Goal: Task Accomplishment & Management: Use online tool/utility

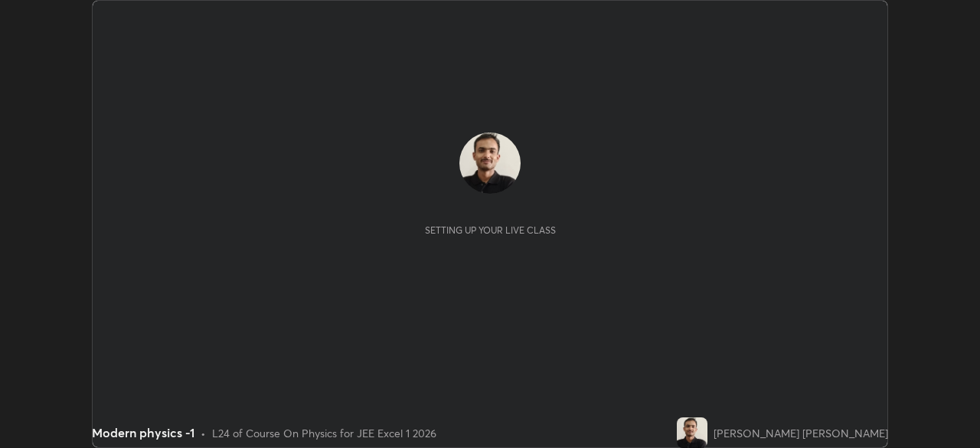
scroll to position [448, 979]
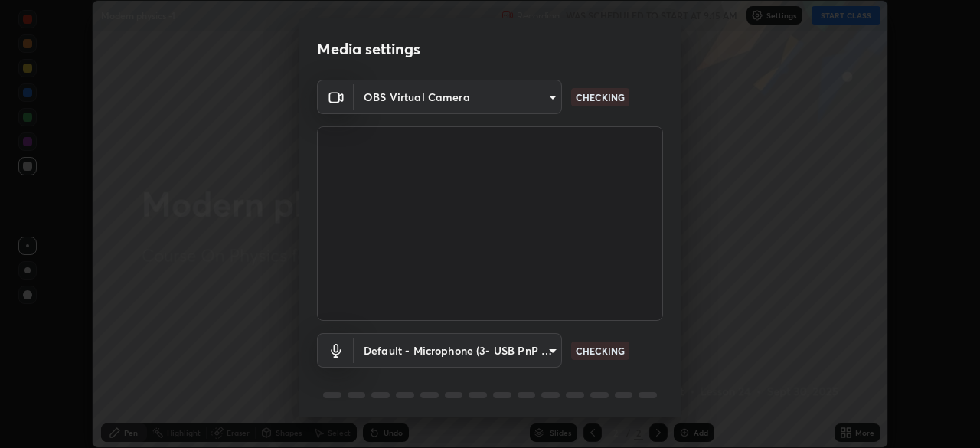
type input "05e465ff83a2709560b00517cc20afcec0d8c6759013130505a18faaf77a7109"
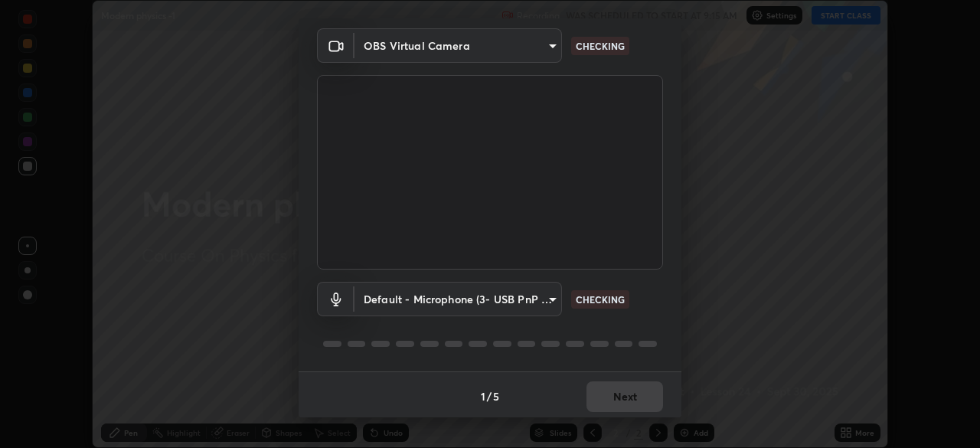
scroll to position [54, 0]
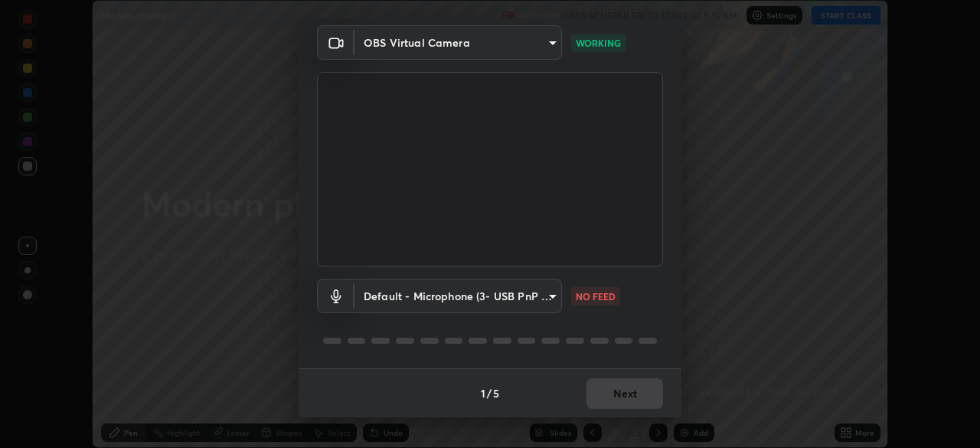
click at [550, 297] on body "Erase all Modern physics -1 Recording WAS SCHEDULED TO START AT 9:15 AM Setting…" at bounding box center [490, 224] width 980 height 448
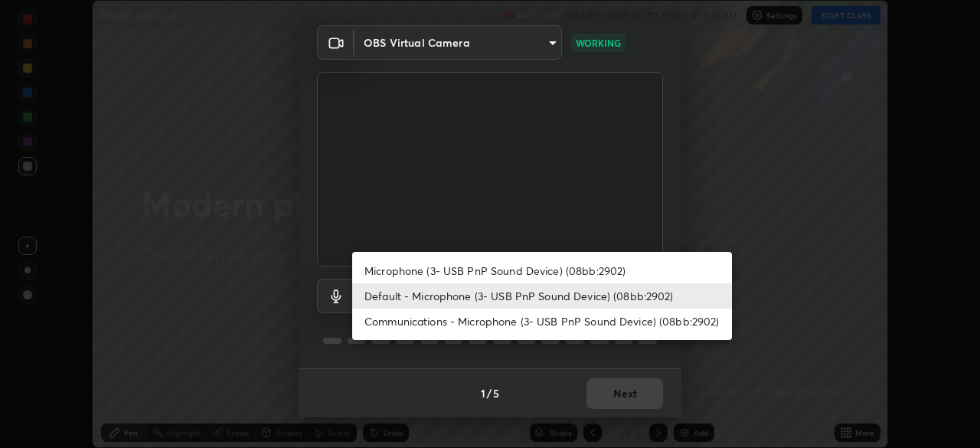
click at [452, 272] on li "Microphone (3- USB PnP Sound Device) (08bb:2902)" at bounding box center [542, 270] width 380 height 25
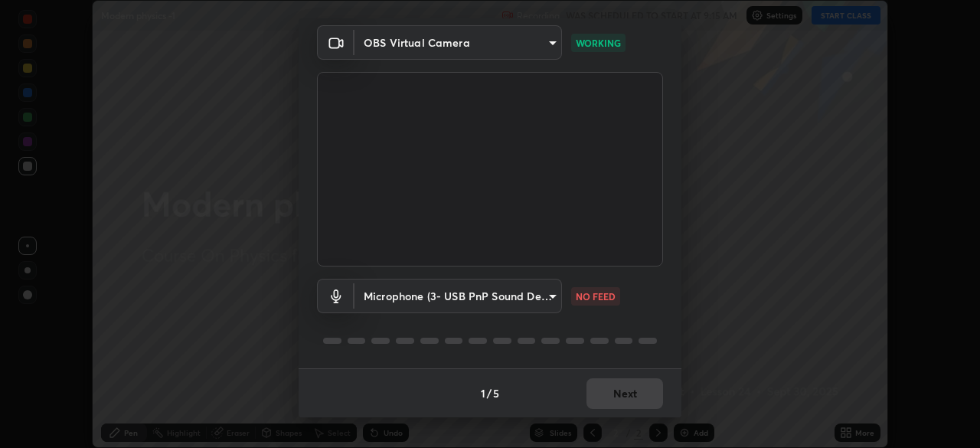
type input "5e0574a8248c2f94adfbdafe40ebebc0aeff2822baf224a0b93bcc512a3e164e"
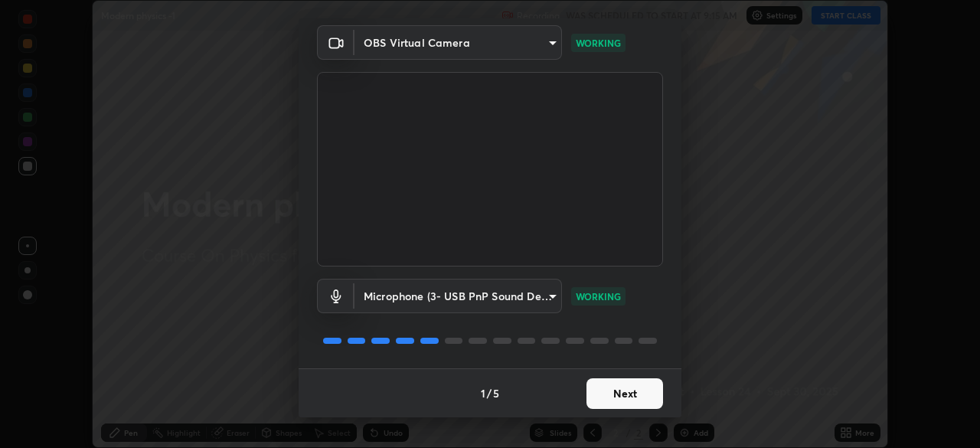
click at [603, 393] on button "Next" at bounding box center [624, 393] width 77 height 31
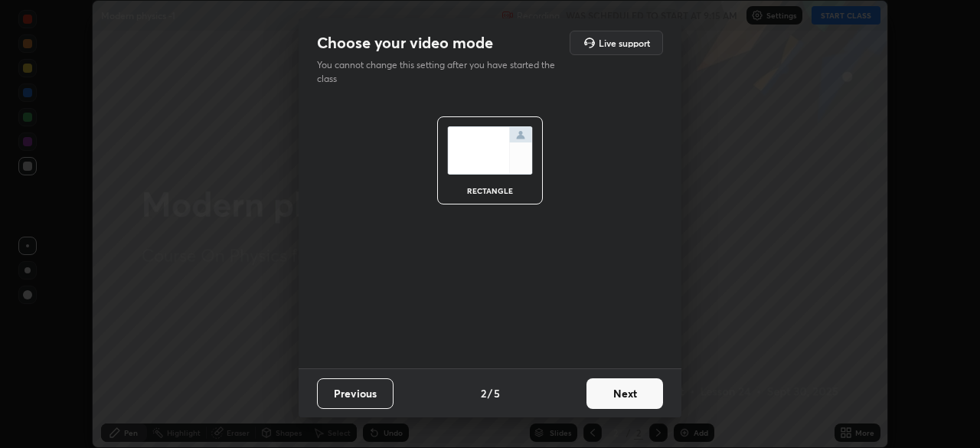
scroll to position [0, 0]
click at [607, 398] on button "Next" at bounding box center [624, 393] width 77 height 31
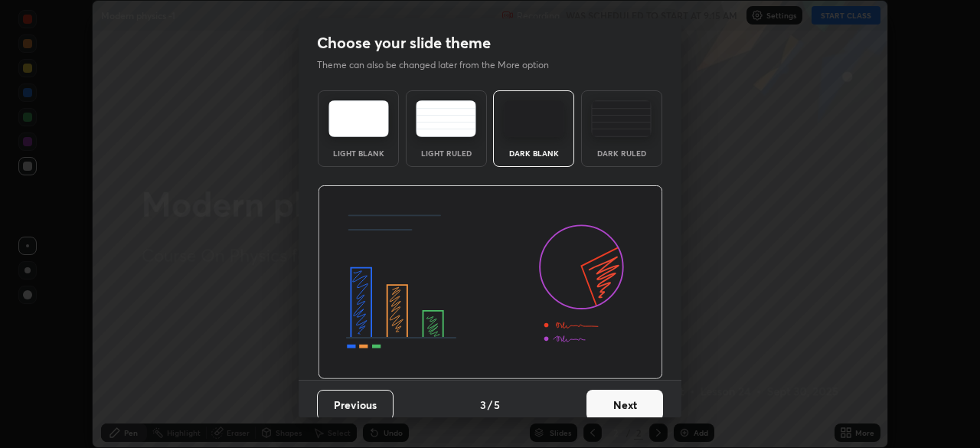
click at [608, 397] on button "Next" at bounding box center [624, 405] width 77 height 31
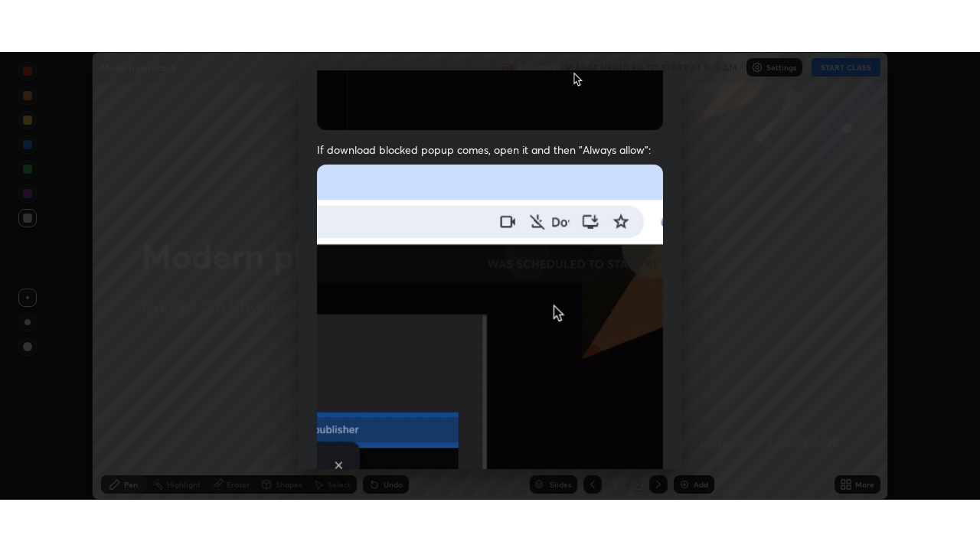
scroll to position [367, 0]
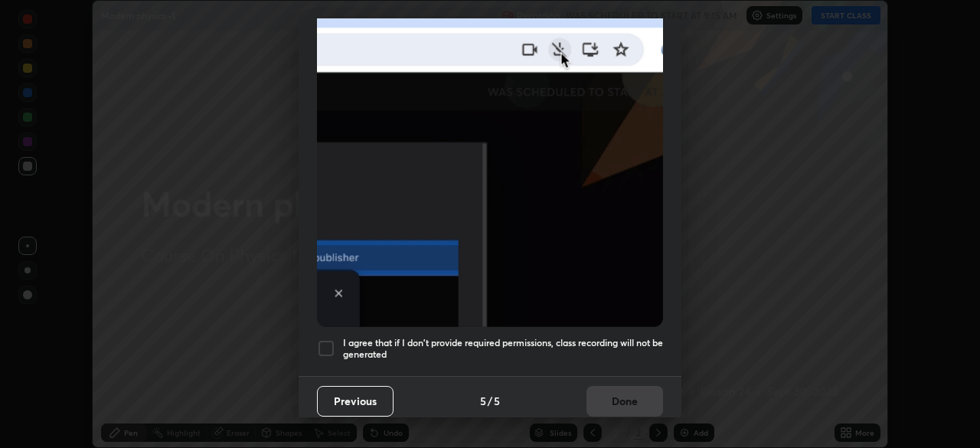
click at [325, 339] on div at bounding box center [326, 348] width 18 height 18
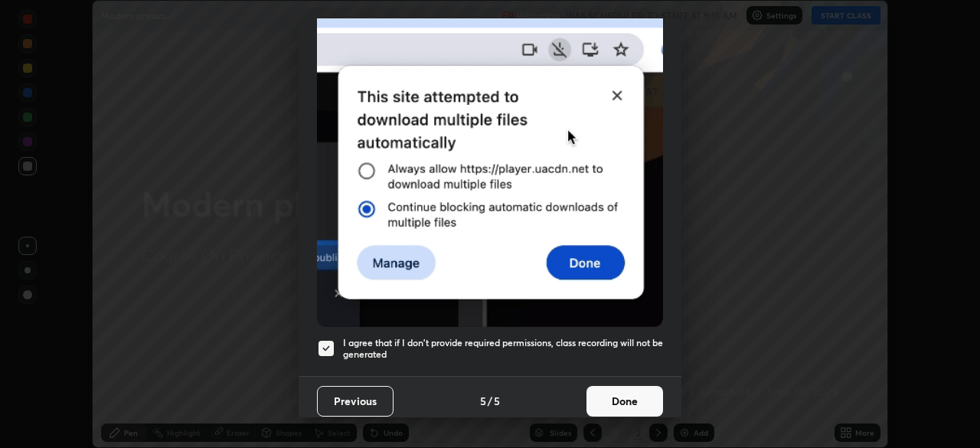
click at [603, 388] on button "Done" at bounding box center [624, 401] width 77 height 31
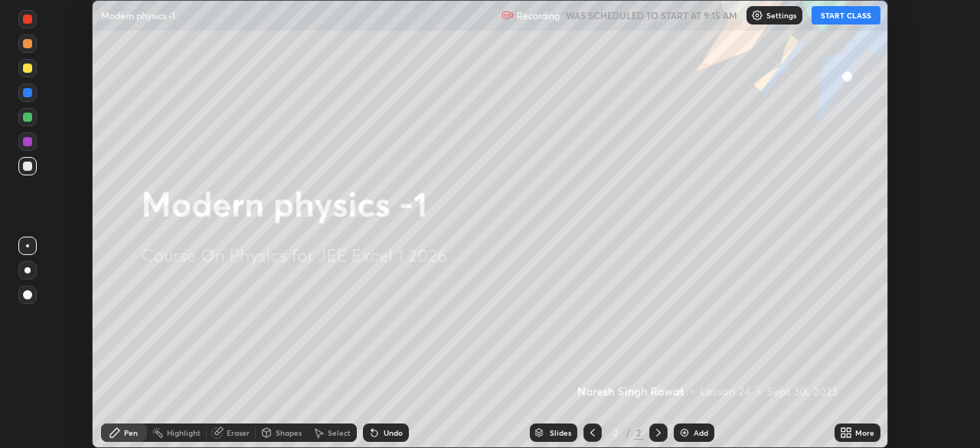
click at [850, 433] on icon at bounding box center [849, 435] width 4 height 4
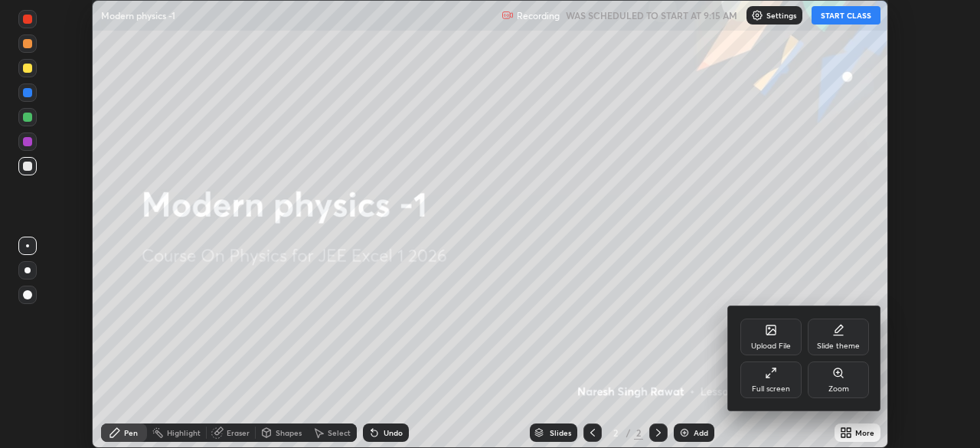
click at [783, 373] on div "Full screen" at bounding box center [770, 379] width 61 height 37
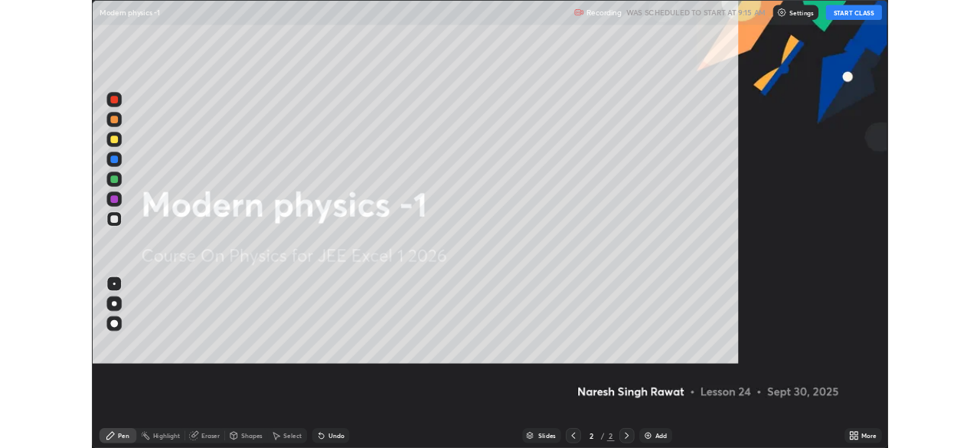
scroll to position [551, 980]
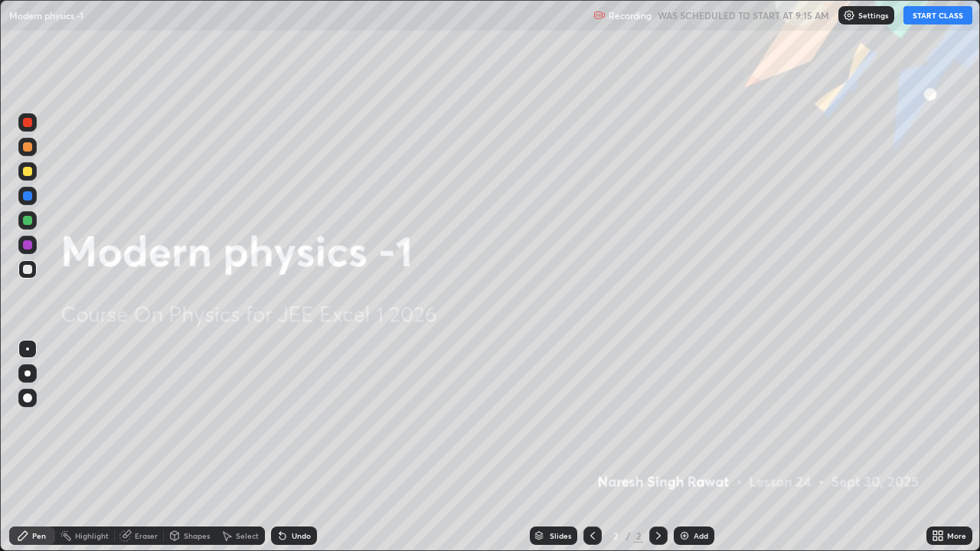
click at [937, 447] on icon at bounding box center [935, 533] width 4 height 4
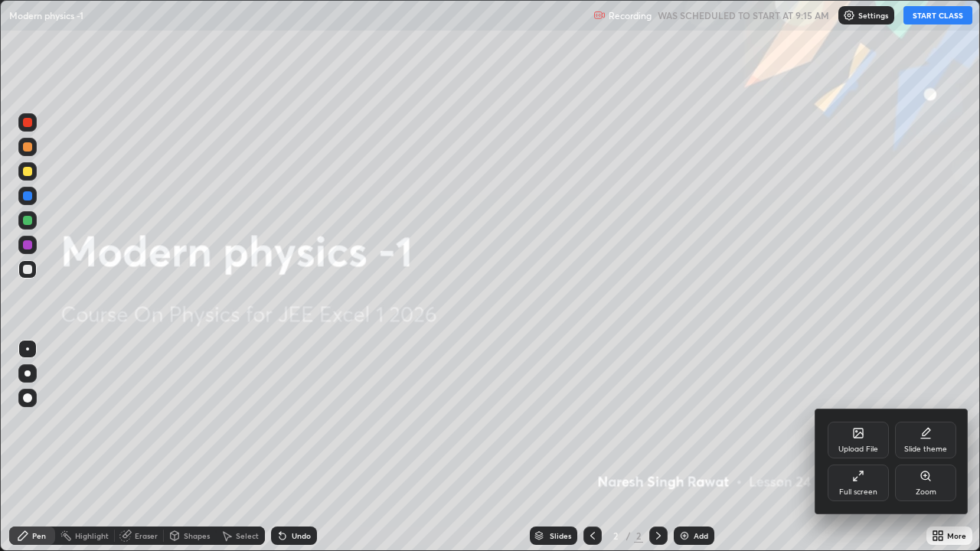
click at [925, 432] on icon at bounding box center [927, 432] width 8 height 8
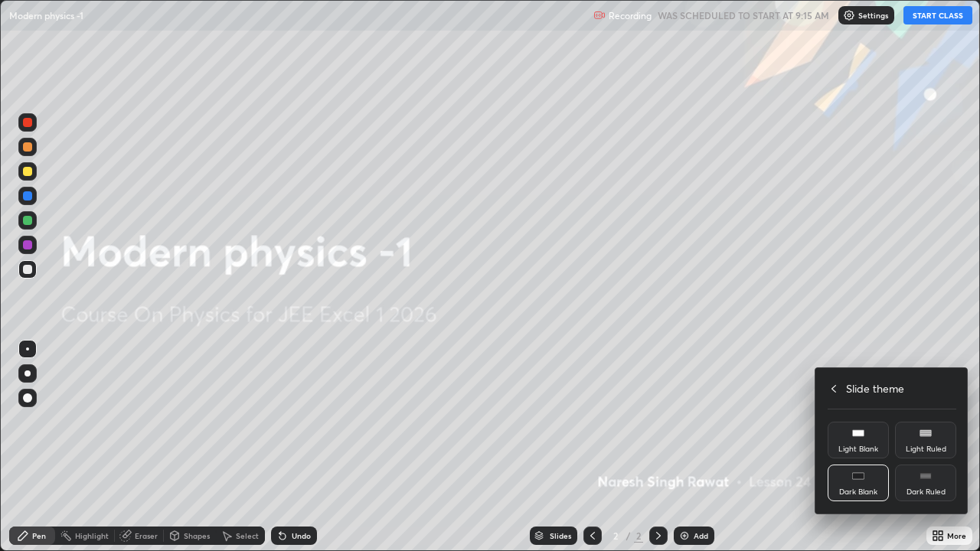
click at [929, 447] on div "Dark Ruled" at bounding box center [926, 492] width 39 height 8
click at [836, 393] on icon at bounding box center [834, 389] width 12 height 12
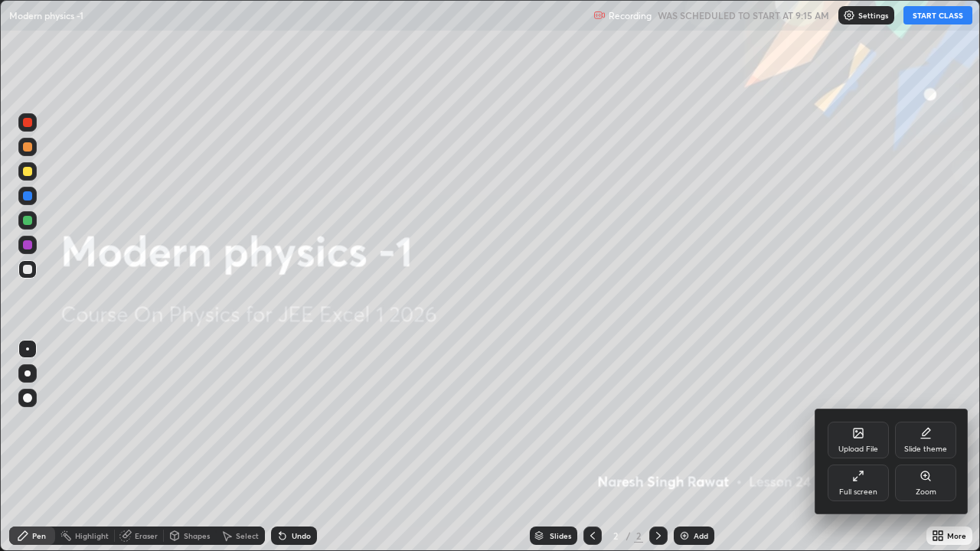
click at [865, 342] on div at bounding box center [490, 275] width 980 height 551
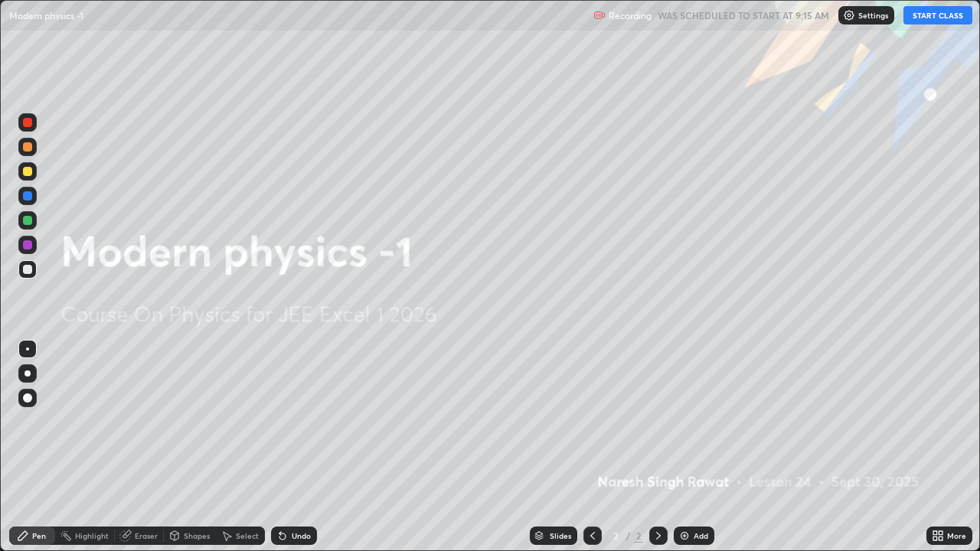
click at [935, 15] on button "START CLASS" at bounding box center [937, 15] width 69 height 18
click at [687, 447] on img at bounding box center [684, 536] width 12 height 12
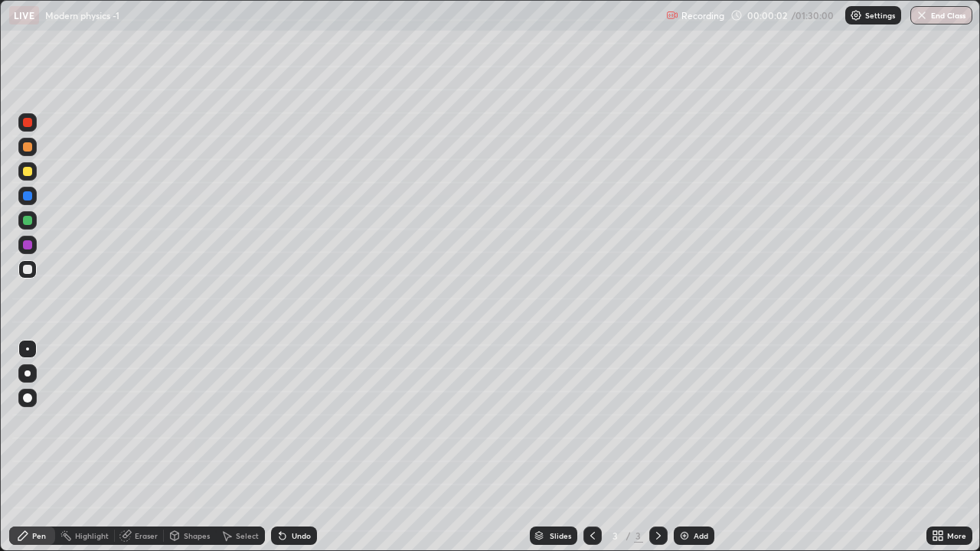
click at [30, 146] on div at bounding box center [27, 146] width 9 height 9
click at [26, 221] on div at bounding box center [27, 220] width 9 height 9
click at [31, 147] on div at bounding box center [27, 146] width 9 height 9
click at [173, 447] on icon at bounding box center [175, 535] width 8 height 2
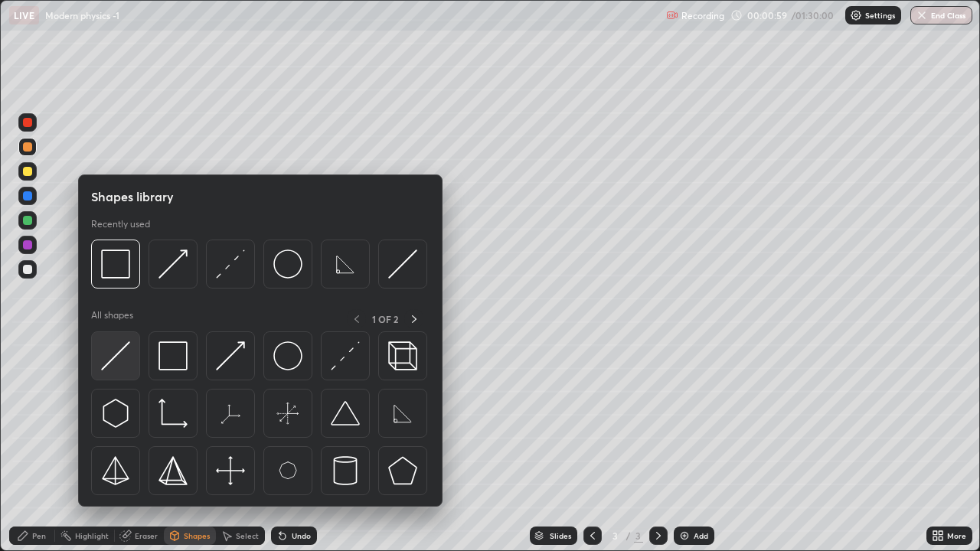
click at [116, 360] on img at bounding box center [115, 355] width 29 height 29
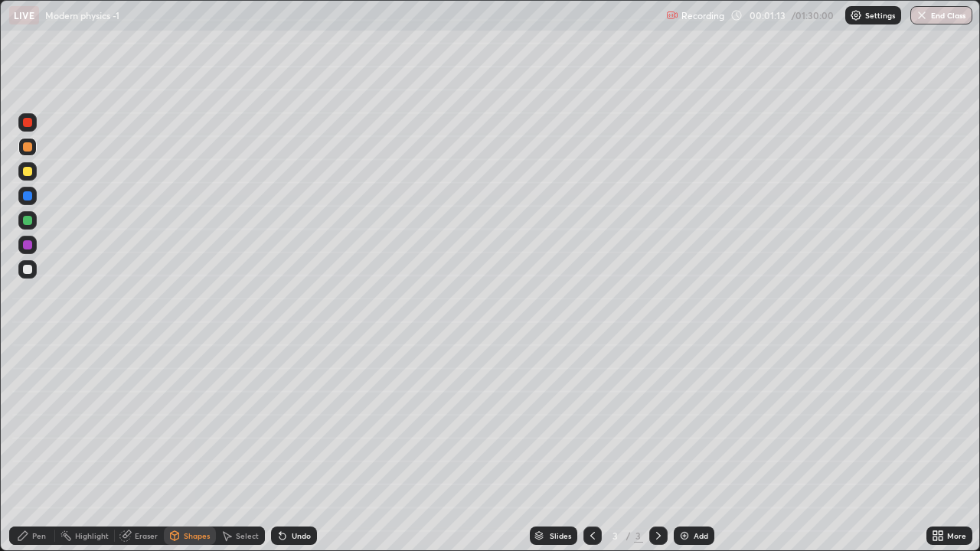
click at [177, 447] on icon at bounding box center [175, 535] width 8 height 9
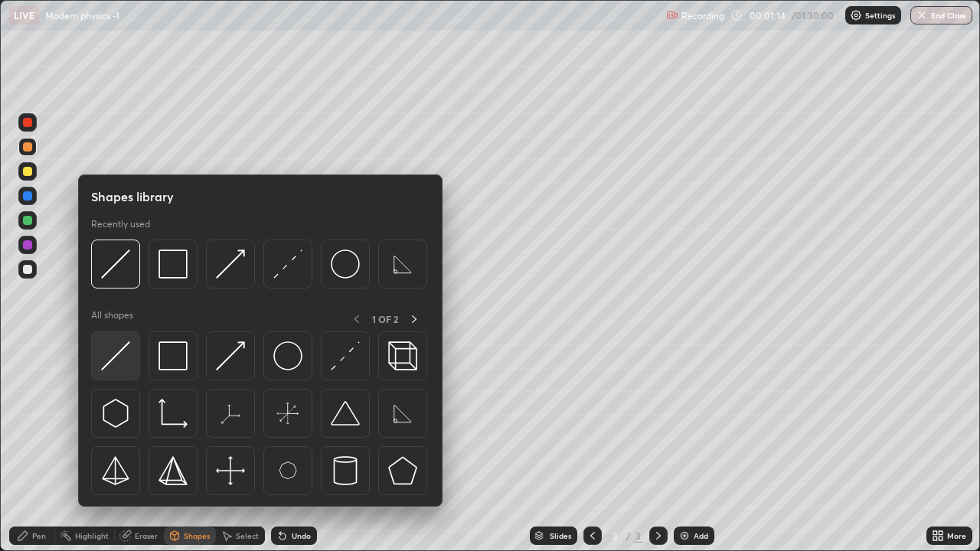
click at [119, 348] on img at bounding box center [115, 355] width 29 height 29
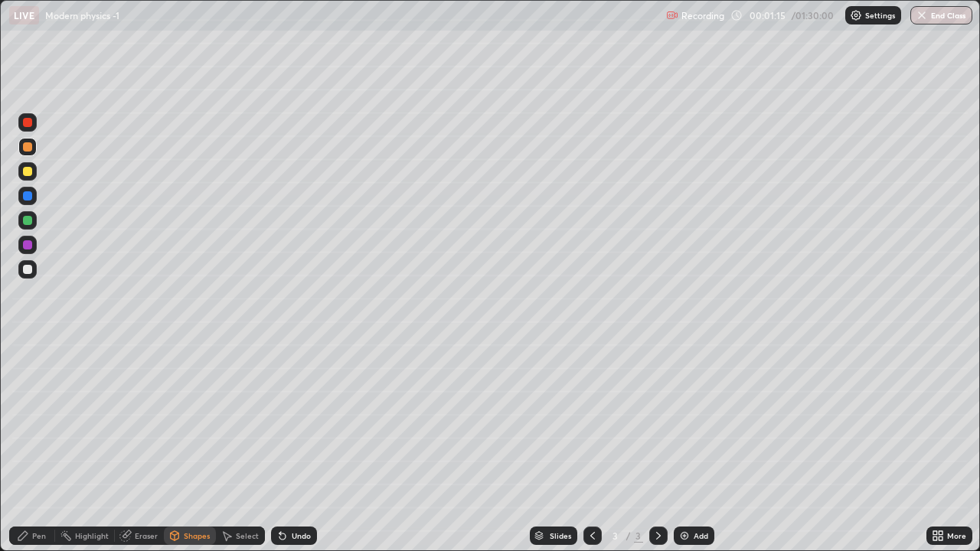
click at [27, 270] on div at bounding box center [27, 269] width 9 height 9
click at [126, 447] on icon at bounding box center [125, 536] width 12 height 12
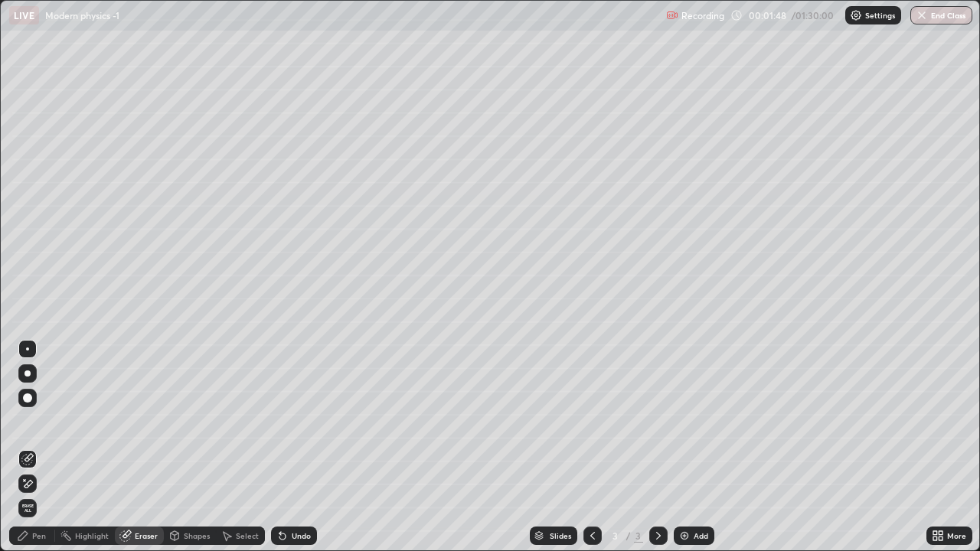
click at [24, 447] on icon at bounding box center [22, 535] width 9 height 9
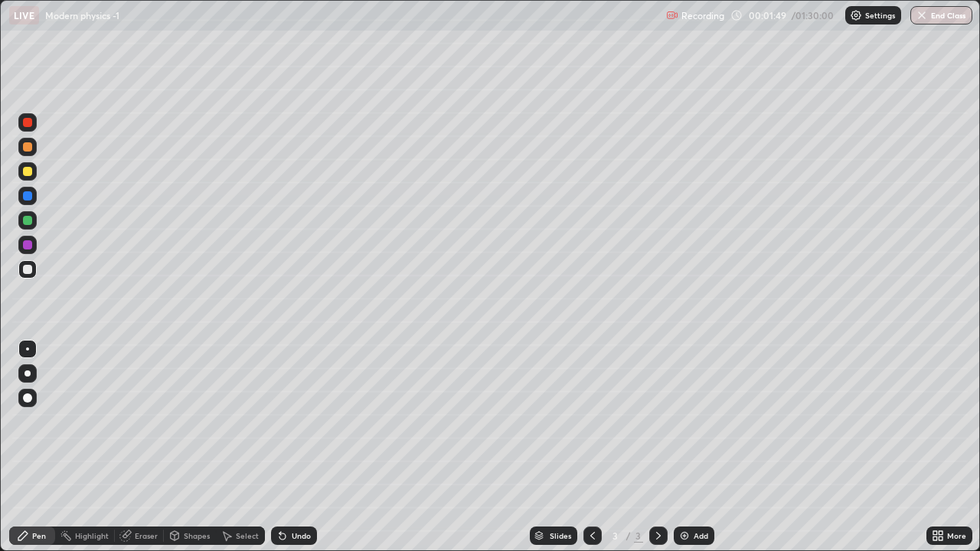
click at [28, 221] on div at bounding box center [27, 220] width 9 height 9
click at [175, 447] on icon at bounding box center [175, 537] width 0 height 5
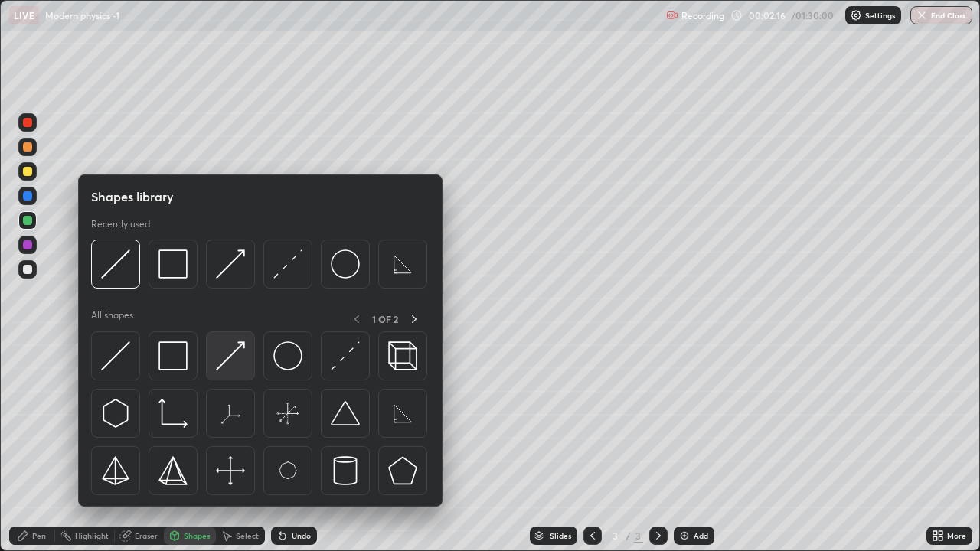
click at [234, 346] on img at bounding box center [230, 355] width 29 height 29
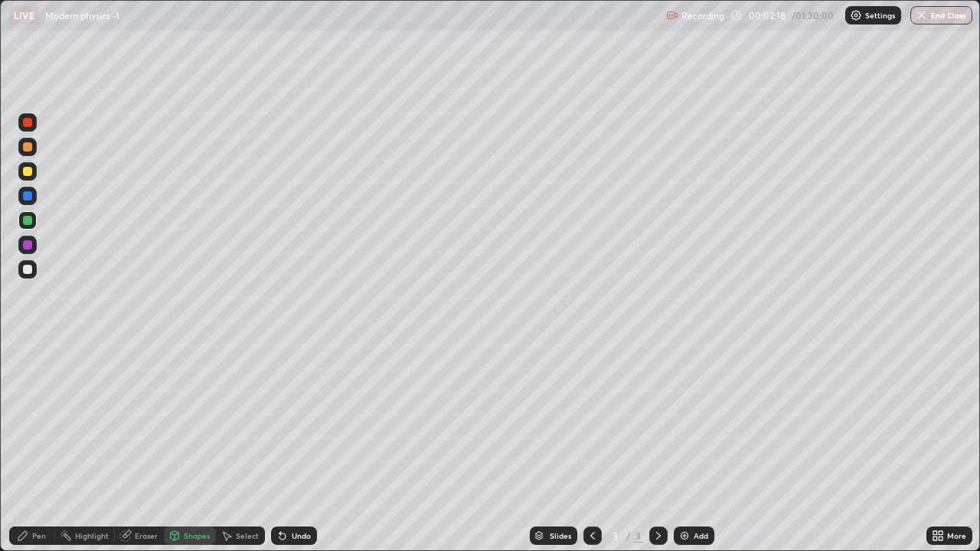
click at [25, 447] on icon at bounding box center [22, 535] width 9 height 9
click at [25, 270] on div at bounding box center [27, 269] width 9 height 9
click at [178, 447] on icon at bounding box center [174, 536] width 12 height 12
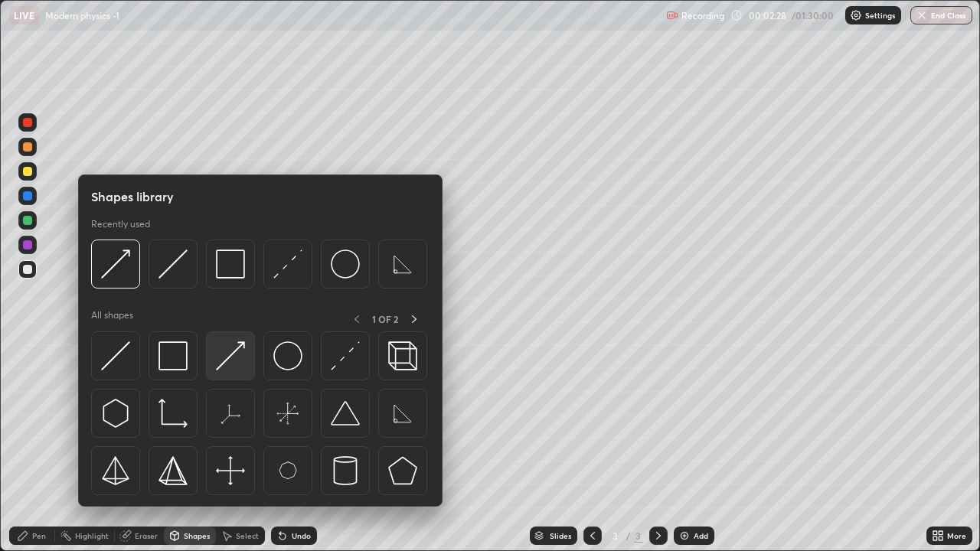
click at [246, 346] on div at bounding box center [230, 356] width 49 height 49
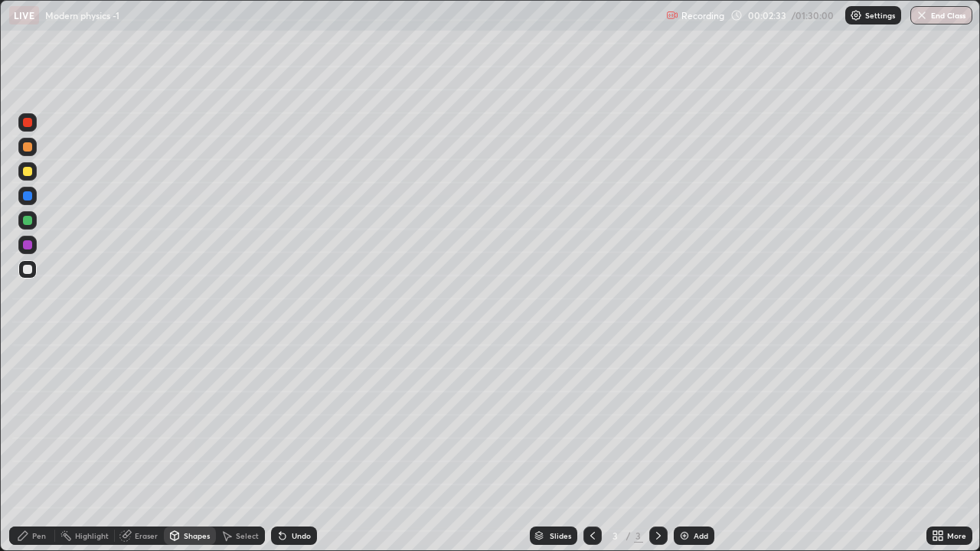
click at [26, 447] on icon at bounding box center [23, 536] width 12 height 12
click at [27, 270] on div at bounding box center [27, 269] width 9 height 9
click at [187, 447] on div "Shapes" at bounding box center [197, 536] width 26 height 8
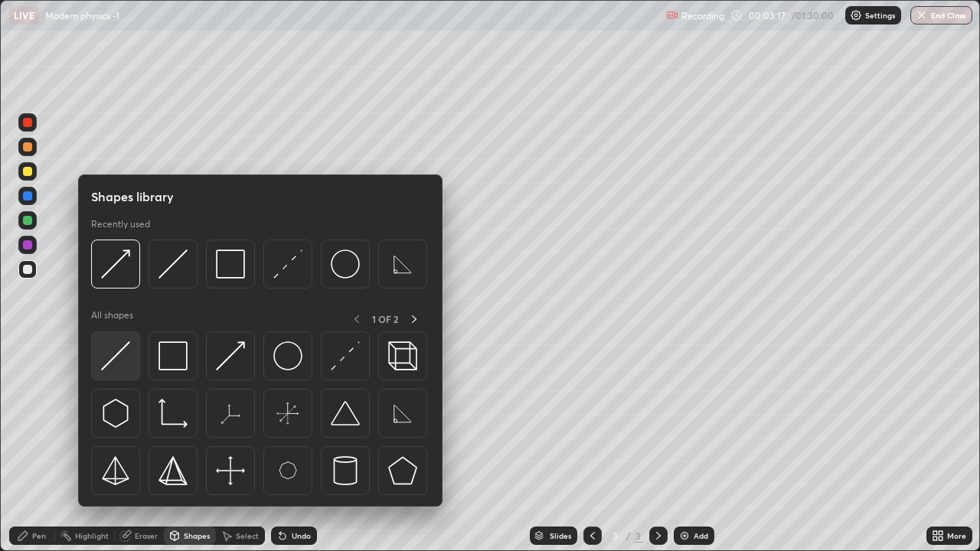
click at [123, 353] on img at bounding box center [115, 355] width 29 height 29
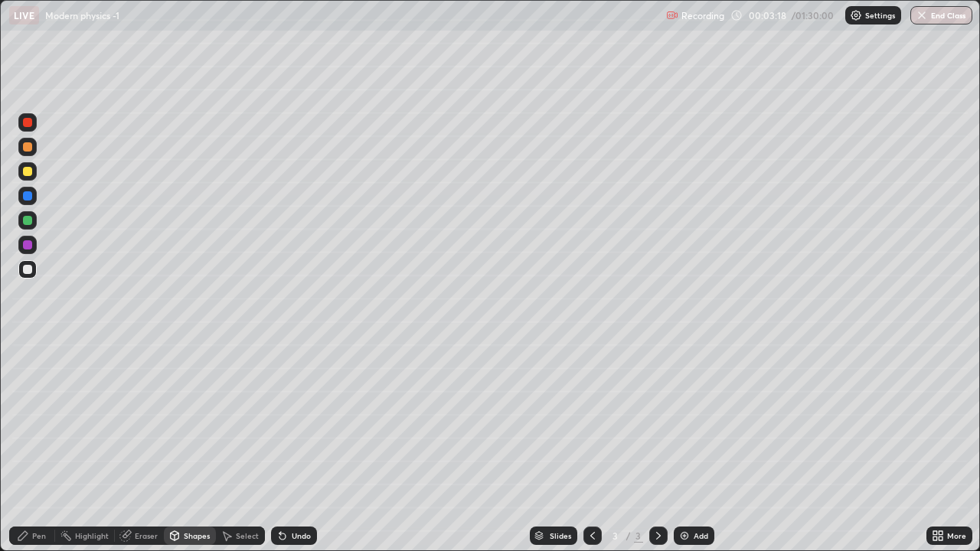
click at [24, 224] on div at bounding box center [27, 220] width 9 height 9
click at [26, 148] on div at bounding box center [27, 146] width 9 height 9
click at [185, 447] on div "Shapes" at bounding box center [190, 536] width 52 height 18
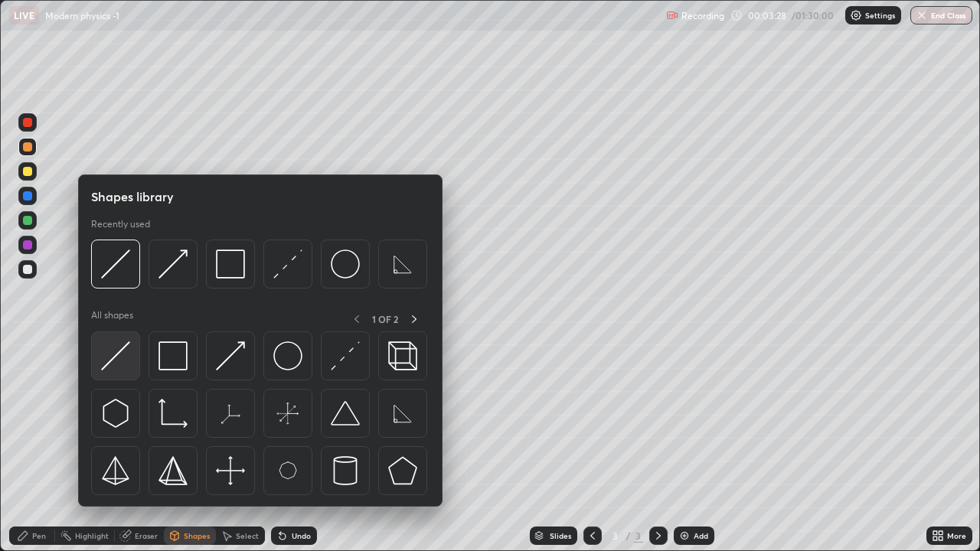
click at [123, 358] on img at bounding box center [115, 355] width 29 height 29
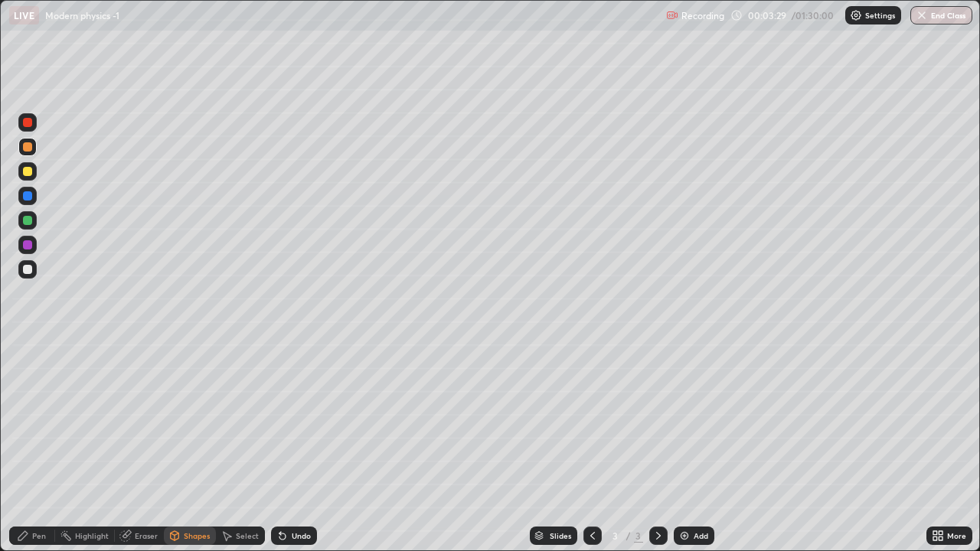
click at [184, 447] on div "Shapes" at bounding box center [190, 536] width 52 height 18
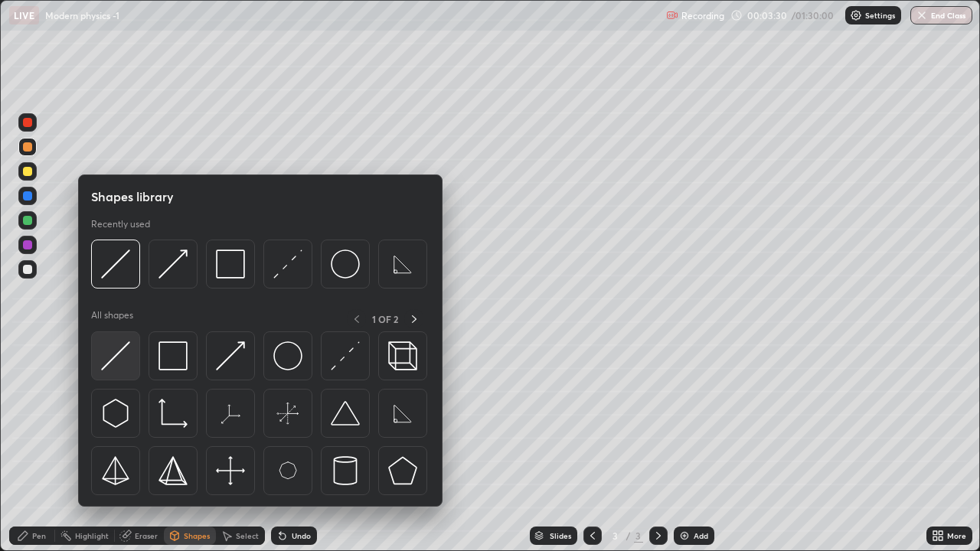
click at [127, 351] on img at bounding box center [115, 355] width 29 height 29
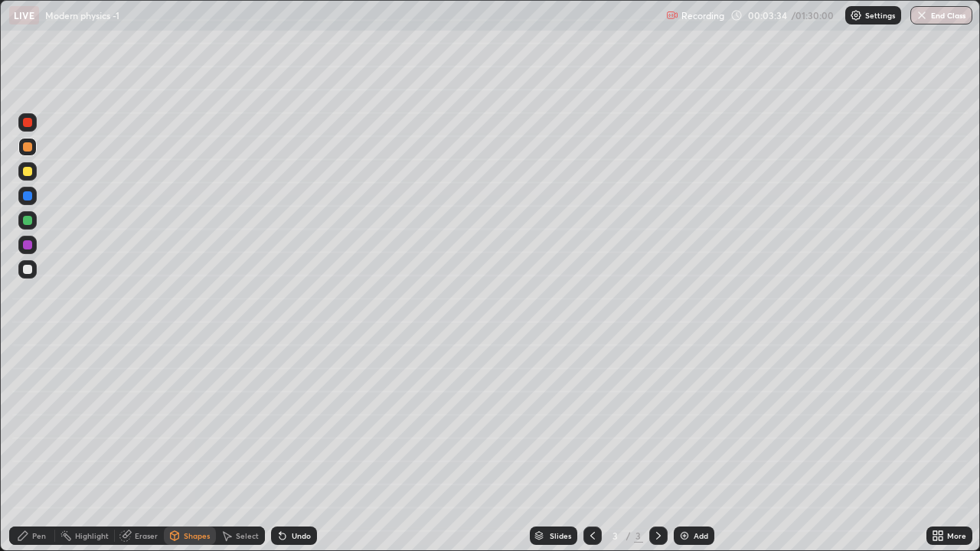
click at [25, 447] on icon at bounding box center [22, 535] width 9 height 9
click at [25, 272] on div at bounding box center [27, 269] width 9 height 9
click at [185, 447] on div "Shapes" at bounding box center [197, 536] width 26 height 8
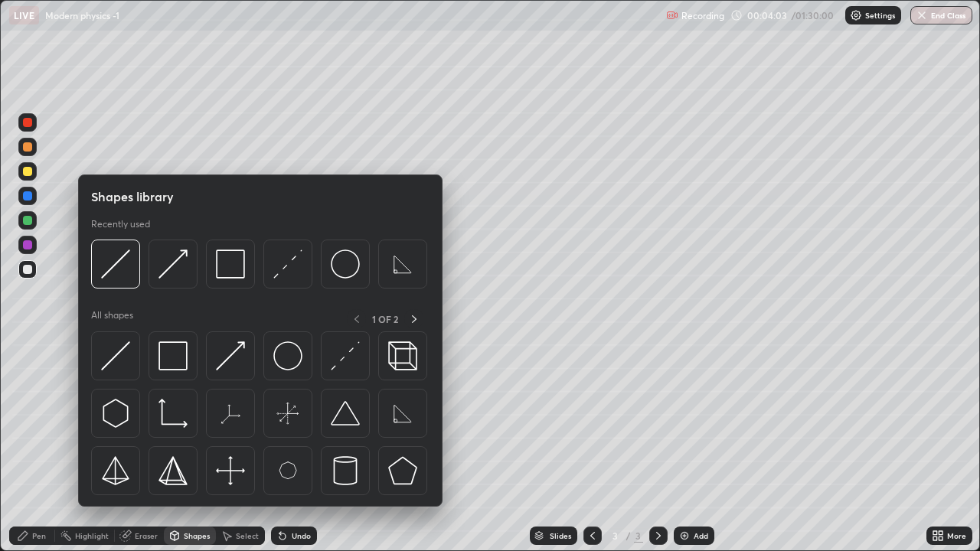
click at [29, 220] on div at bounding box center [27, 220] width 9 height 9
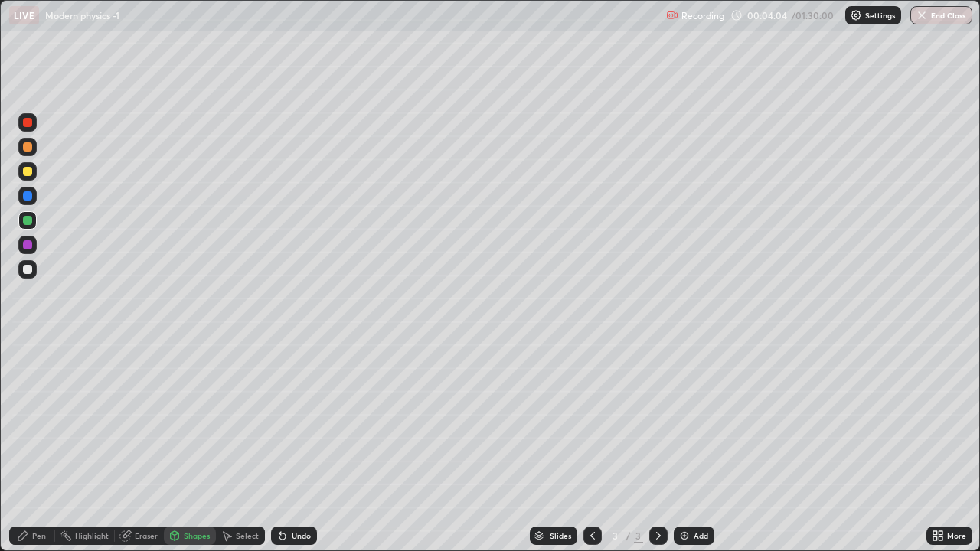
click at [192, 447] on div "Shapes" at bounding box center [197, 536] width 26 height 8
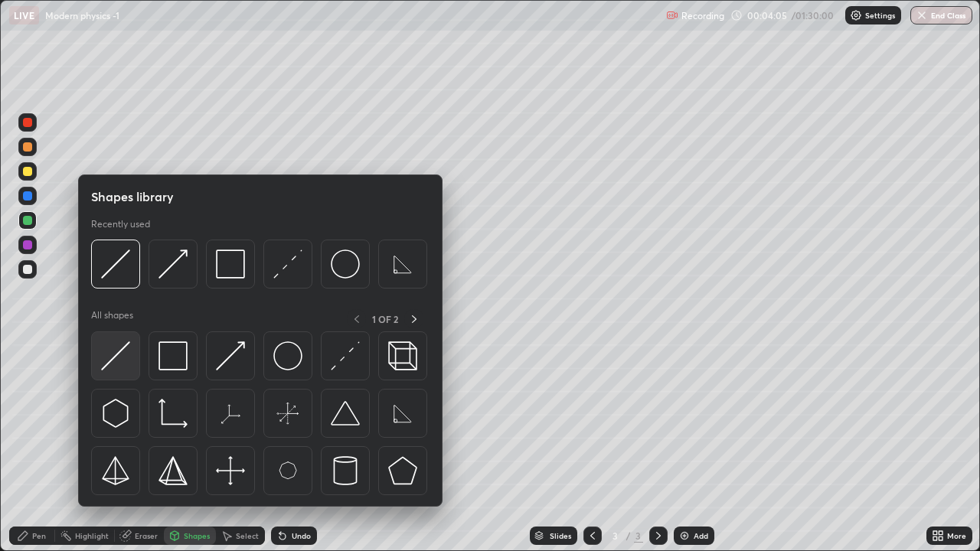
click at [119, 348] on img at bounding box center [115, 355] width 29 height 29
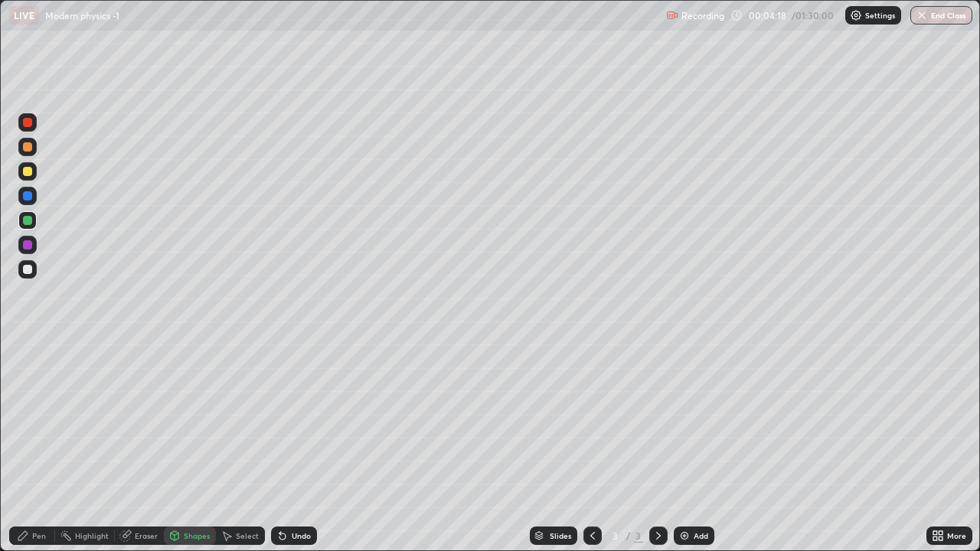
click at [33, 447] on div "Pen" at bounding box center [39, 536] width 14 height 8
click at [28, 245] on div at bounding box center [27, 244] width 9 height 9
click at [292, 447] on div "Undo" at bounding box center [301, 536] width 19 height 8
click at [28, 174] on div at bounding box center [27, 171] width 9 height 9
click at [302, 447] on div "Undo" at bounding box center [301, 536] width 19 height 8
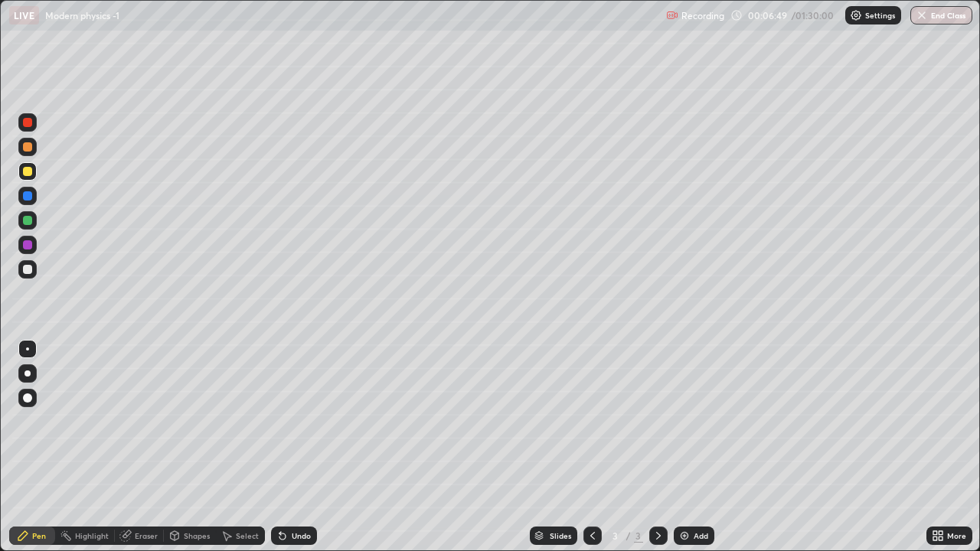
click at [298, 447] on div "Undo" at bounding box center [301, 536] width 19 height 8
click at [294, 447] on div "Undo" at bounding box center [301, 536] width 19 height 8
click at [298, 447] on div "Undo" at bounding box center [301, 536] width 19 height 8
click at [302, 447] on div "Undo" at bounding box center [294, 536] width 46 height 18
click at [190, 447] on div "Shapes" at bounding box center [190, 536] width 52 height 18
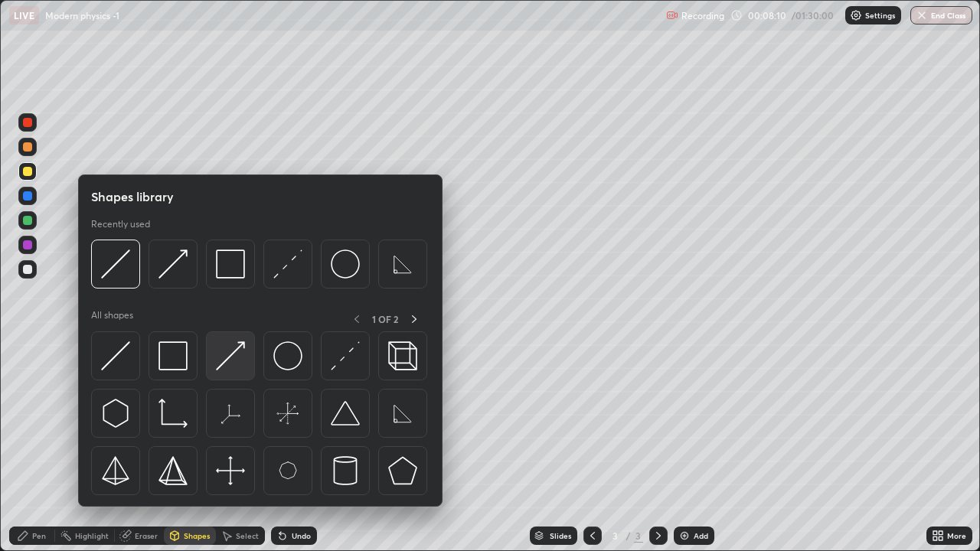
click at [240, 348] on img at bounding box center [230, 355] width 29 height 29
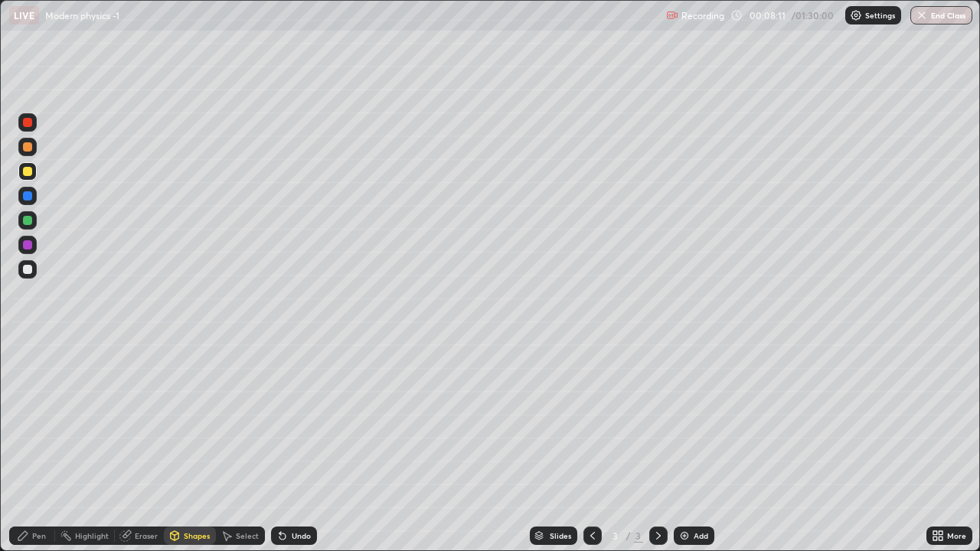
click at [28, 244] on div at bounding box center [27, 244] width 9 height 9
click at [28, 148] on div at bounding box center [27, 146] width 9 height 9
click at [292, 447] on div "Undo" at bounding box center [301, 536] width 19 height 8
click at [38, 447] on div "Pen" at bounding box center [32, 536] width 46 height 18
click at [27, 217] on div at bounding box center [27, 220] width 9 height 9
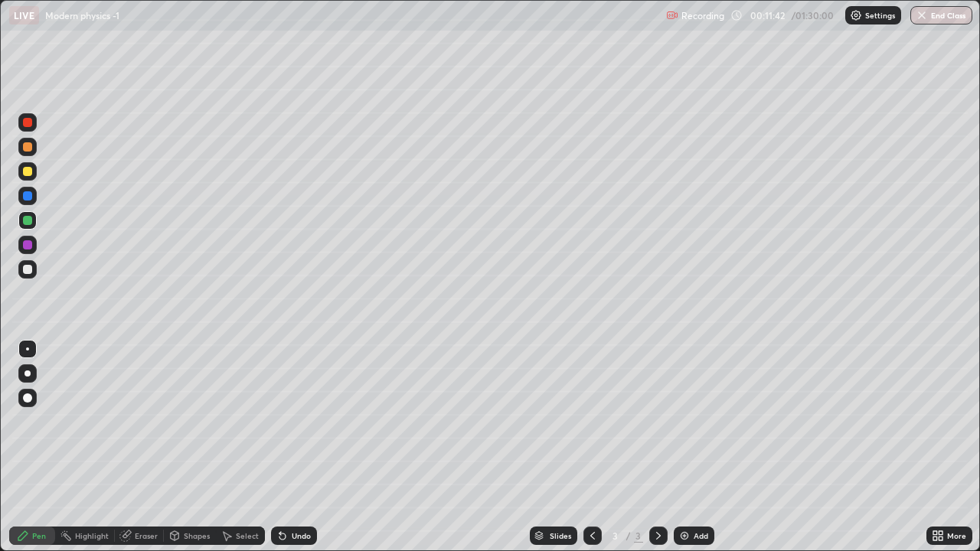
click at [292, 447] on div "Undo" at bounding box center [301, 536] width 19 height 8
click at [286, 447] on div "Undo" at bounding box center [294, 536] width 46 height 18
click at [280, 447] on icon at bounding box center [282, 537] width 6 height 6
click at [286, 447] on icon at bounding box center [282, 536] width 12 height 12
click at [279, 447] on icon at bounding box center [280, 533] width 2 height 2
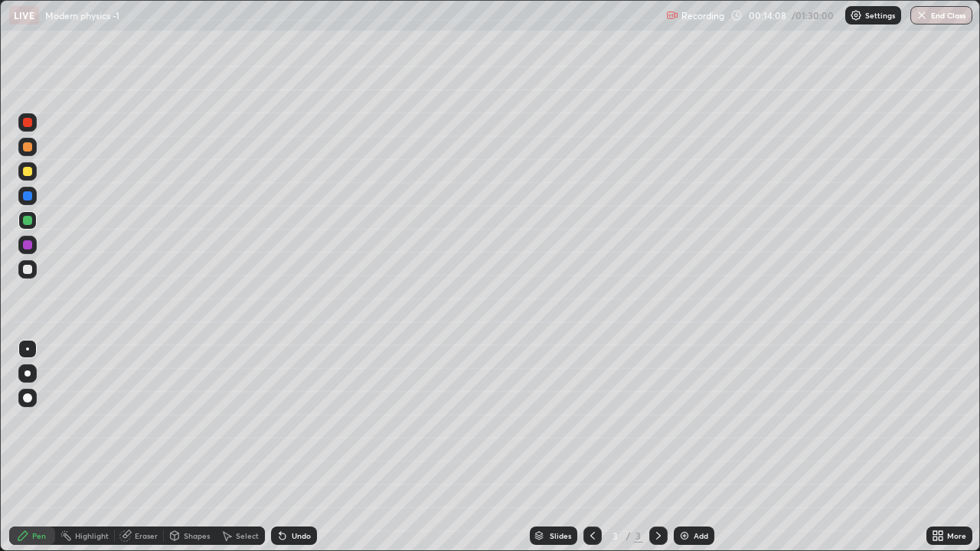
click at [658, 447] on icon at bounding box center [658, 536] width 12 height 12
click at [655, 447] on icon at bounding box center [658, 536] width 12 height 12
click at [686, 447] on img at bounding box center [684, 536] width 12 height 12
click at [188, 447] on div "Shapes" at bounding box center [197, 536] width 26 height 8
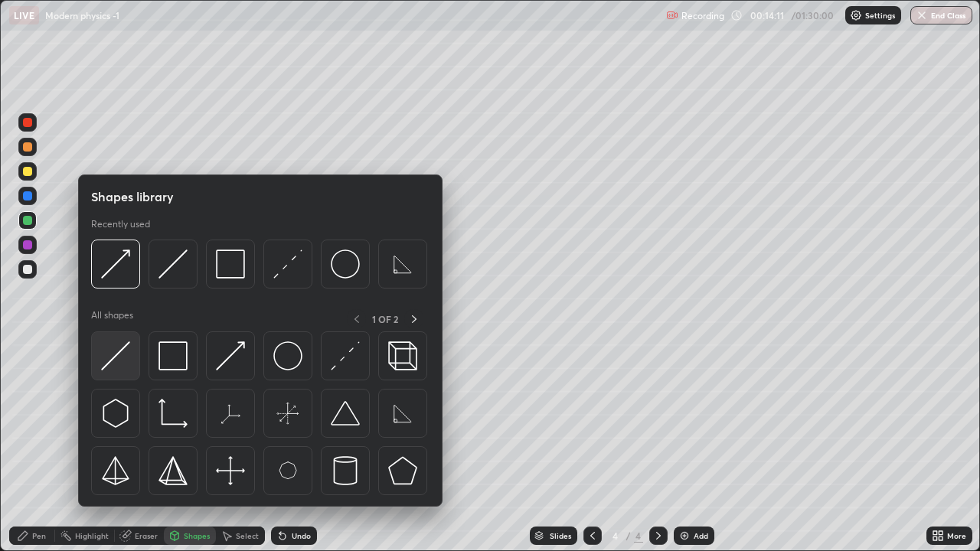
click at [117, 358] on img at bounding box center [115, 355] width 29 height 29
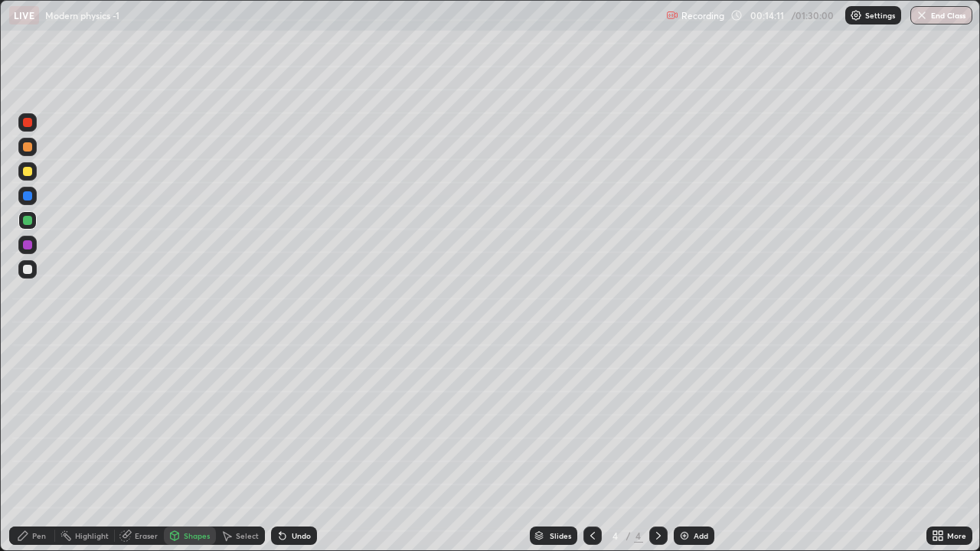
click at [31, 269] on div at bounding box center [27, 269] width 9 height 9
click at [126, 447] on icon at bounding box center [125, 536] width 10 height 10
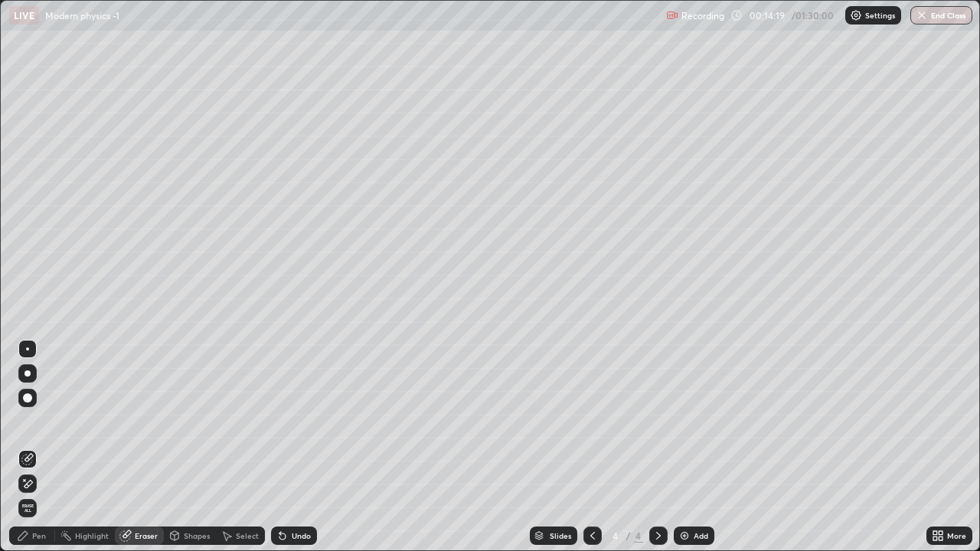
click at [198, 447] on div "Shapes" at bounding box center [197, 536] width 26 height 8
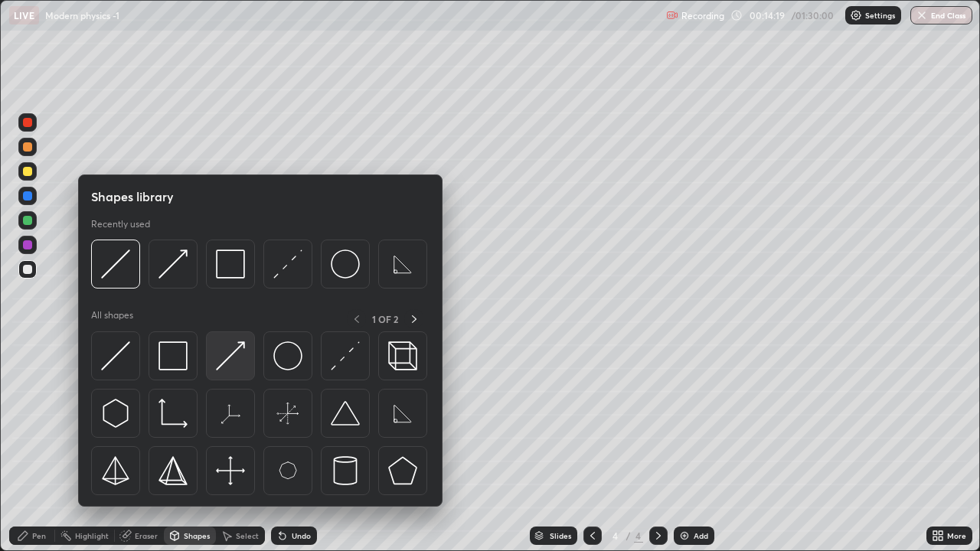
click at [236, 347] on img at bounding box center [230, 355] width 29 height 29
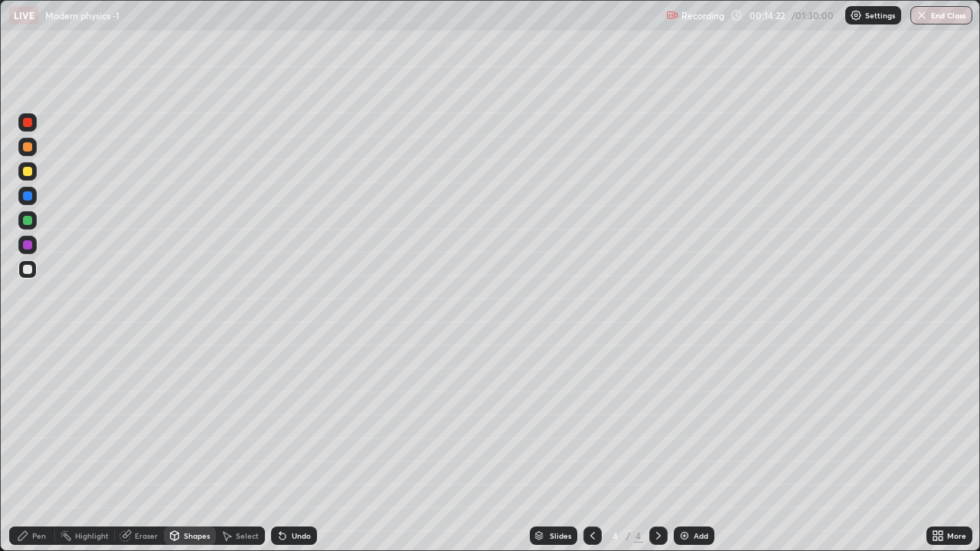
click at [32, 447] on div "Pen" at bounding box center [39, 536] width 14 height 8
click at [28, 266] on div at bounding box center [27, 269] width 9 height 9
click at [281, 447] on icon at bounding box center [282, 537] width 6 height 6
click at [189, 447] on div "Shapes" at bounding box center [197, 536] width 26 height 8
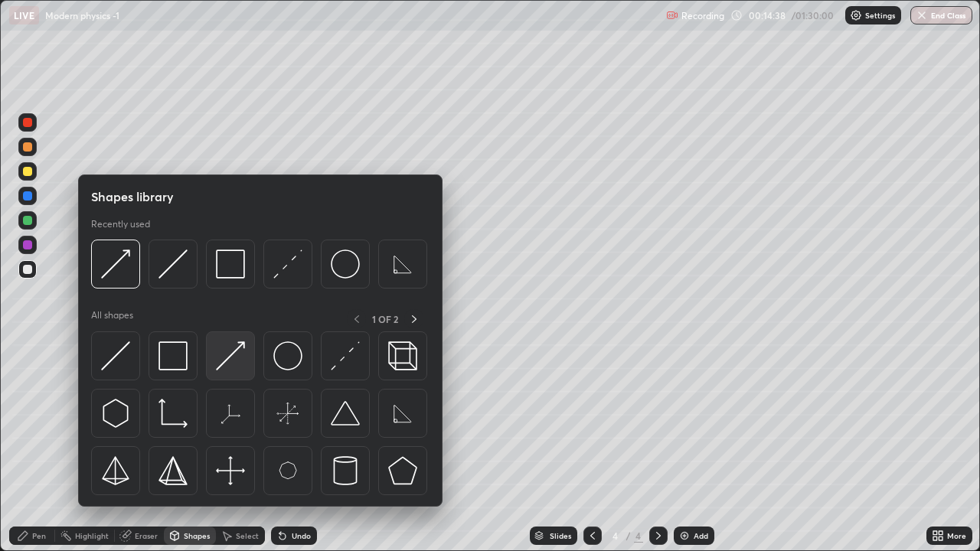
click at [234, 350] on img at bounding box center [230, 355] width 29 height 29
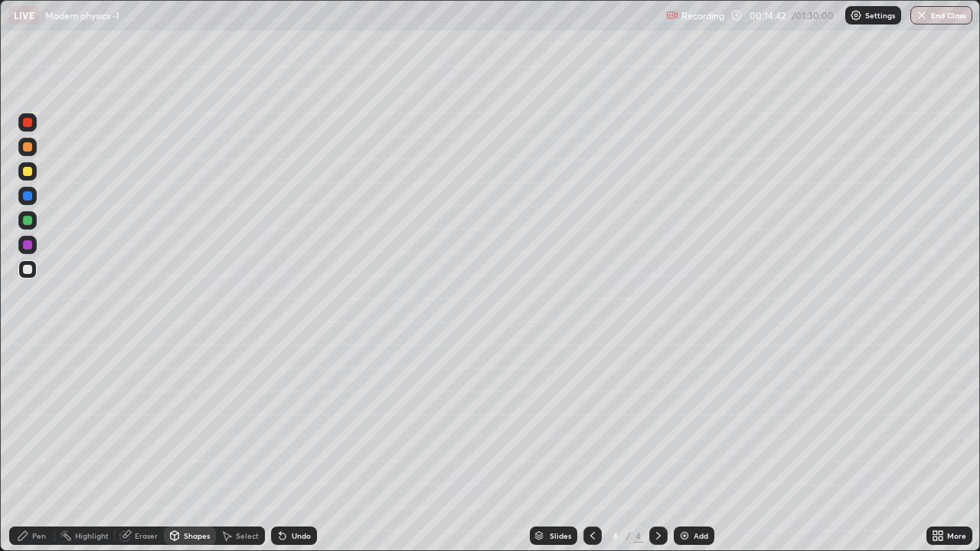
click at [31, 447] on div "Pen" at bounding box center [32, 536] width 46 height 18
click at [26, 272] on div at bounding box center [27, 269] width 9 height 9
click at [26, 149] on div at bounding box center [27, 146] width 9 height 9
click at [26, 217] on div at bounding box center [27, 220] width 9 height 9
click at [173, 447] on icon at bounding box center [175, 535] width 8 height 2
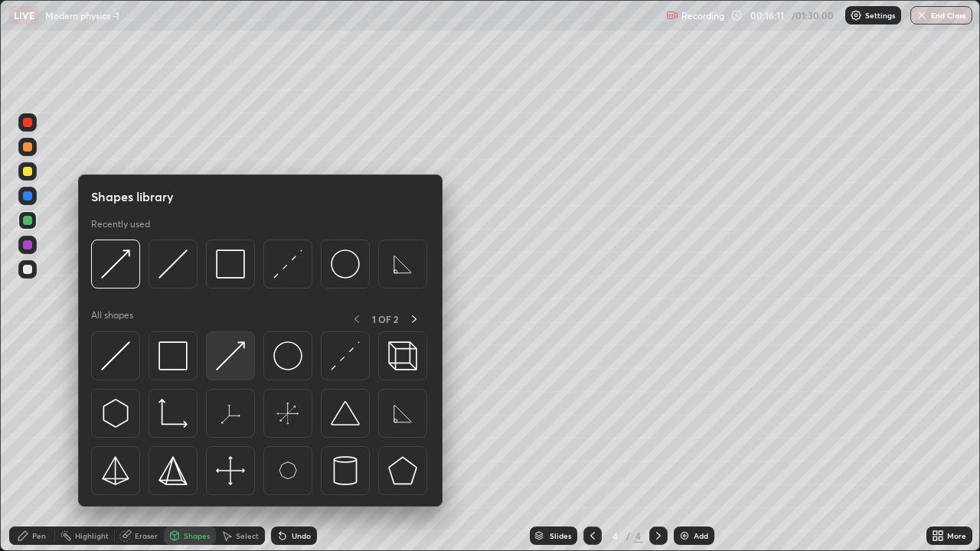
click at [223, 362] on img at bounding box center [230, 355] width 29 height 29
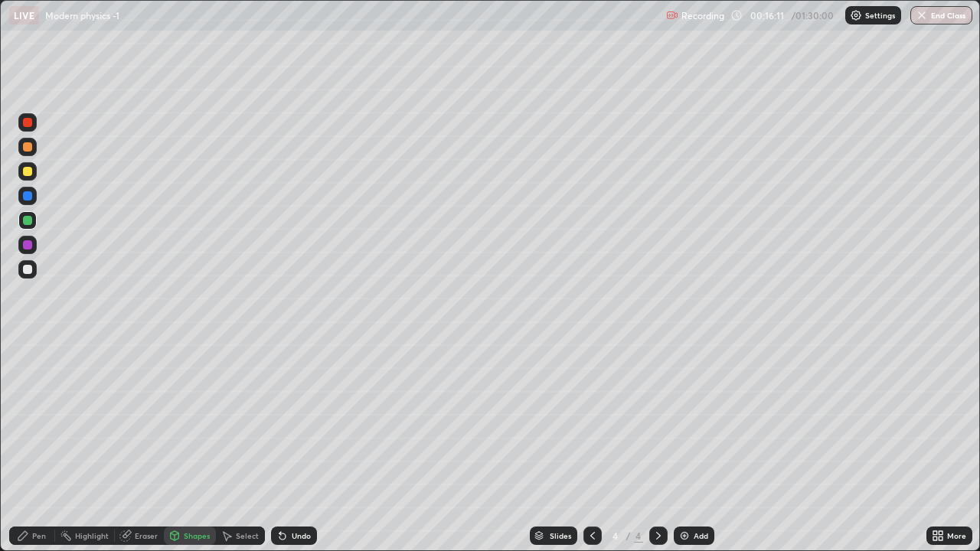
click at [184, 447] on div "Shapes" at bounding box center [197, 536] width 26 height 8
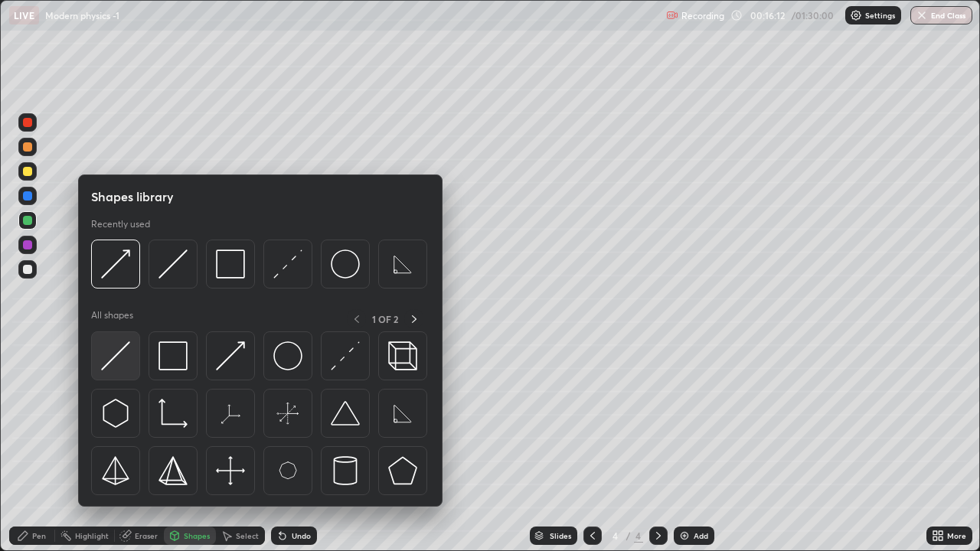
click at [120, 356] on img at bounding box center [115, 355] width 29 height 29
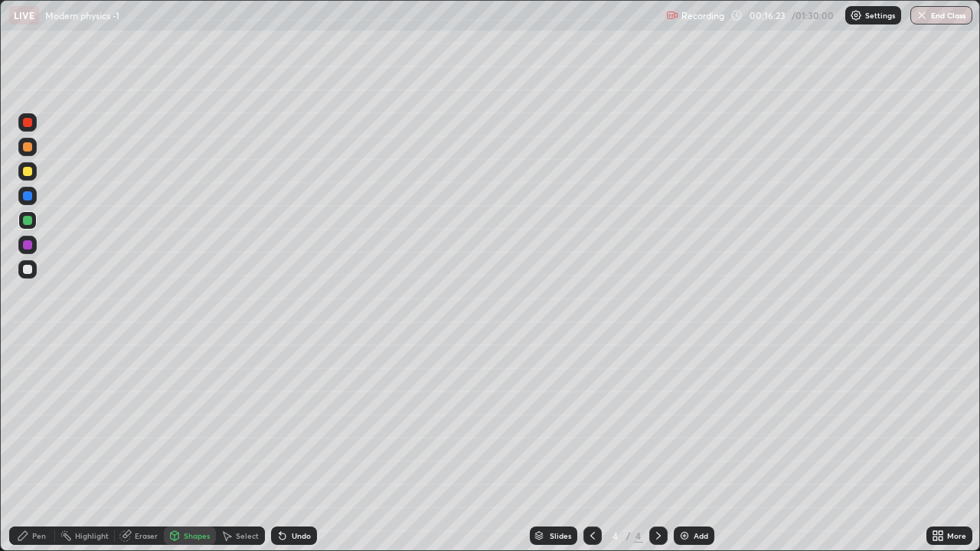
click at [26, 144] on div at bounding box center [27, 146] width 9 height 9
click at [279, 447] on icon at bounding box center [280, 533] width 2 height 2
click at [24, 447] on icon at bounding box center [22, 535] width 9 height 9
click at [179, 447] on div "Shapes" at bounding box center [190, 536] width 52 height 18
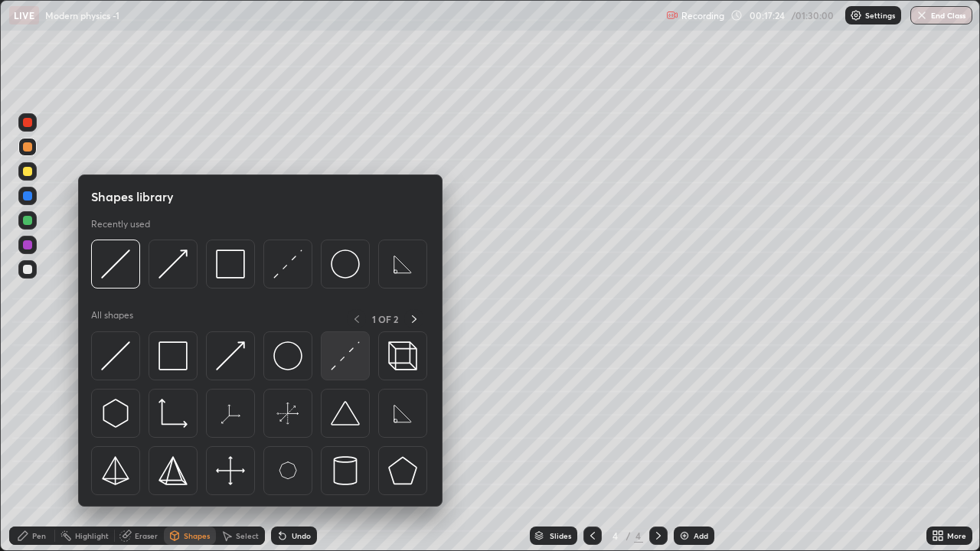
click at [338, 368] on img at bounding box center [345, 355] width 29 height 29
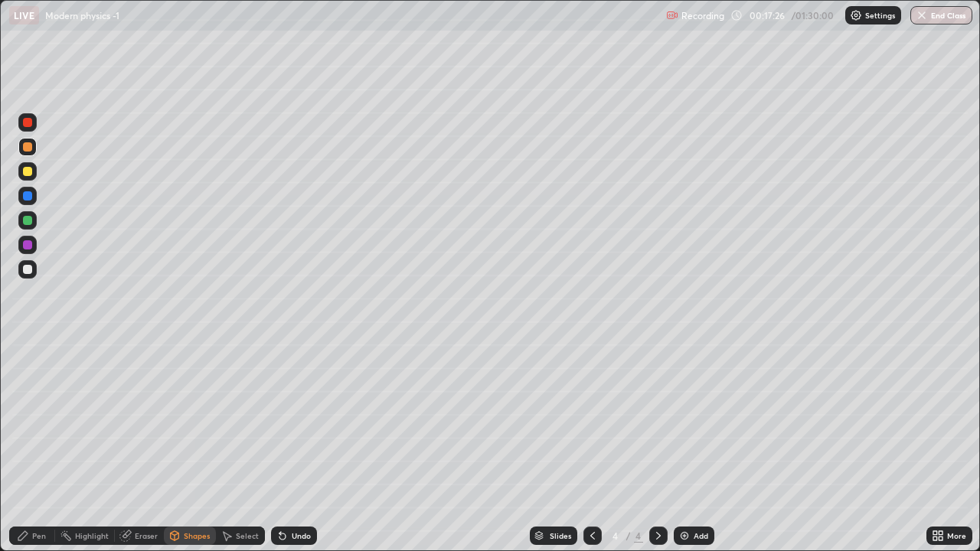
click at [24, 447] on icon at bounding box center [23, 536] width 12 height 12
click at [31, 273] on div at bounding box center [27, 269] width 9 height 9
click at [28, 150] on div at bounding box center [27, 146] width 9 height 9
click at [26, 174] on div at bounding box center [27, 171] width 9 height 9
click at [28, 221] on div at bounding box center [27, 220] width 9 height 9
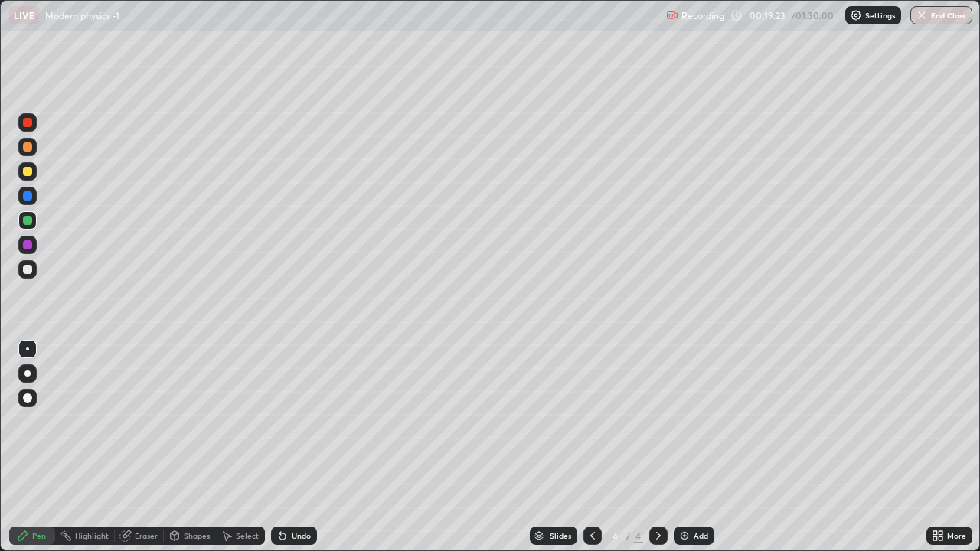
click at [231, 447] on icon at bounding box center [227, 536] width 12 height 12
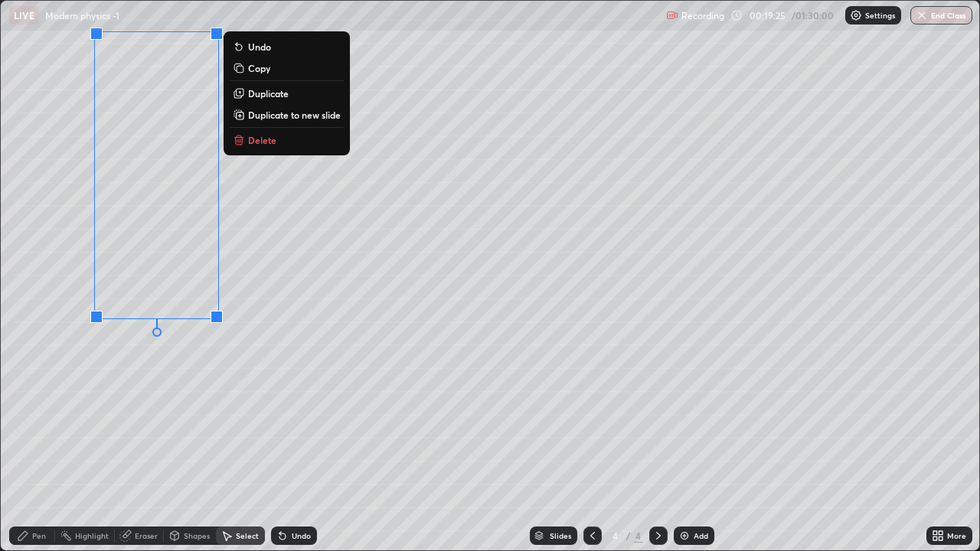
click at [254, 142] on p "Delete" at bounding box center [262, 140] width 28 height 12
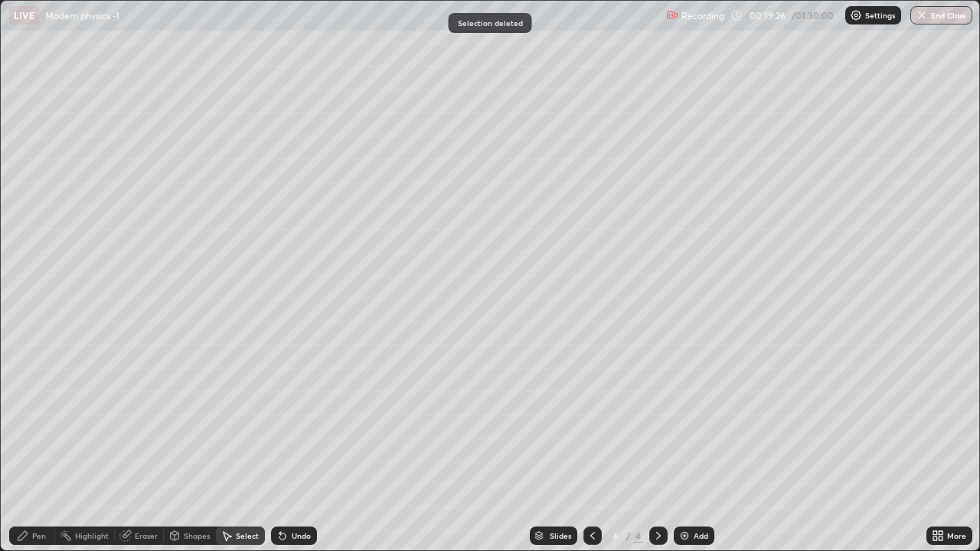
click at [43, 447] on div "Pen" at bounding box center [32, 536] width 46 height 18
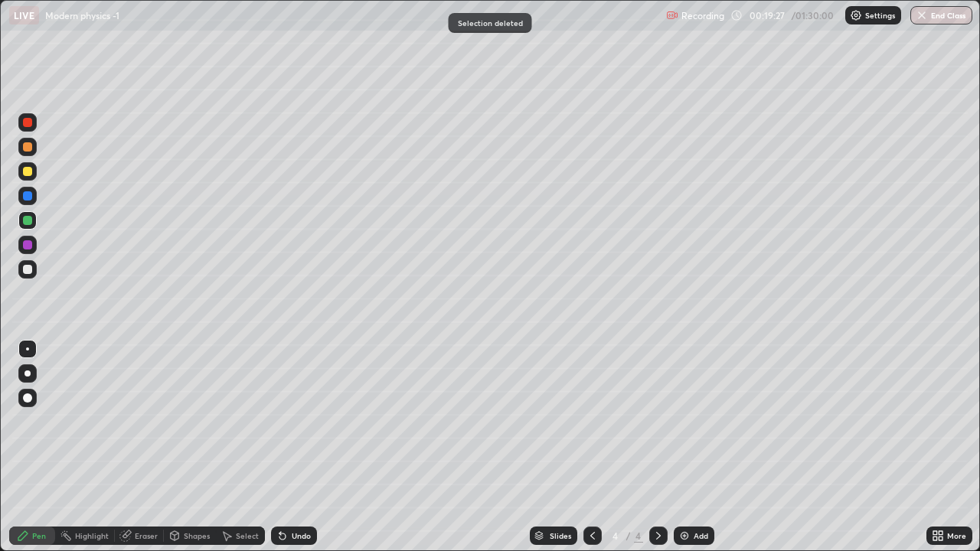
click at [27, 276] on div at bounding box center [27, 269] width 18 height 18
click at [27, 149] on div at bounding box center [27, 146] width 9 height 9
click at [297, 447] on div "Undo" at bounding box center [301, 536] width 19 height 8
click at [298, 447] on div "Undo" at bounding box center [301, 536] width 19 height 8
click at [296, 447] on div "Undo" at bounding box center [301, 536] width 19 height 8
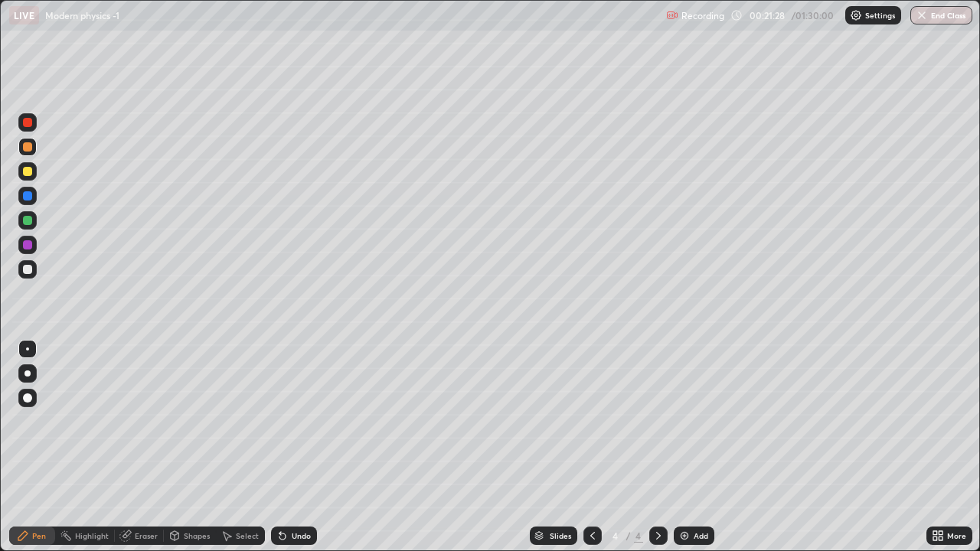
click at [26, 170] on div at bounding box center [27, 171] width 9 height 9
click at [292, 447] on div "Undo" at bounding box center [301, 536] width 19 height 8
click at [299, 447] on div "Undo" at bounding box center [301, 536] width 19 height 8
click at [657, 447] on icon at bounding box center [658, 536] width 12 height 12
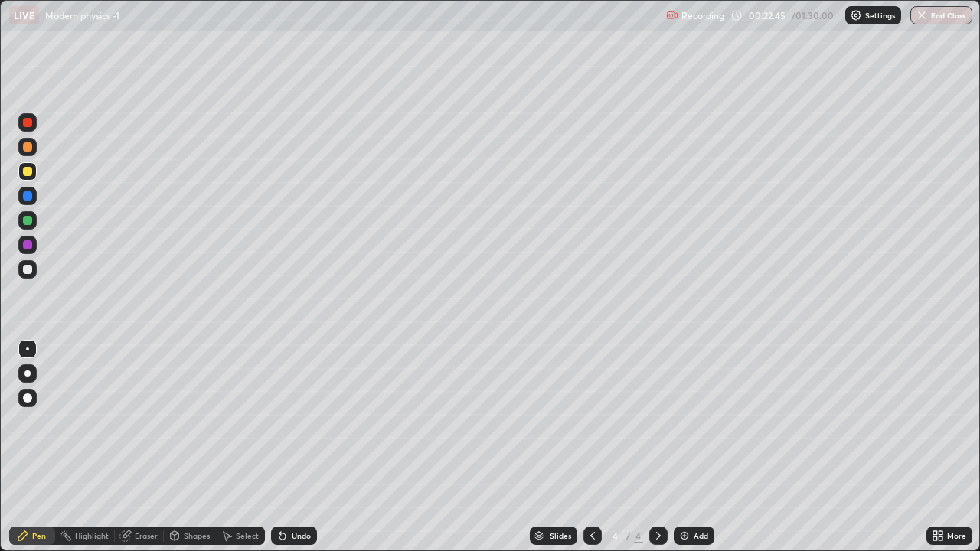
click at [682, 447] on img at bounding box center [684, 536] width 12 height 12
click at [183, 447] on div "Shapes" at bounding box center [190, 536] width 52 height 18
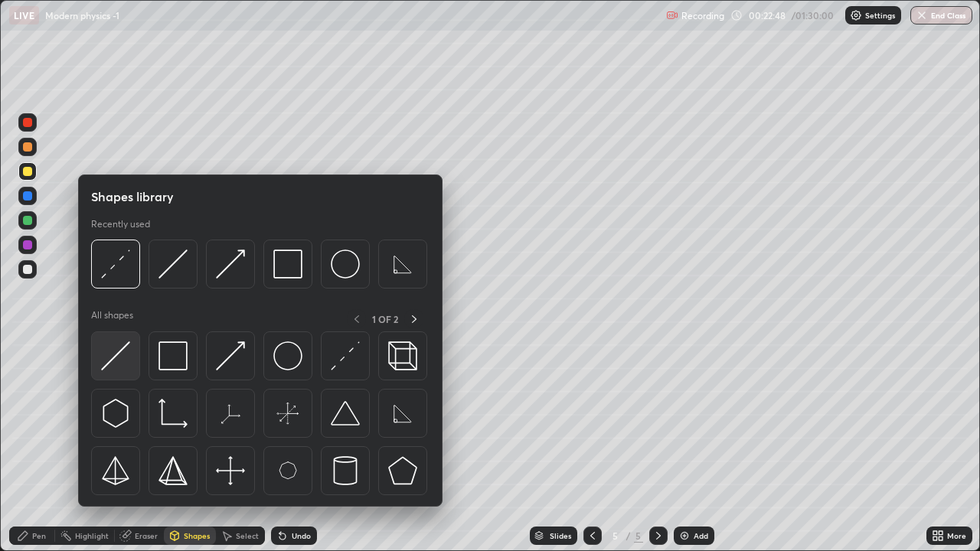
click at [116, 350] on img at bounding box center [115, 355] width 29 height 29
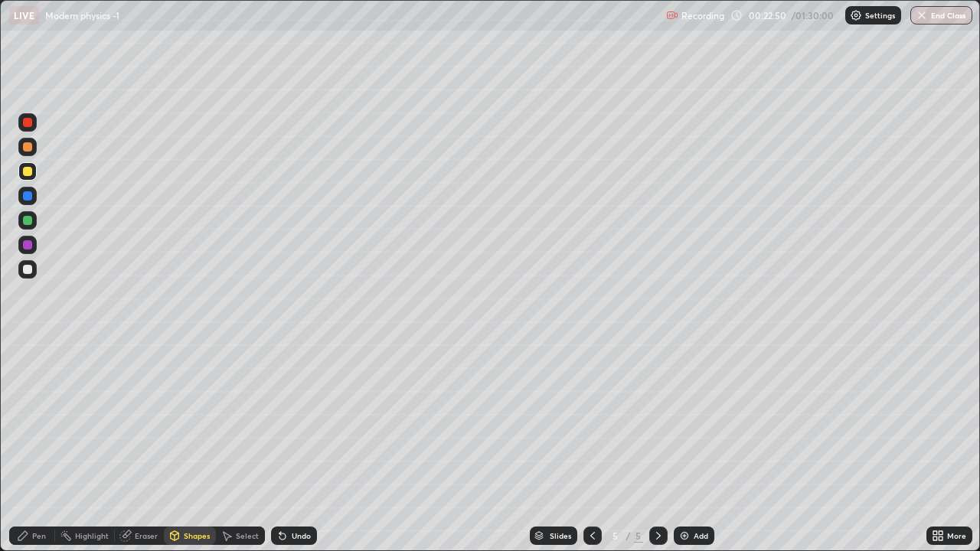
click at [31, 447] on div "Pen" at bounding box center [32, 536] width 46 height 18
click at [129, 447] on icon at bounding box center [125, 536] width 12 height 12
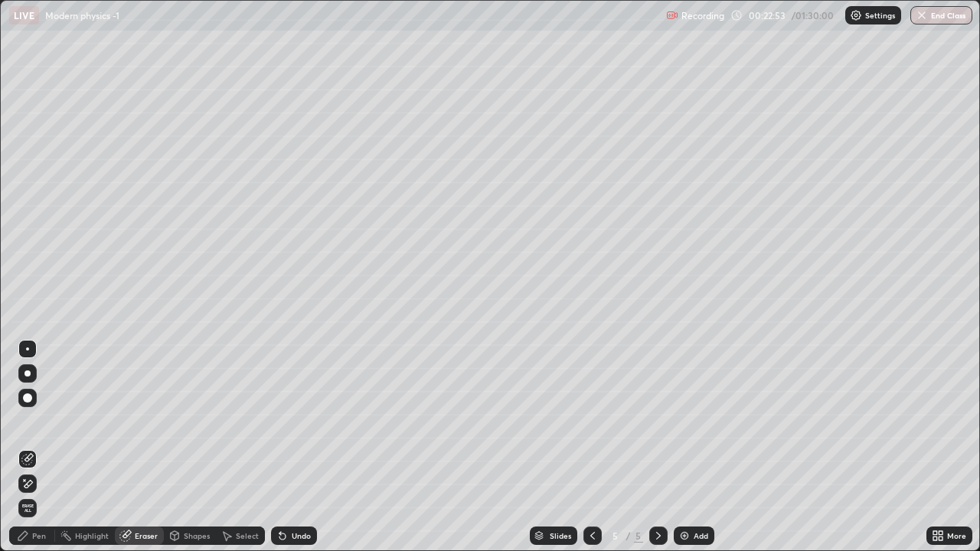
click at [230, 447] on icon at bounding box center [227, 536] width 12 height 12
click at [185, 447] on div "Shapes" at bounding box center [197, 536] width 26 height 8
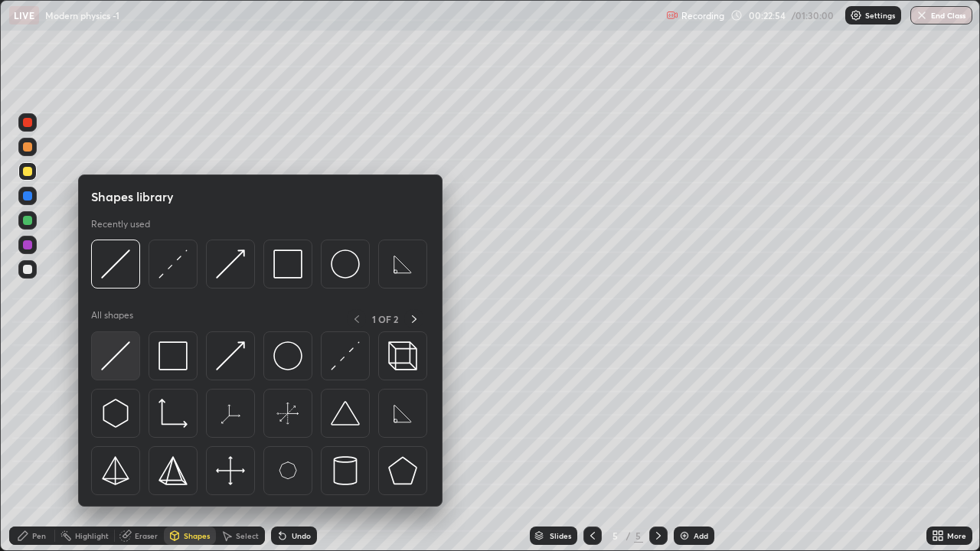
click at [116, 353] on img at bounding box center [115, 355] width 29 height 29
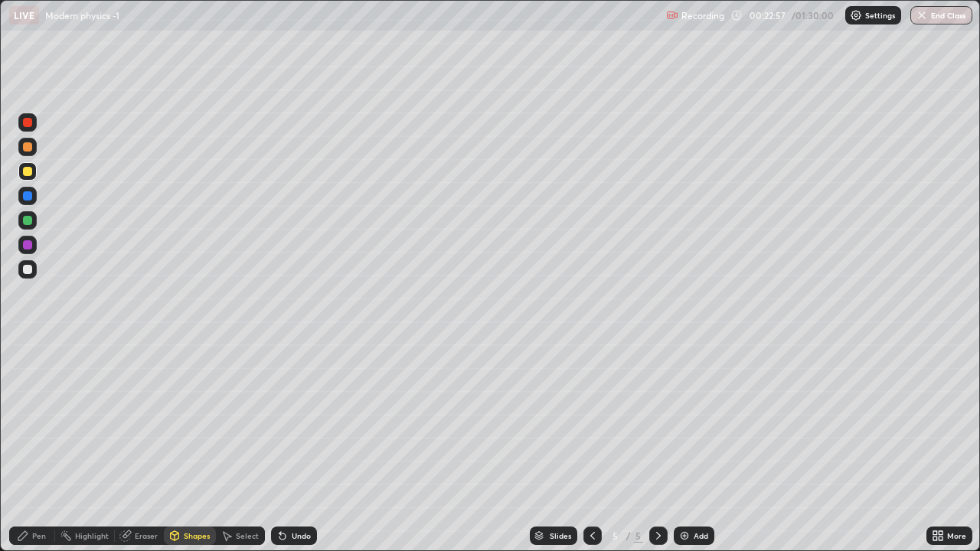
click at [181, 447] on div "Shapes" at bounding box center [190, 536] width 52 height 18
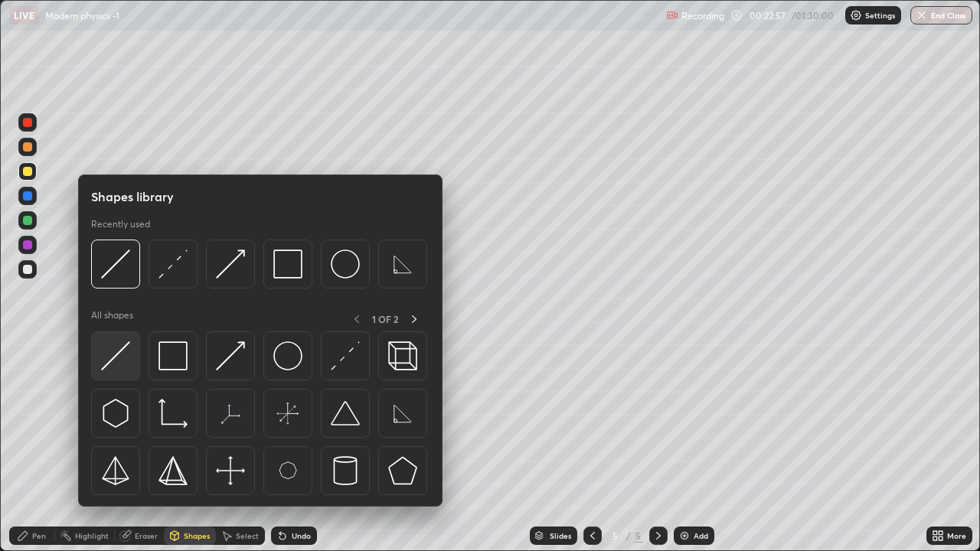
click at [113, 365] on img at bounding box center [115, 355] width 29 height 29
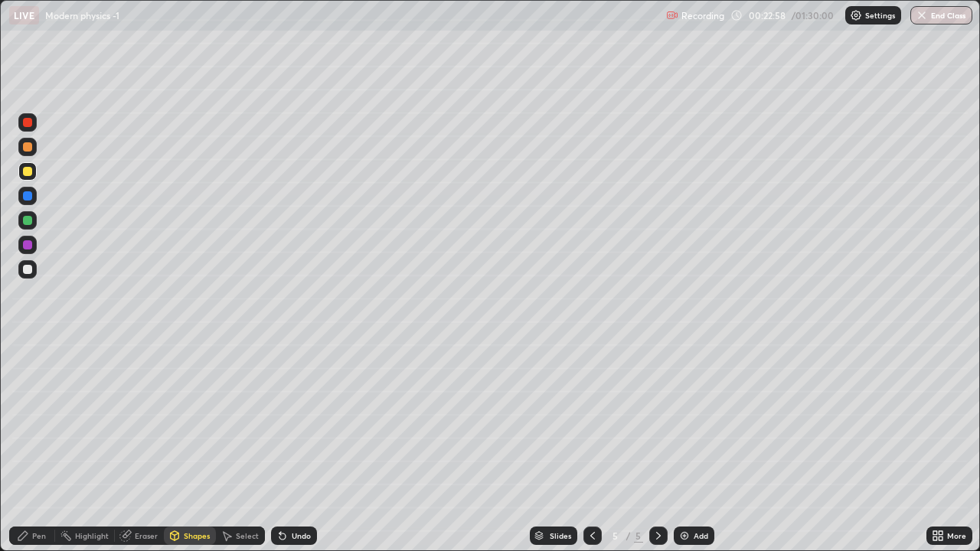
click at [29, 270] on div at bounding box center [27, 269] width 9 height 9
click at [25, 447] on icon at bounding box center [22, 535] width 9 height 9
click at [26, 221] on div at bounding box center [27, 220] width 9 height 9
click at [289, 447] on div "Undo" at bounding box center [294, 536] width 46 height 18
click at [292, 447] on div "Undo" at bounding box center [294, 536] width 46 height 18
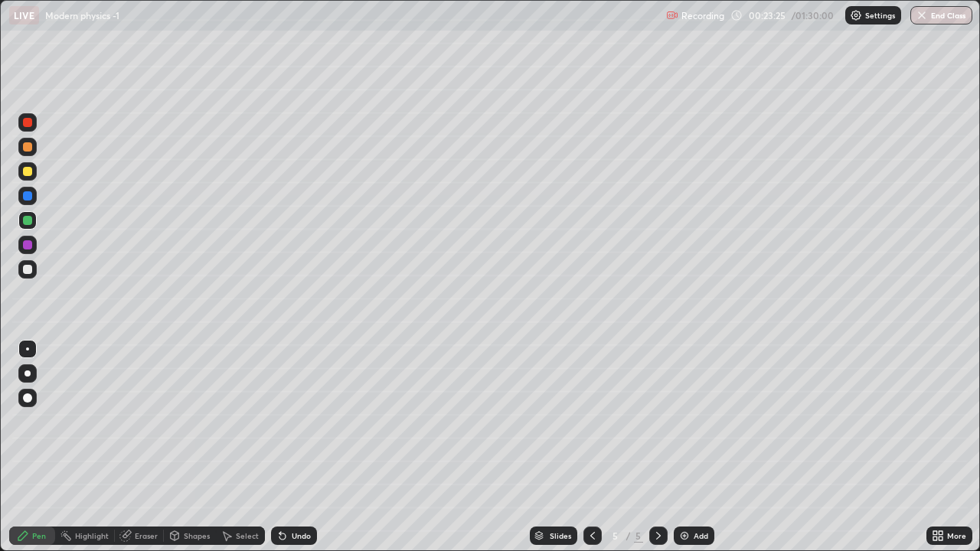
click at [197, 447] on div "Shapes" at bounding box center [197, 536] width 26 height 8
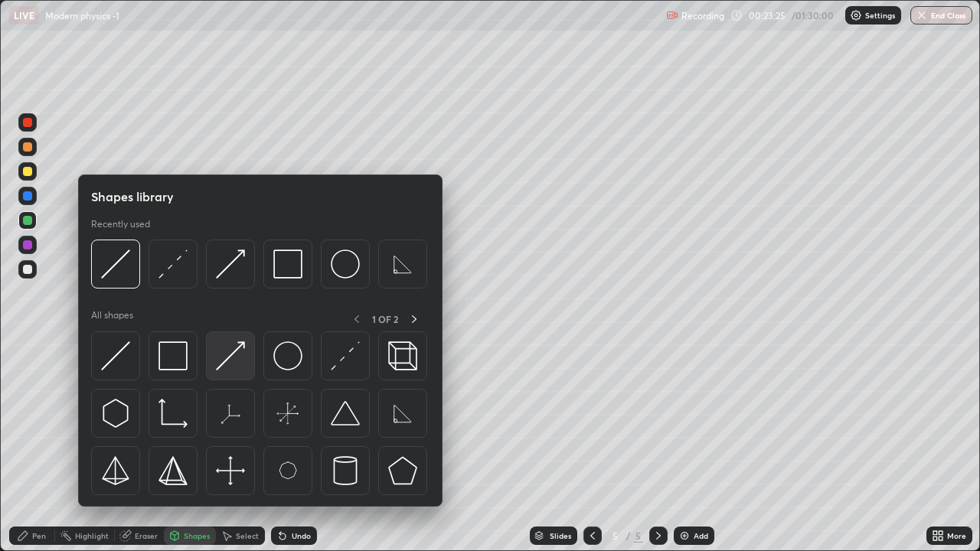
click at [234, 351] on img at bounding box center [230, 355] width 29 height 29
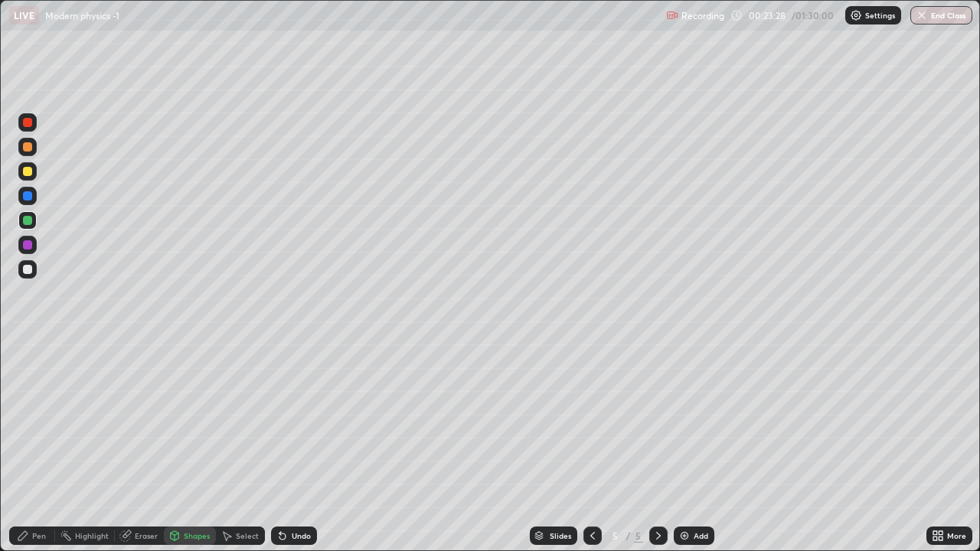
click at [38, 447] on div "Pen" at bounding box center [39, 536] width 14 height 8
click at [31, 271] on div at bounding box center [27, 269] width 9 height 9
click at [175, 447] on icon at bounding box center [175, 535] width 8 height 9
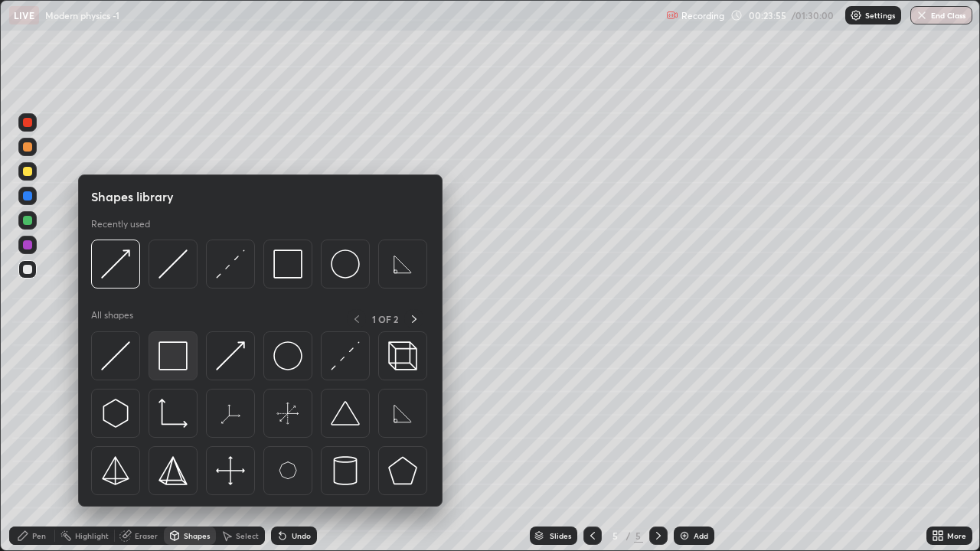
click at [174, 354] on img at bounding box center [172, 355] width 29 height 29
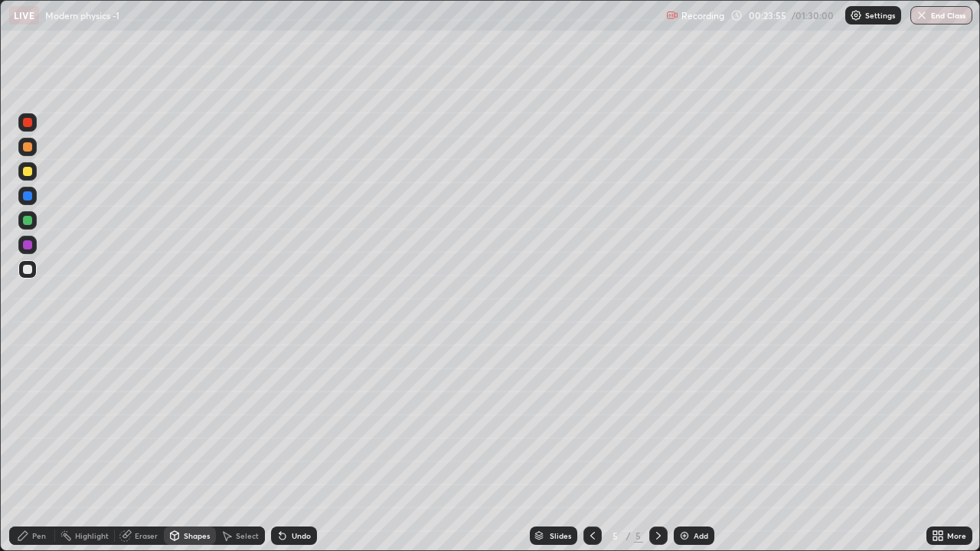
click at [25, 221] on div at bounding box center [27, 220] width 9 height 9
click at [22, 447] on icon at bounding box center [22, 535] width 9 height 9
click at [26, 171] on div at bounding box center [27, 171] width 9 height 9
click at [586, 447] on icon at bounding box center [592, 536] width 12 height 12
click at [656, 447] on icon at bounding box center [658, 536] width 5 height 8
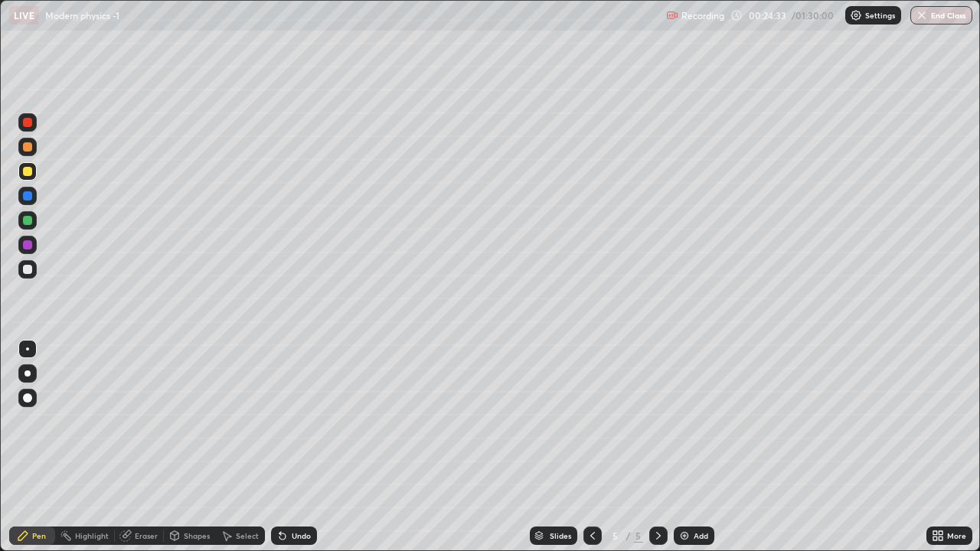
click at [25, 145] on div at bounding box center [27, 146] width 9 height 9
click at [28, 221] on div at bounding box center [27, 220] width 9 height 9
click at [589, 447] on icon at bounding box center [592, 536] width 12 height 12
click at [657, 447] on icon at bounding box center [658, 536] width 12 height 12
click at [25, 269] on div at bounding box center [27, 269] width 9 height 9
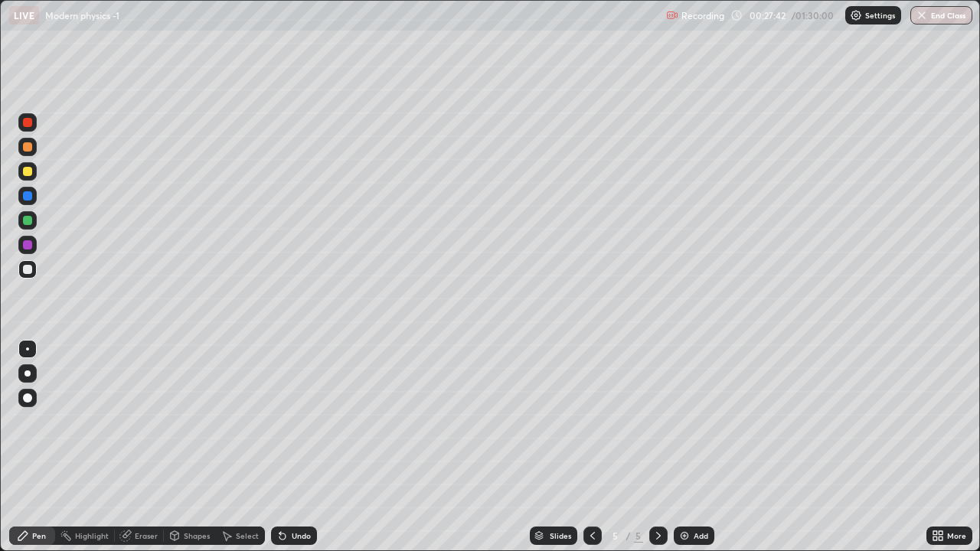
click at [652, 447] on icon at bounding box center [658, 536] width 12 height 12
click at [682, 447] on img at bounding box center [684, 536] width 12 height 12
click at [29, 147] on div at bounding box center [27, 146] width 9 height 9
click at [24, 218] on div at bounding box center [27, 220] width 9 height 9
click at [279, 447] on icon at bounding box center [280, 533] width 2 height 2
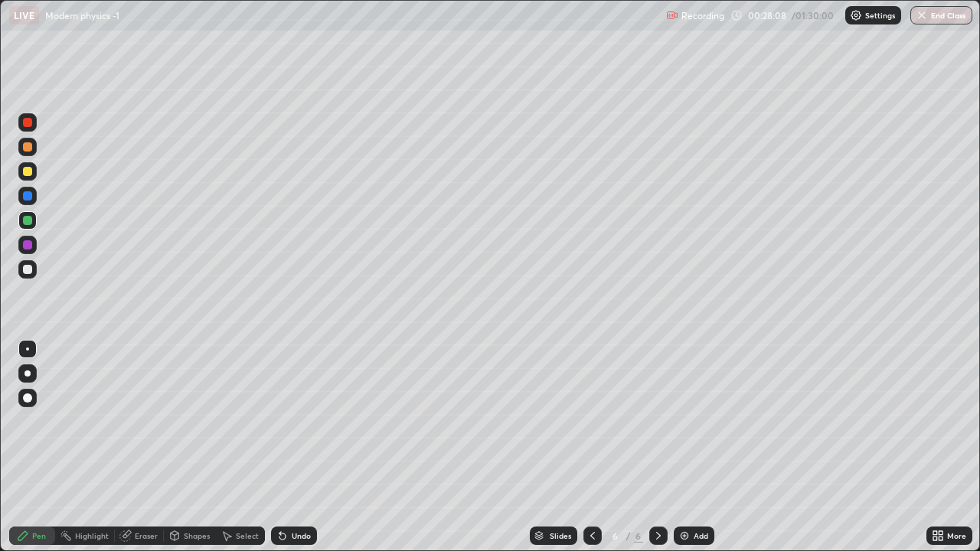
click at [31, 447] on div "Pen" at bounding box center [32, 536] width 46 height 18
click at [28, 268] on div at bounding box center [27, 269] width 9 height 9
click at [180, 447] on div "Shapes" at bounding box center [190, 536] width 52 height 18
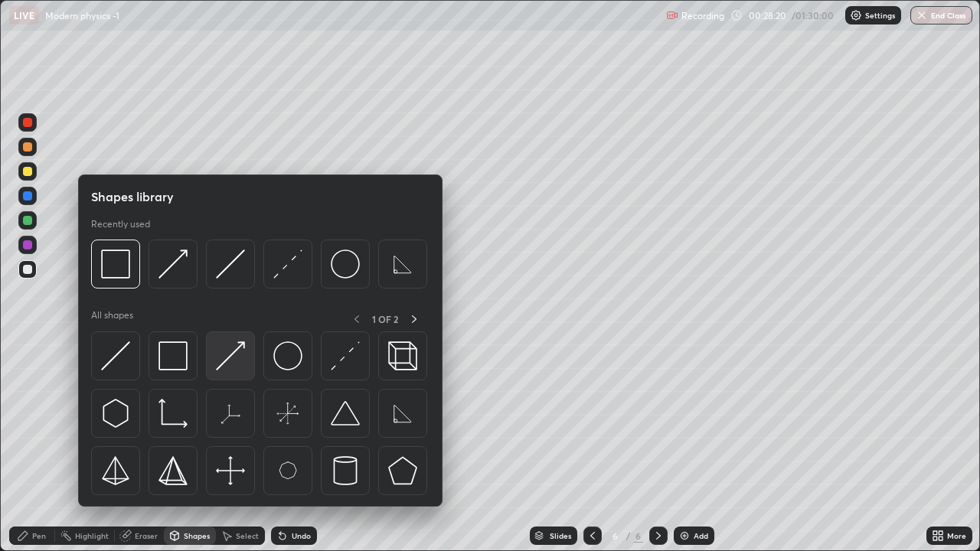
click at [224, 348] on img at bounding box center [230, 355] width 29 height 29
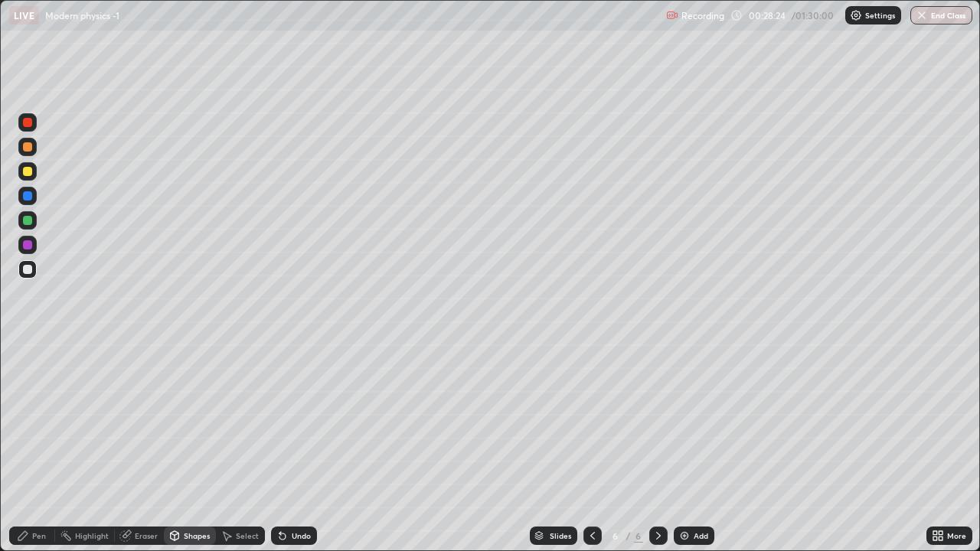
click at [172, 447] on icon at bounding box center [174, 536] width 12 height 12
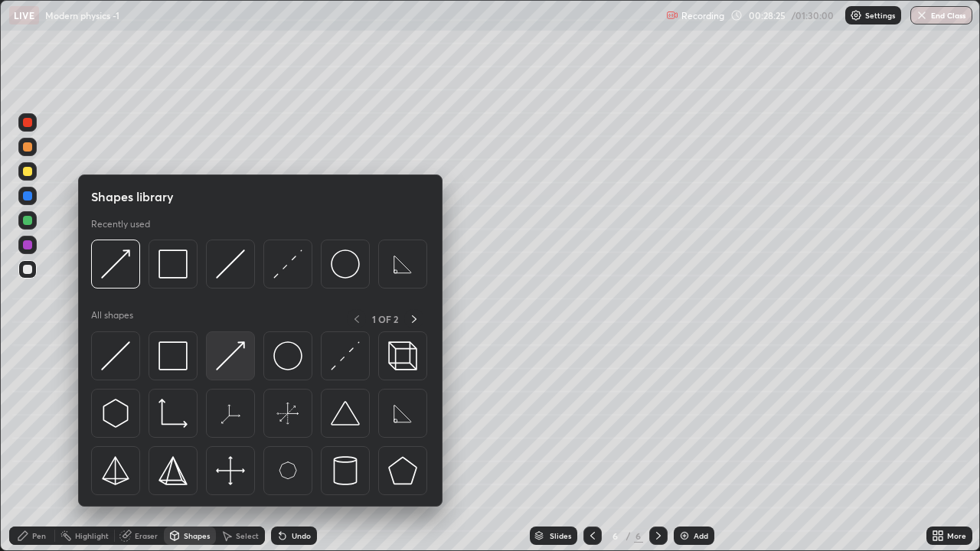
click at [237, 346] on img at bounding box center [230, 355] width 29 height 29
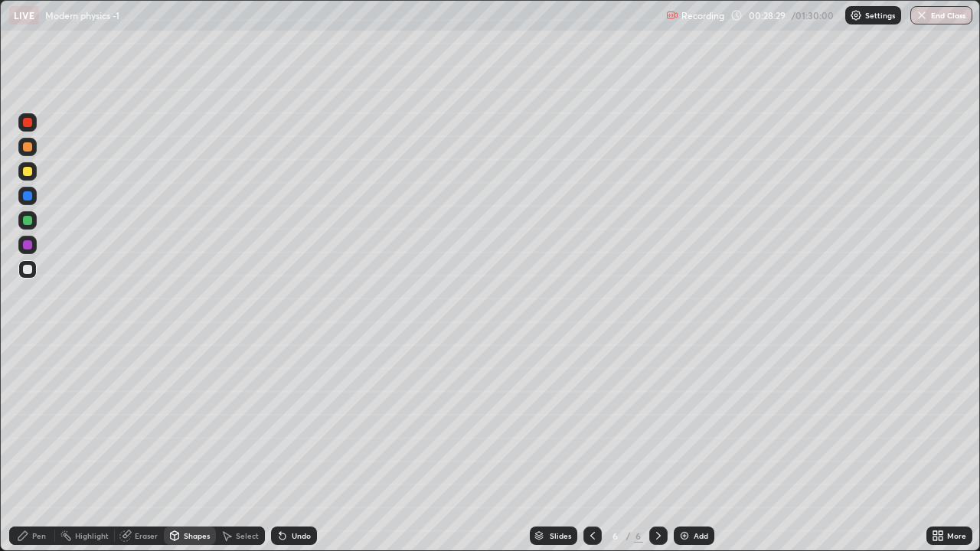
click at [36, 149] on div at bounding box center [27, 147] width 18 height 18
click at [299, 447] on div "Undo" at bounding box center [301, 536] width 19 height 8
click at [35, 447] on div "Pen" at bounding box center [32, 536] width 46 height 18
click at [28, 221] on div at bounding box center [27, 220] width 9 height 9
click at [31, 447] on div "Pen" at bounding box center [32, 536] width 46 height 18
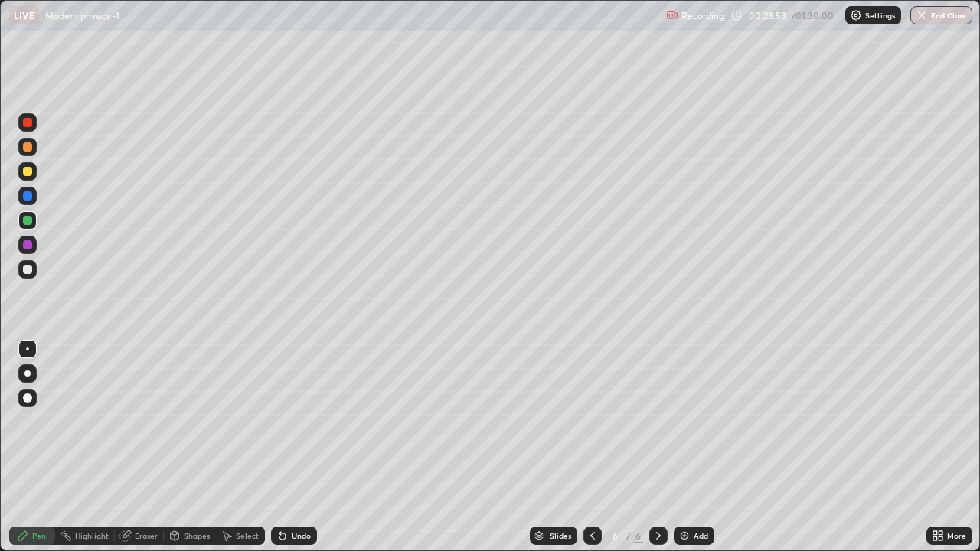
click at [29, 269] on div at bounding box center [27, 269] width 9 height 9
click at [28, 172] on div at bounding box center [27, 171] width 9 height 9
click at [286, 447] on icon at bounding box center [282, 536] width 12 height 12
click at [27, 196] on div at bounding box center [27, 195] width 9 height 9
click at [27, 447] on div "Pen" at bounding box center [32, 536] width 46 height 18
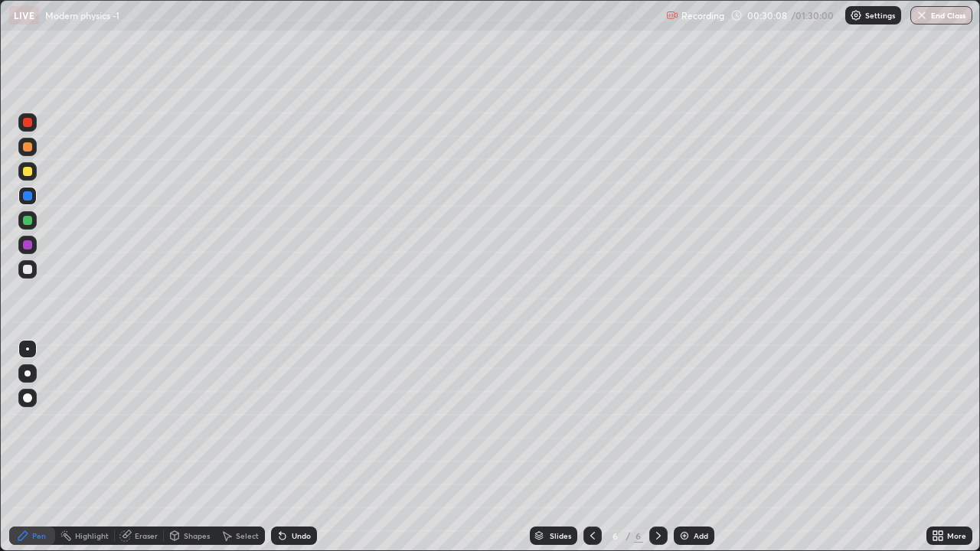
click at [173, 447] on icon at bounding box center [175, 535] width 8 height 2
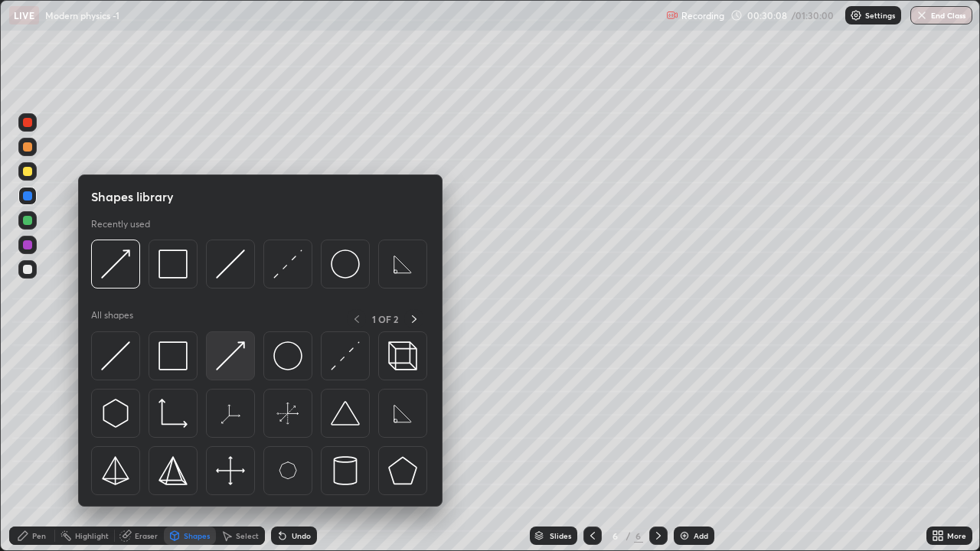
click at [234, 350] on img at bounding box center [230, 355] width 29 height 29
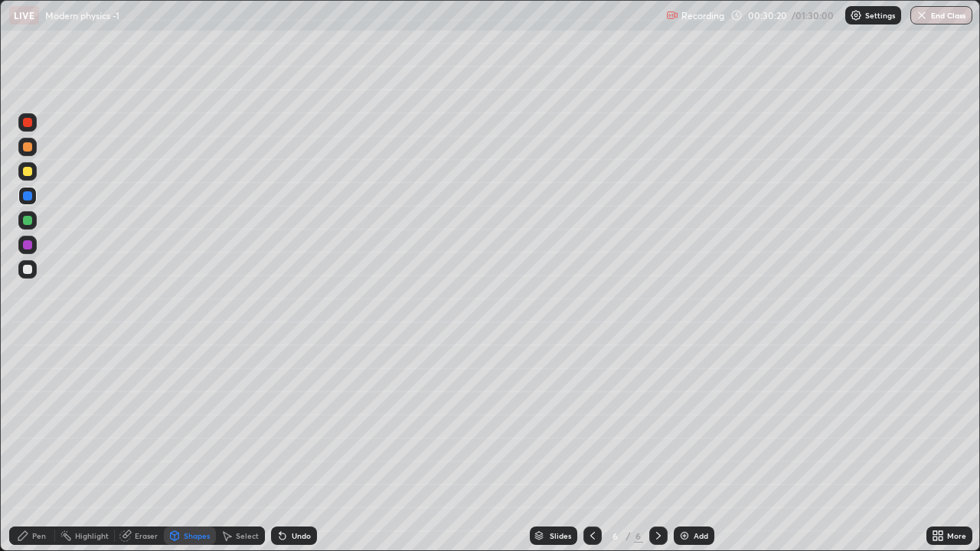
click at [28, 148] on div at bounding box center [27, 146] width 9 height 9
click at [294, 447] on div "Undo" at bounding box center [294, 536] width 46 height 18
click at [31, 447] on div "Pen" at bounding box center [32, 536] width 46 height 18
click at [187, 447] on div "Shapes" at bounding box center [197, 536] width 26 height 8
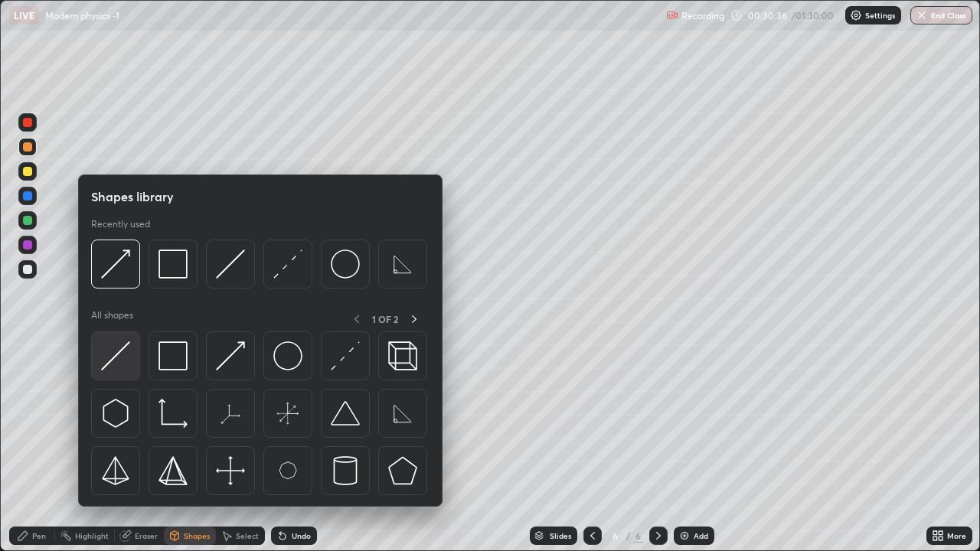
click at [119, 355] on img at bounding box center [115, 355] width 29 height 29
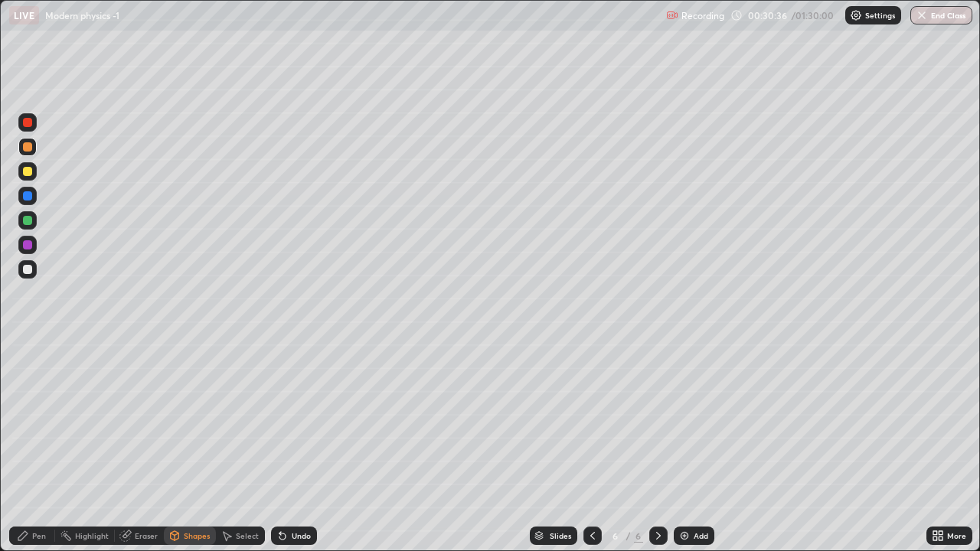
click at [23, 447] on icon at bounding box center [23, 536] width 12 height 12
click at [26, 219] on div at bounding box center [27, 220] width 9 height 9
click at [194, 447] on div "Shapes" at bounding box center [197, 536] width 26 height 8
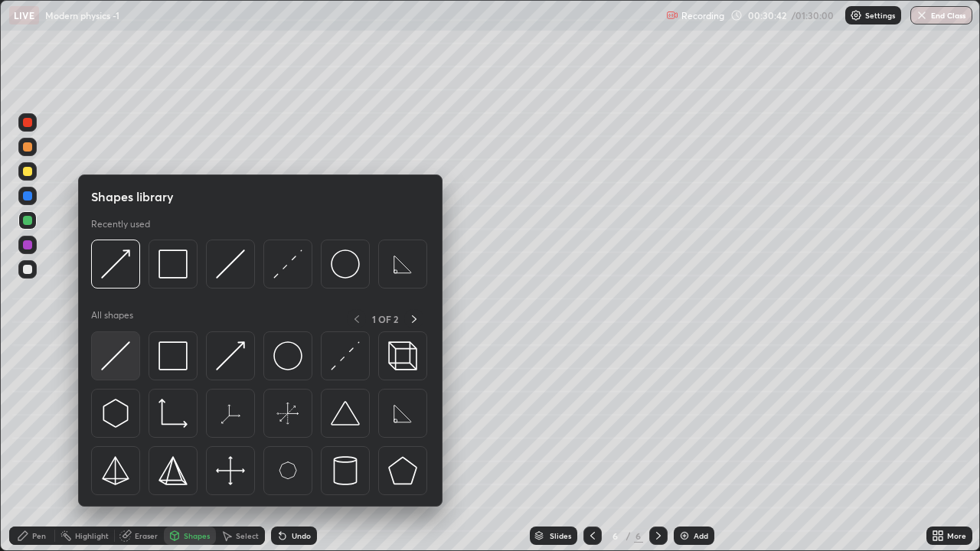
click at [116, 351] on img at bounding box center [115, 355] width 29 height 29
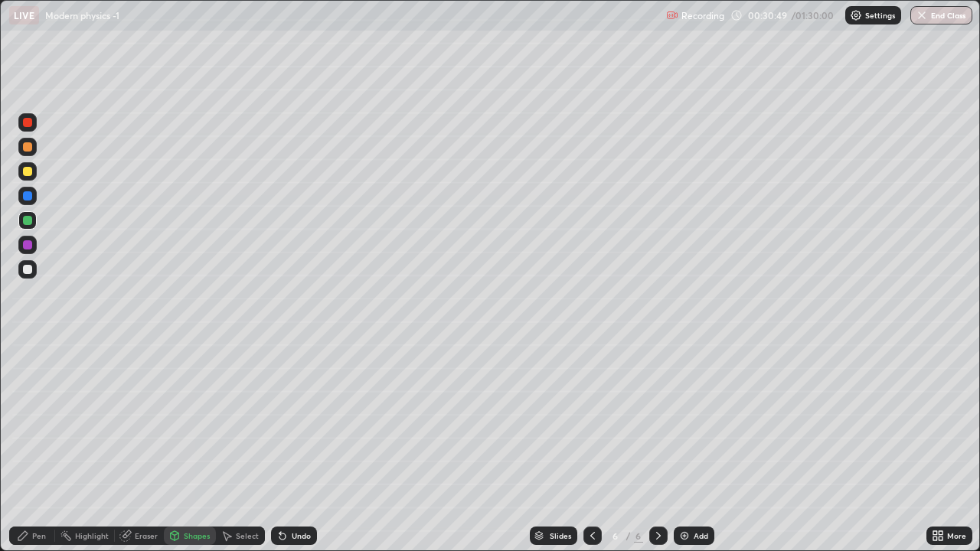
click at [31, 447] on div "Pen" at bounding box center [32, 536] width 46 height 18
click at [28, 270] on div at bounding box center [27, 269] width 9 height 9
click at [31, 151] on div at bounding box center [27, 147] width 18 height 18
click at [28, 172] on div at bounding box center [27, 171] width 9 height 9
click at [26, 221] on div at bounding box center [27, 220] width 9 height 9
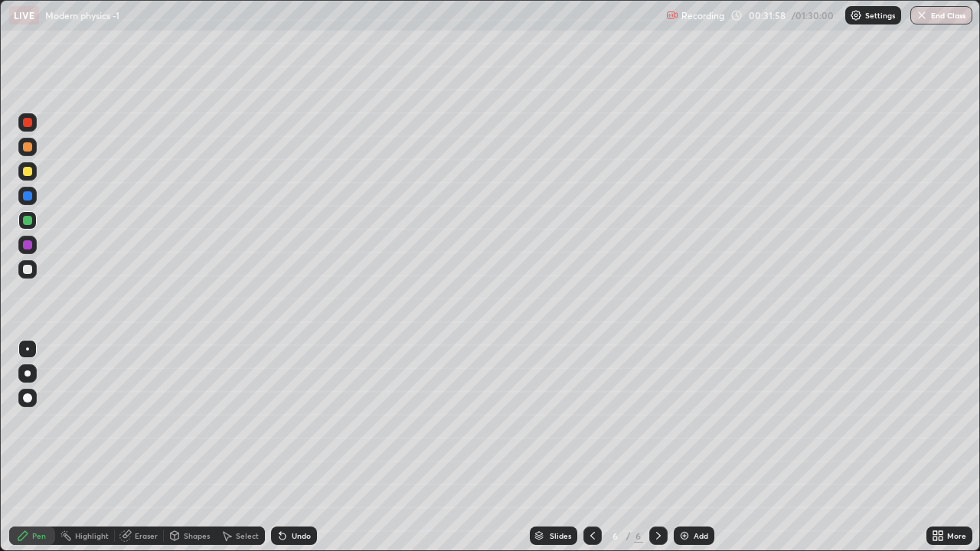
click at [131, 447] on icon at bounding box center [125, 536] width 12 height 12
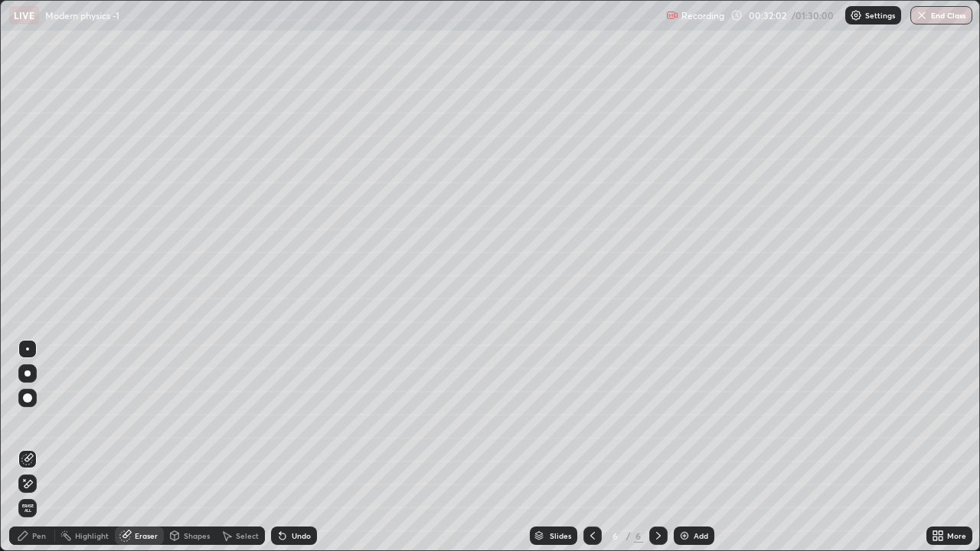
click at [35, 447] on div "Pen" at bounding box center [39, 536] width 14 height 8
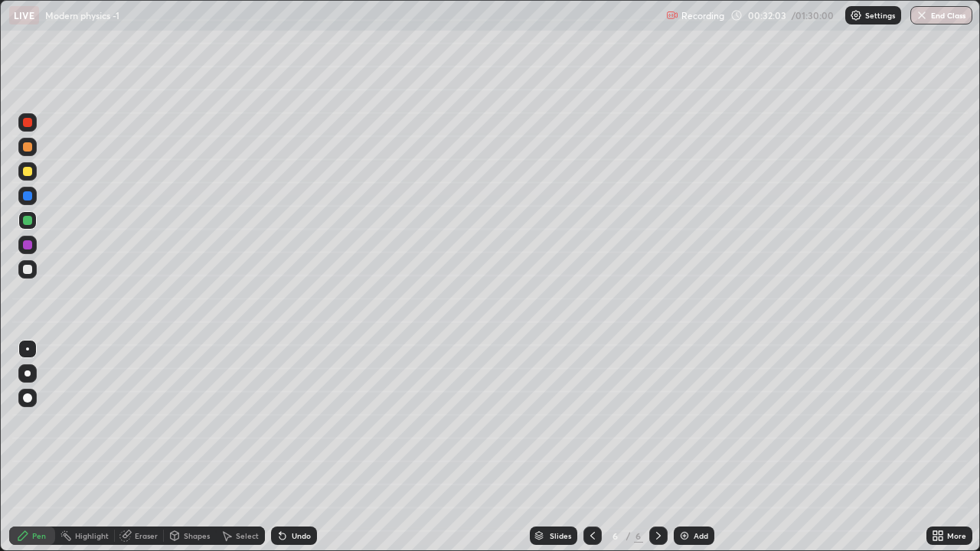
click at [25, 266] on div at bounding box center [27, 269] width 9 height 9
click at [34, 447] on div "Pen" at bounding box center [32, 536] width 46 height 18
click at [26, 224] on div at bounding box center [27, 220] width 9 height 9
click at [658, 447] on icon at bounding box center [658, 536] width 12 height 12
click at [682, 447] on img at bounding box center [684, 536] width 12 height 12
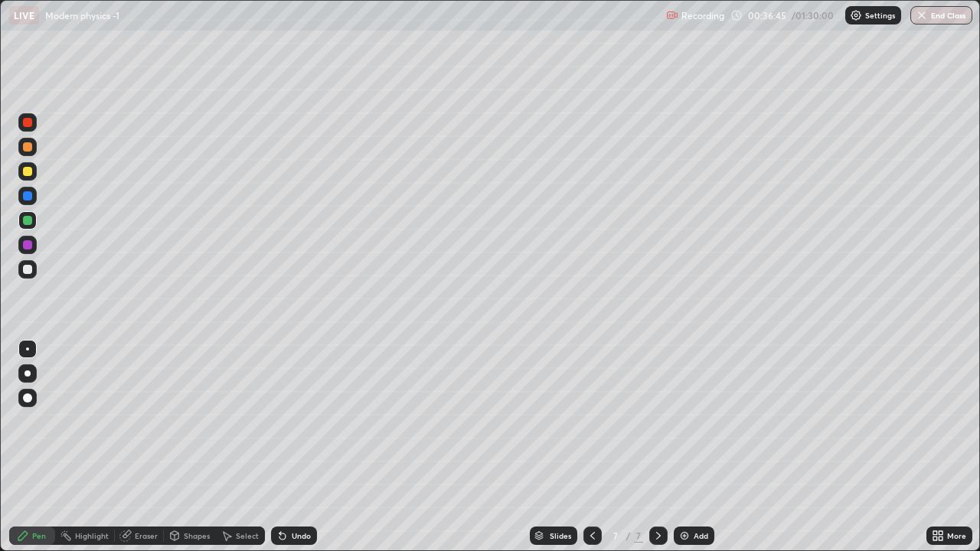
click at [28, 148] on div at bounding box center [27, 146] width 9 height 9
click at [179, 447] on icon at bounding box center [174, 536] width 12 height 12
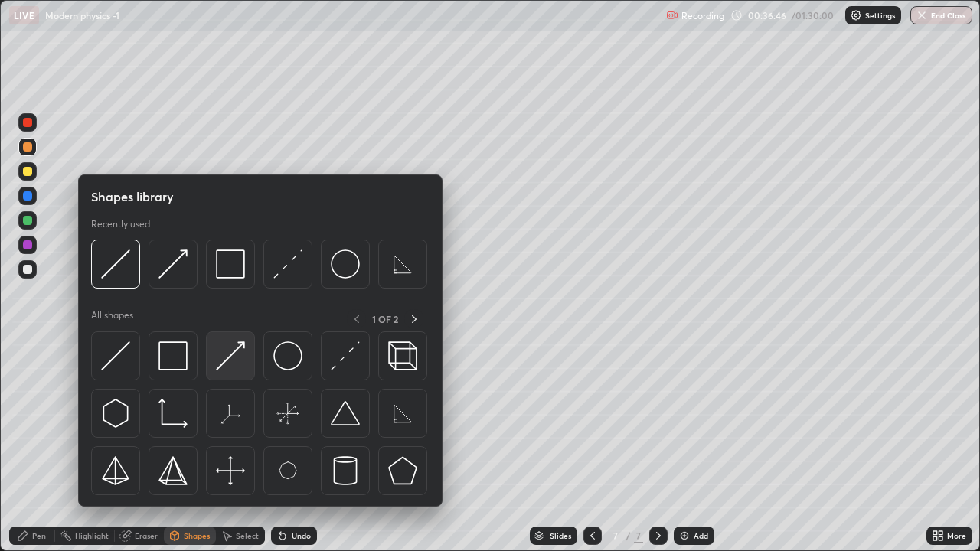
click at [237, 353] on img at bounding box center [230, 355] width 29 height 29
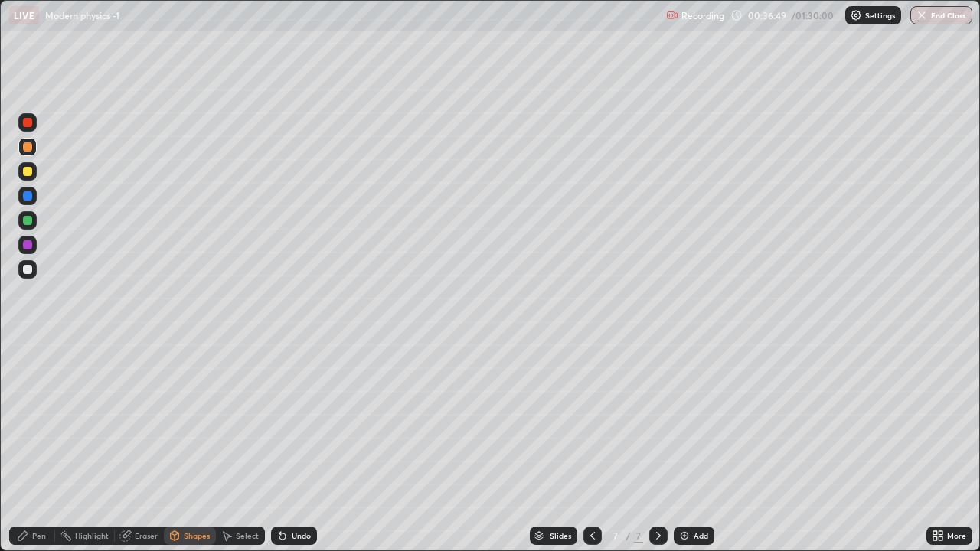
click at [34, 447] on div "Pen" at bounding box center [39, 536] width 14 height 8
click at [23, 271] on div at bounding box center [27, 269] width 9 height 9
click at [296, 447] on div "Undo" at bounding box center [301, 536] width 19 height 8
click at [292, 447] on div "Undo" at bounding box center [301, 536] width 19 height 8
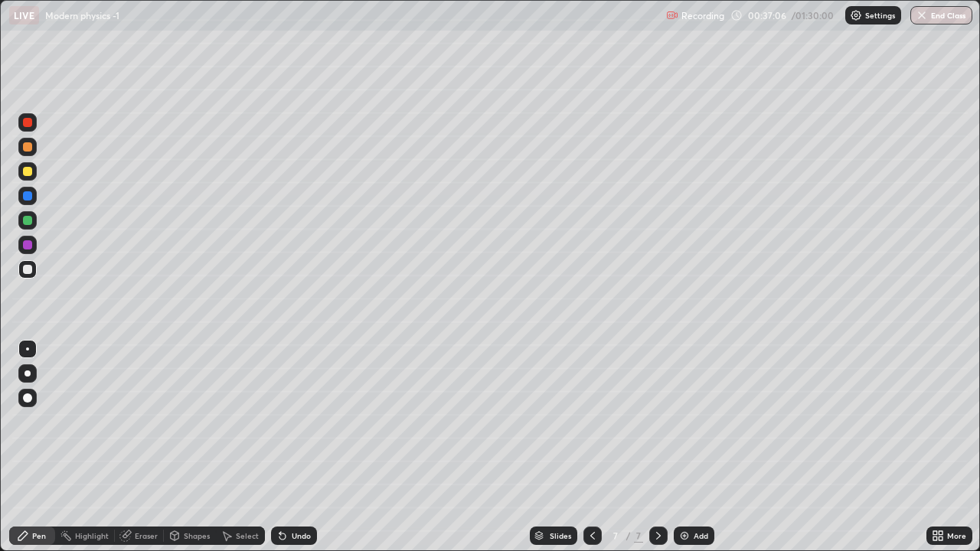
click at [189, 447] on div "Shapes" at bounding box center [197, 536] width 26 height 8
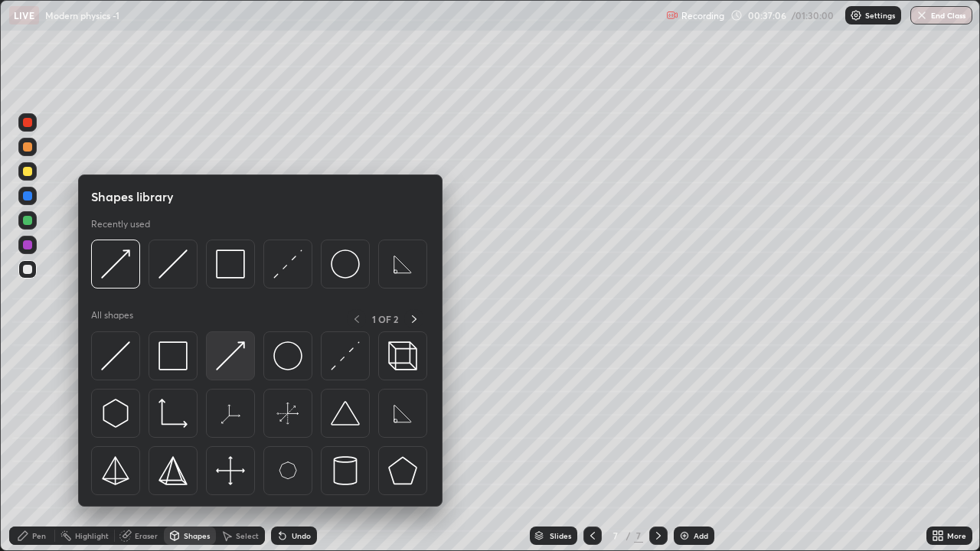
click at [224, 357] on img at bounding box center [230, 355] width 29 height 29
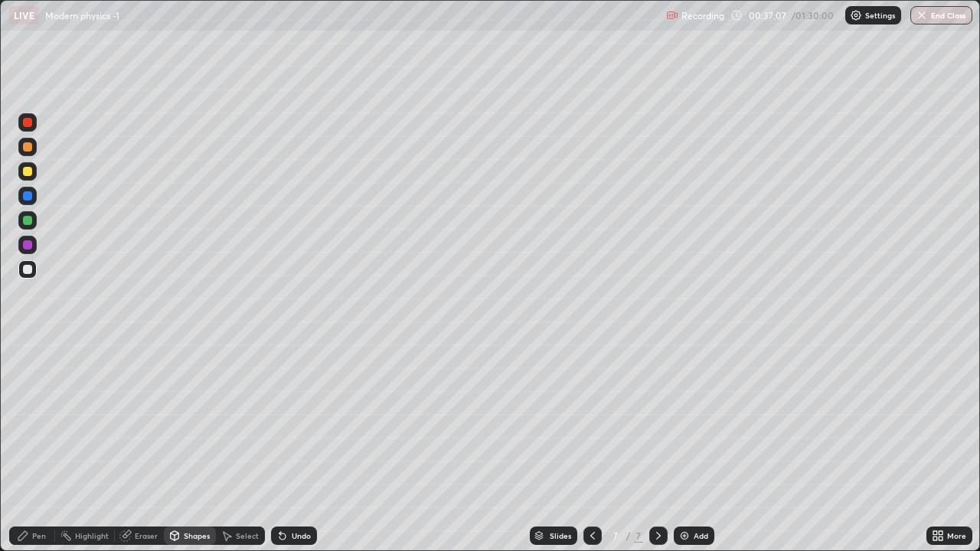
click at [26, 221] on div at bounding box center [27, 220] width 9 height 9
click at [173, 447] on icon at bounding box center [175, 535] width 8 height 2
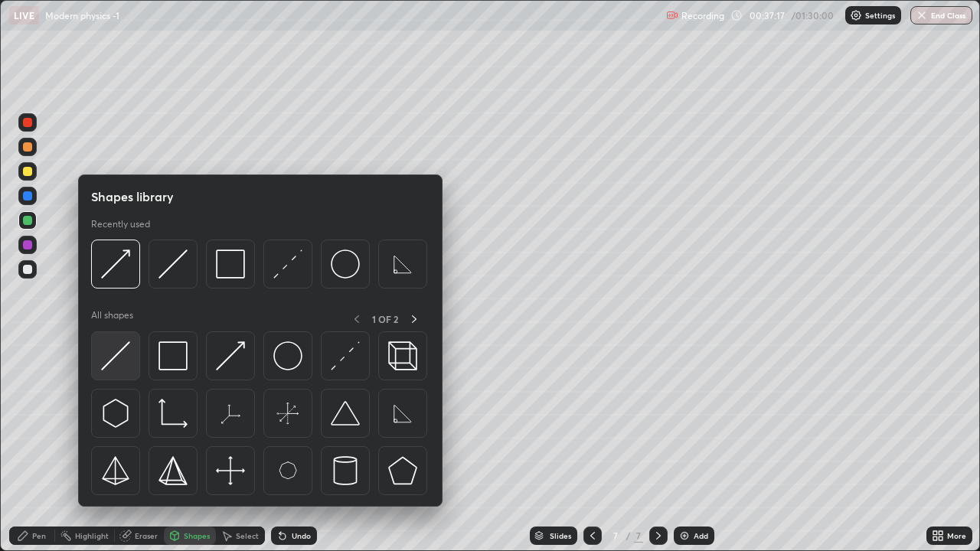
click at [123, 345] on img at bounding box center [115, 355] width 29 height 29
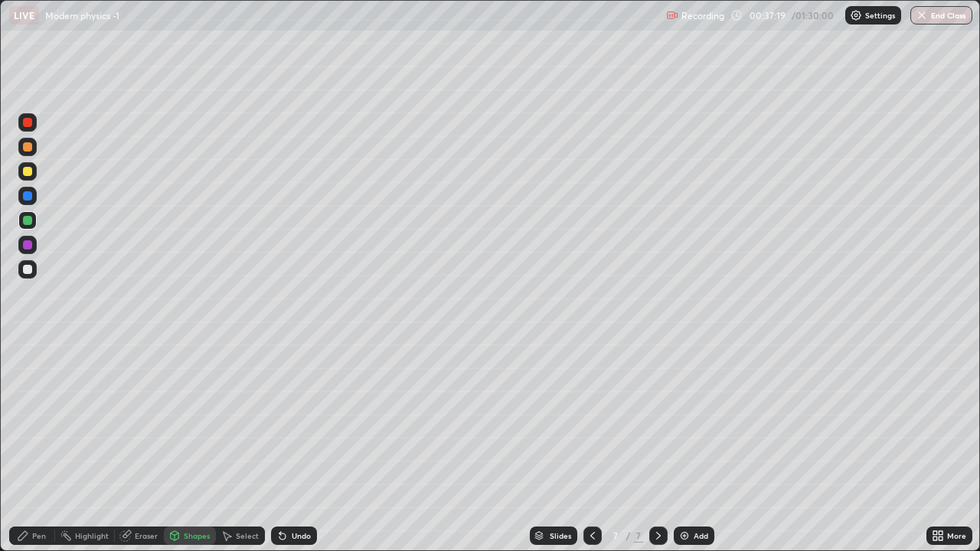
click at [40, 447] on div "Pen" at bounding box center [32, 536] width 46 height 18
click at [25, 150] on div at bounding box center [27, 146] width 9 height 9
click at [237, 447] on div "Select" at bounding box center [247, 536] width 23 height 8
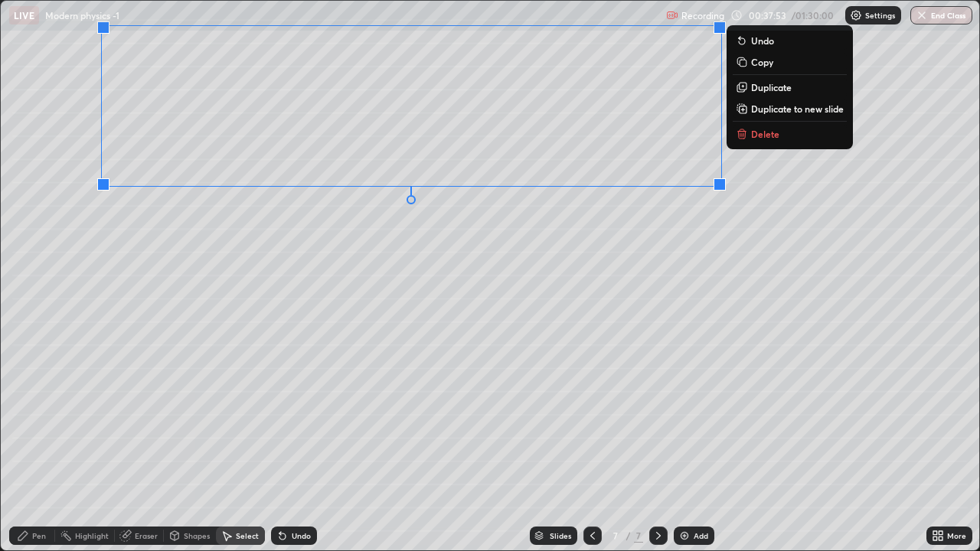
click at [498, 250] on div "0 ° Undo Copy Duplicate Duplicate to new slide Delete" at bounding box center [490, 276] width 978 height 550
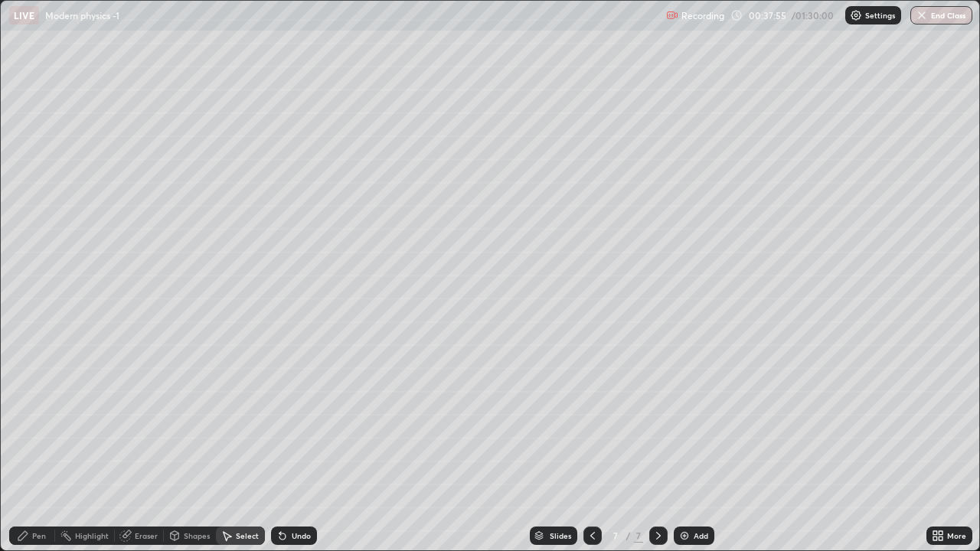
click at [31, 447] on div "Pen" at bounding box center [32, 536] width 46 height 18
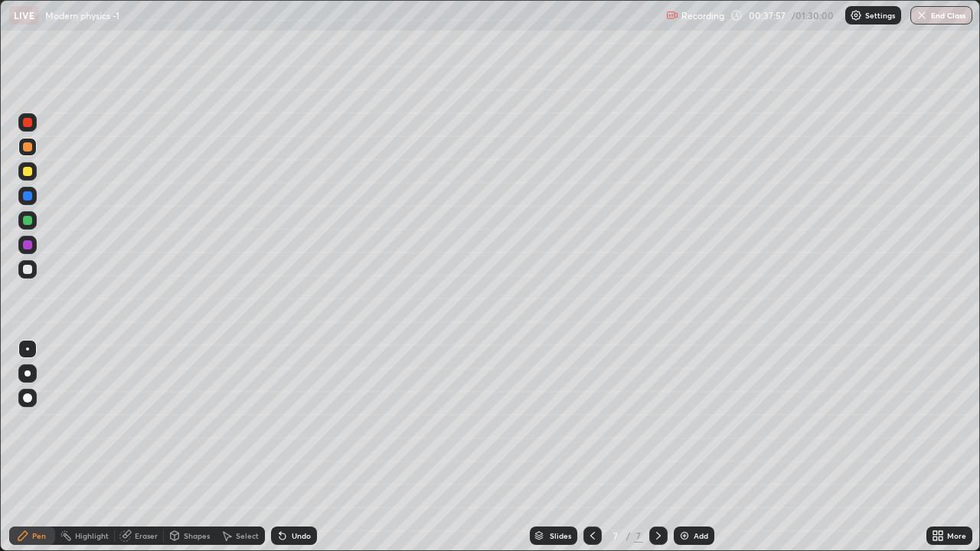
click at [29, 217] on div at bounding box center [27, 220] width 9 height 9
click at [28, 270] on div at bounding box center [27, 269] width 9 height 9
click at [26, 150] on div at bounding box center [27, 146] width 9 height 9
click at [0, 102] on div "Setting up your live class" at bounding box center [490, 275] width 980 height 551
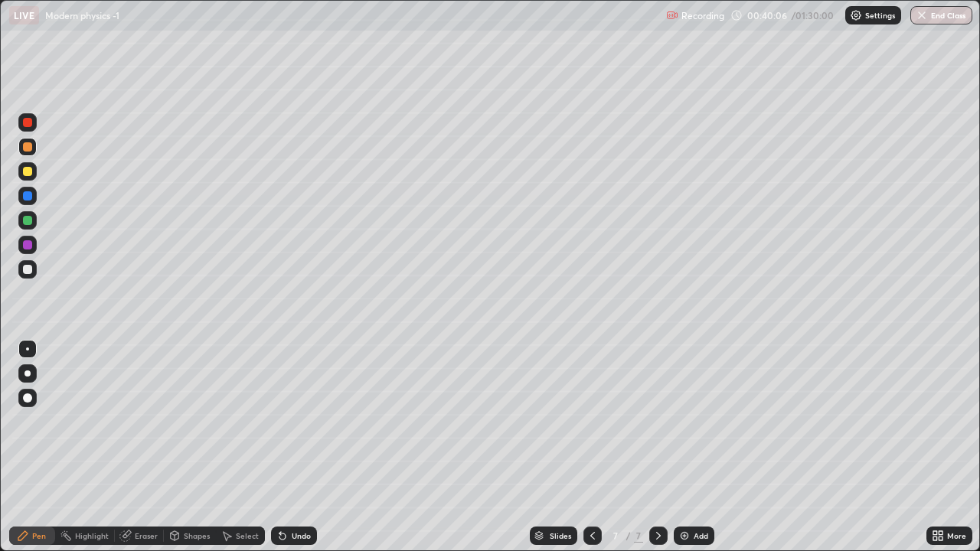
click at [658, 447] on icon at bounding box center [658, 536] width 5 height 8
click at [681, 447] on img at bounding box center [684, 536] width 12 height 12
click at [31, 267] on div at bounding box center [27, 269] width 9 height 9
click at [184, 447] on div "Shapes" at bounding box center [197, 536] width 26 height 8
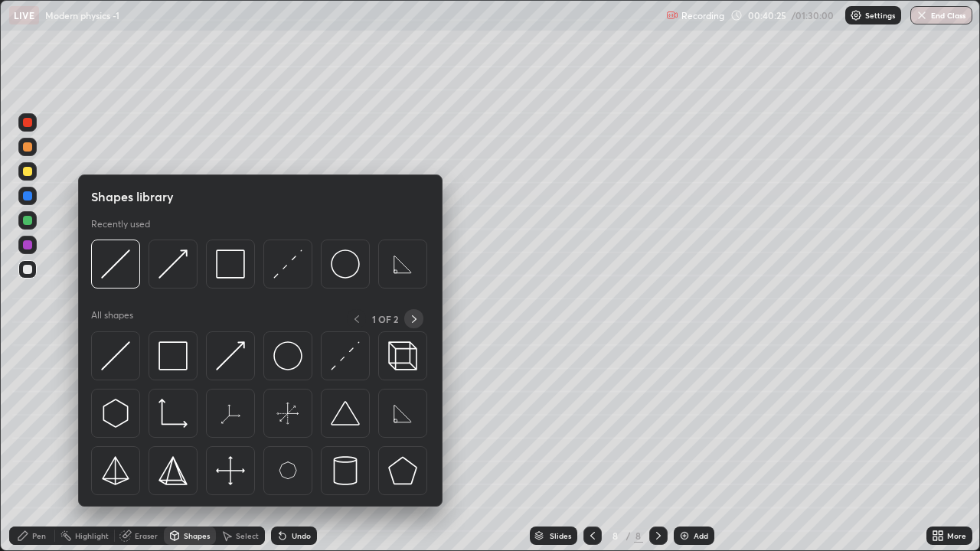
click at [413, 319] on icon at bounding box center [414, 319] width 12 height 12
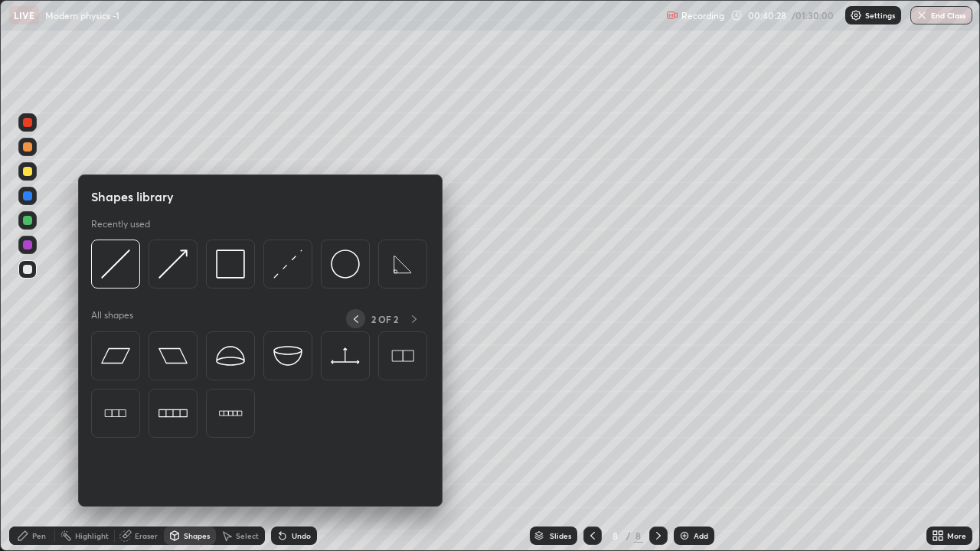
click at [358, 320] on icon at bounding box center [356, 319] width 12 height 12
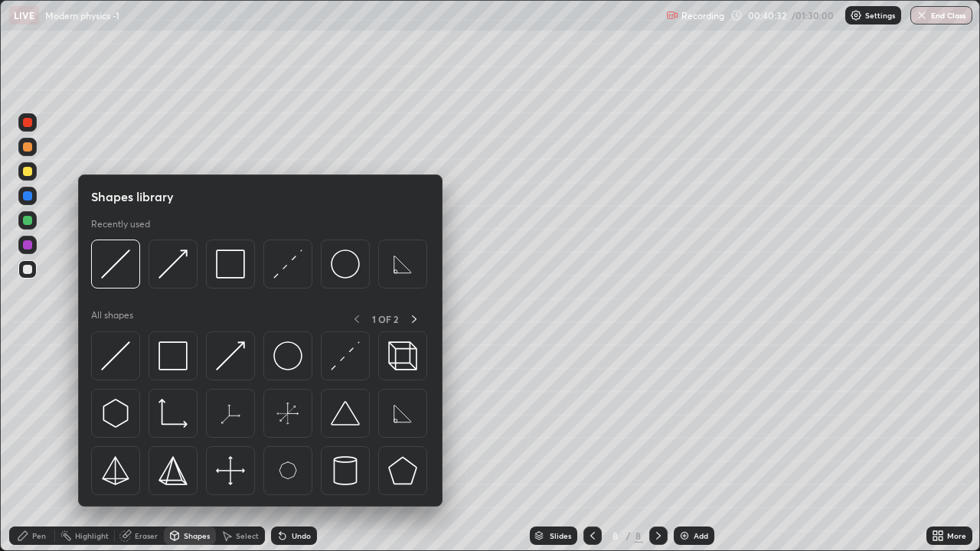
click at [29, 168] on div at bounding box center [27, 171] width 9 height 9
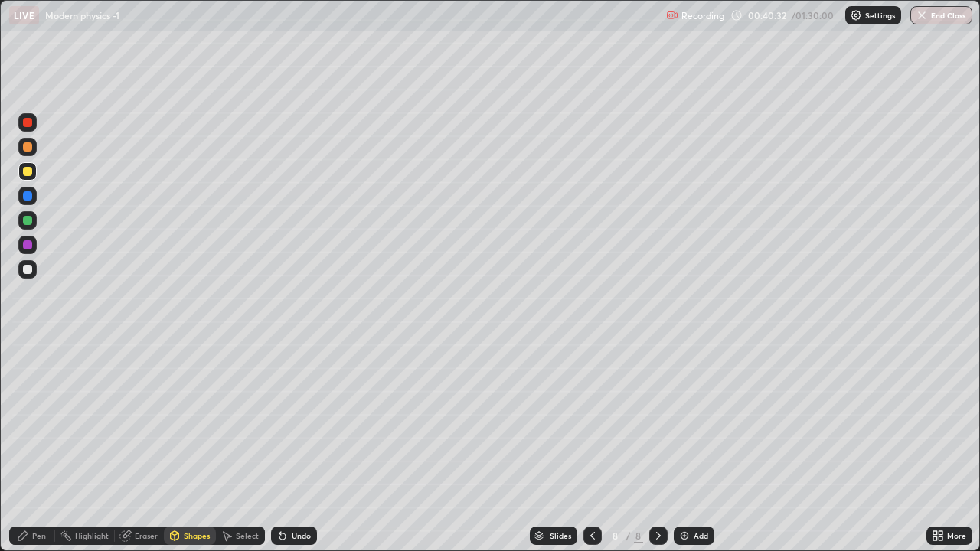
click at [25, 148] on div at bounding box center [27, 146] width 9 height 9
click at [36, 447] on div "Pen" at bounding box center [32, 536] width 46 height 18
click at [178, 447] on icon at bounding box center [175, 535] width 8 height 9
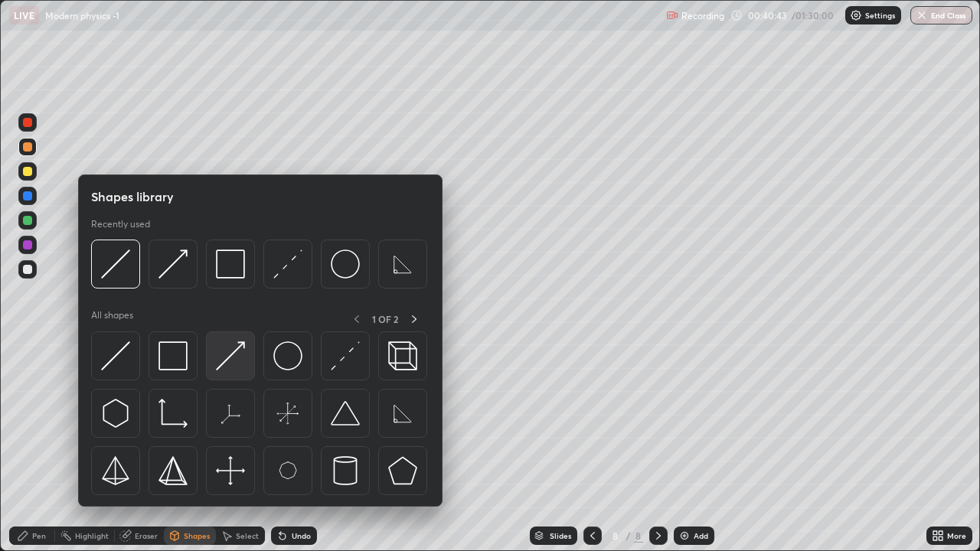
click at [238, 349] on img at bounding box center [230, 355] width 29 height 29
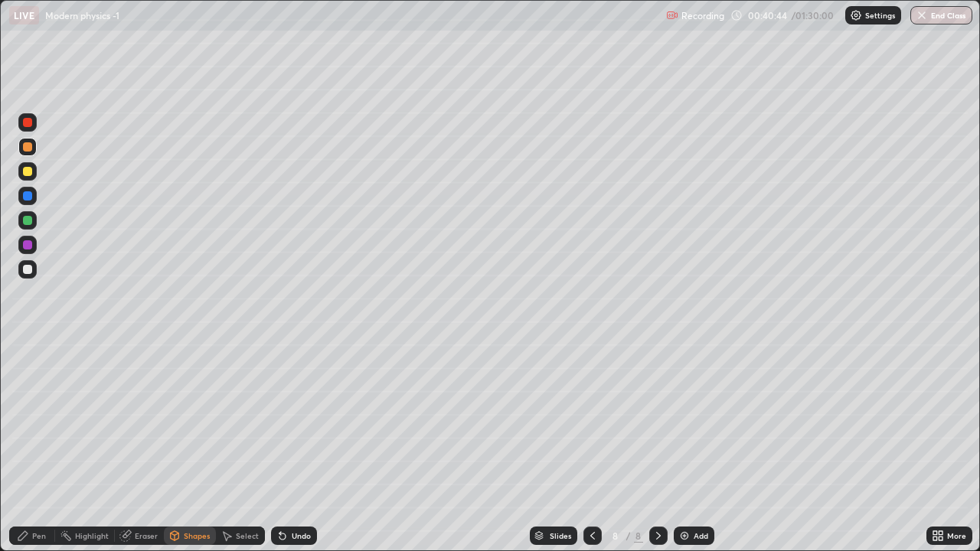
click at [28, 220] on div at bounding box center [27, 220] width 9 height 9
click at [175, 447] on icon at bounding box center [175, 537] width 0 height 5
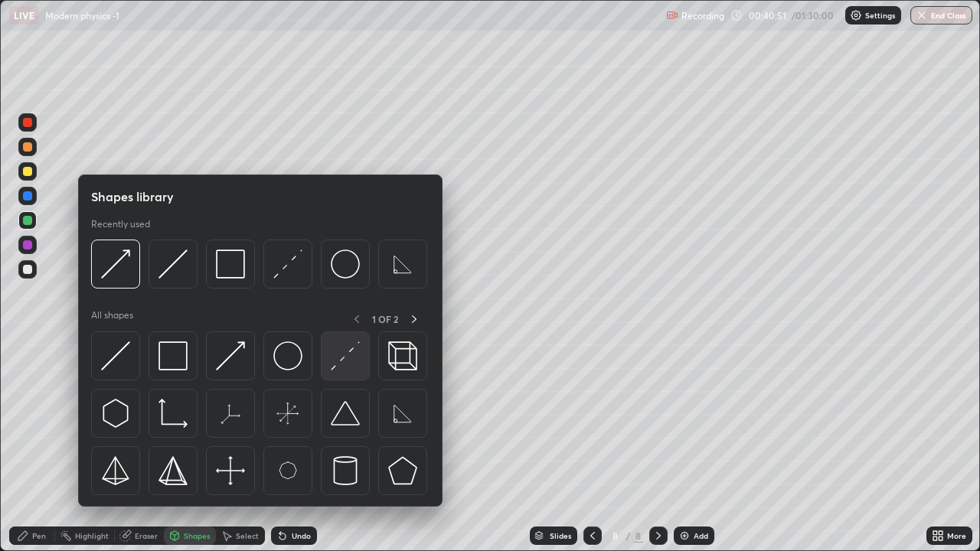
click at [336, 363] on img at bounding box center [345, 355] width 29 height 29
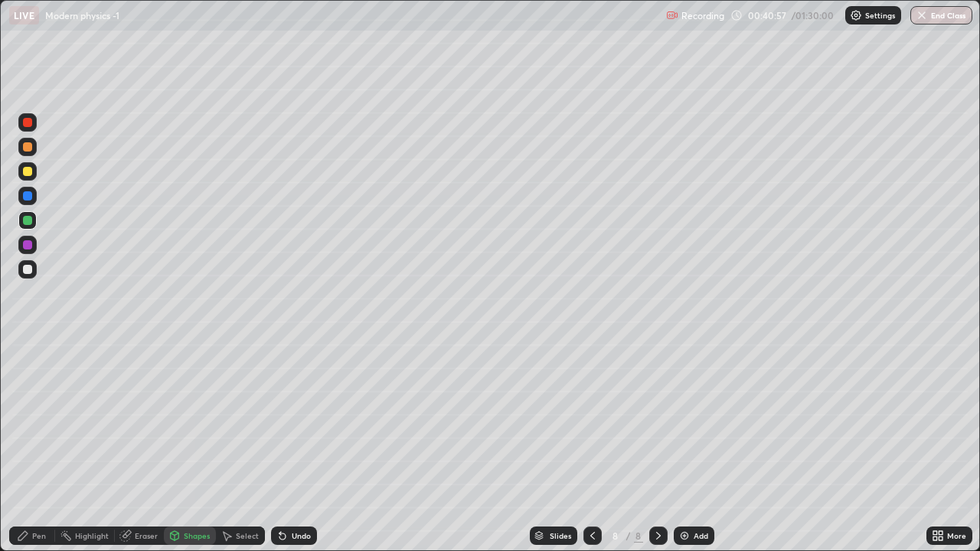
click at [27, 143] on div at bounding box center [27, 146] width 9 height 9
click at [28, 174] on div at bounding box center [27, 171] width 9 height 9
click at [33, 447] on div "Pen" at bounding box center [39, 536] width 14 height 8
click at [296, 447] on div "Undo" at bounding box center [301, 536] width 19 height 8
click at [26, 273] on div at bounding box center [27, 269] width 9 height 9
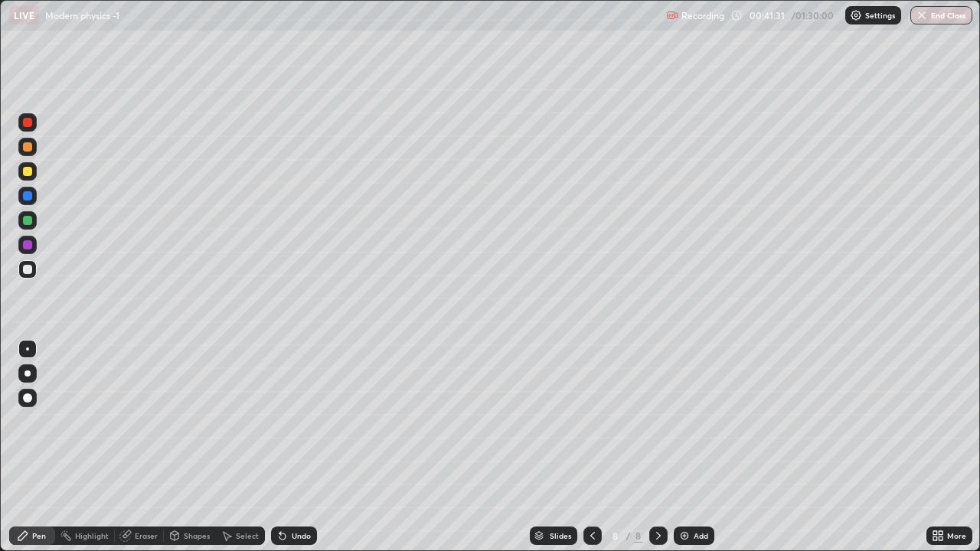
click at [190, 447] on div "Shapes" at bounding box center [197, 536] width 26 height 8
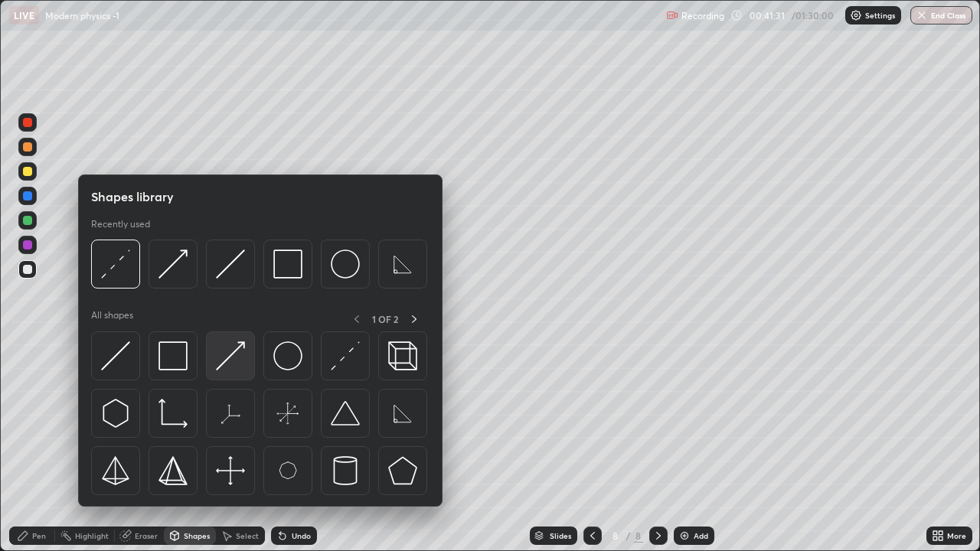
click at [226, 358] on img at bounding box center [230, 355] width 29 height 29
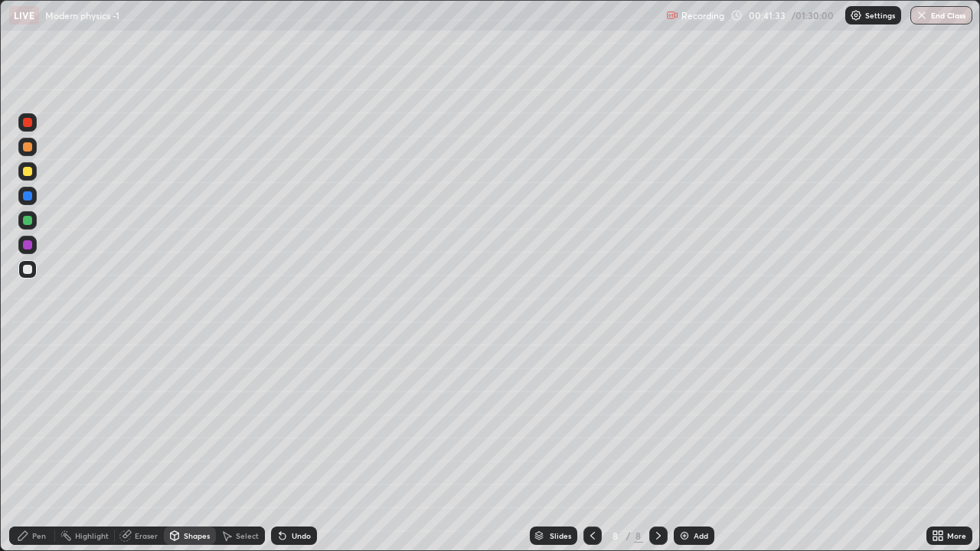
click at [209, 447] on div "Shapes" at bounding box center [190, 536] width 52 height 18
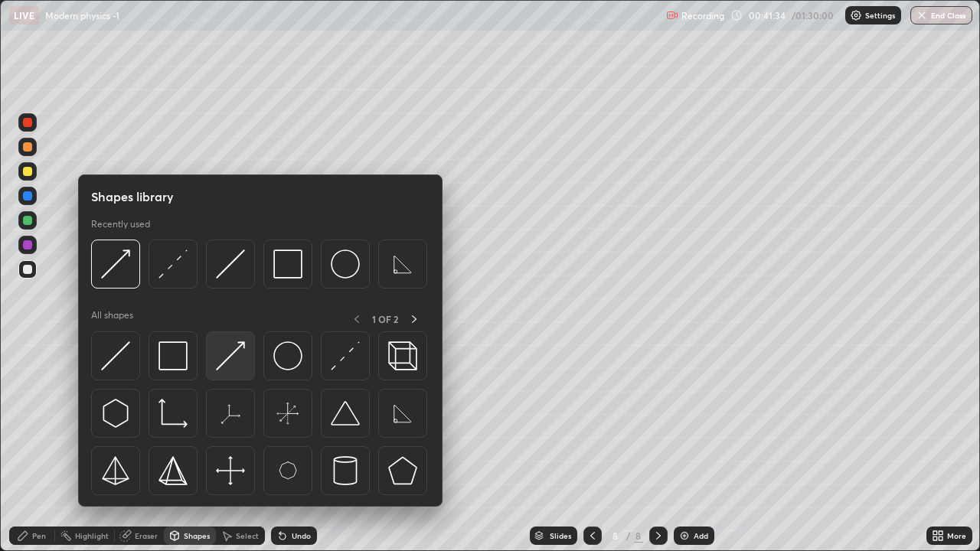
click at [230, 353] on img at bounding box center [230, 355] width 29 height 29
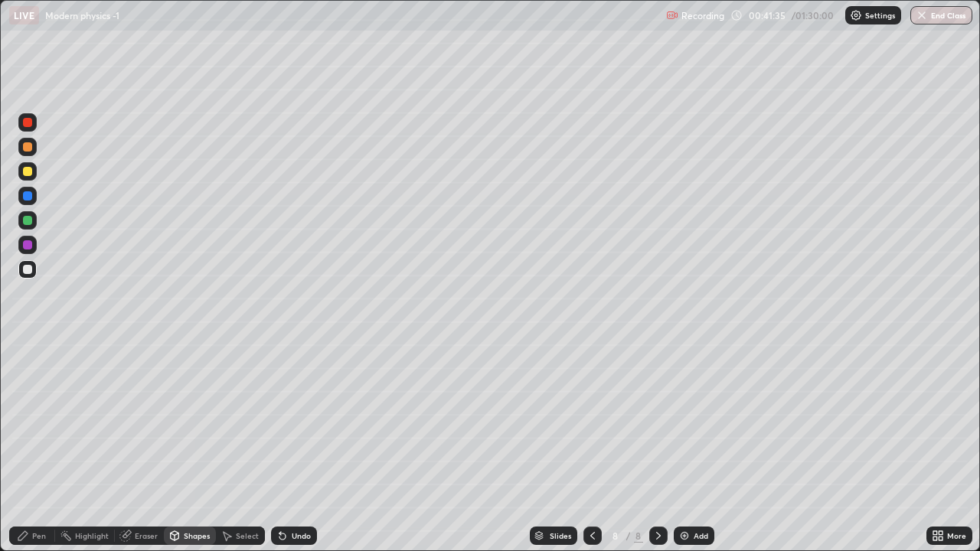
click at [34, 447] on div "Pen" at bounding box center [32, 536] width 46 height 18
click at [28, 270] on div at bounding box center [27, 269] width 9 height 9
click at [180, 447] on div "Shapes" at bounding box center [190, 536] width 52 height 18
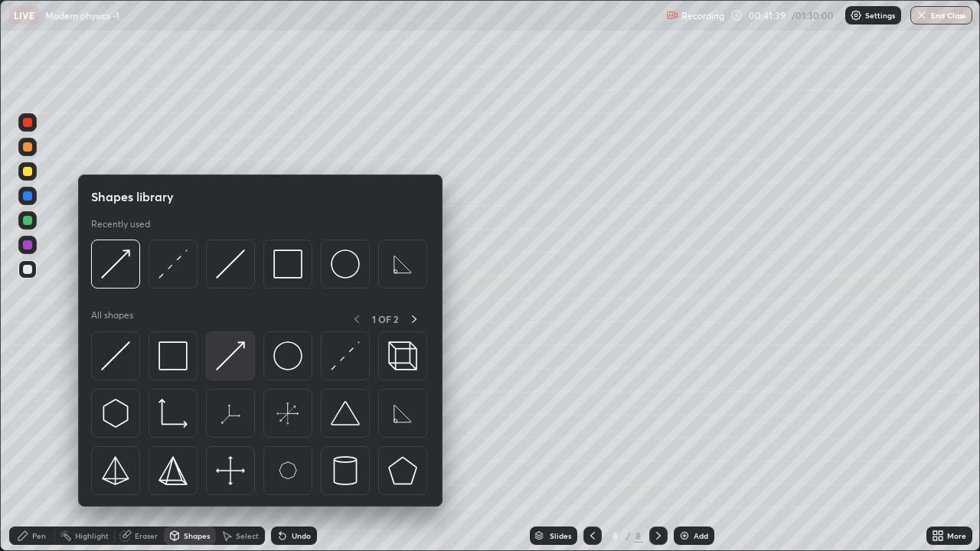
click at [234, 361] on img at bounding box center [230, 355] width 29 height 29
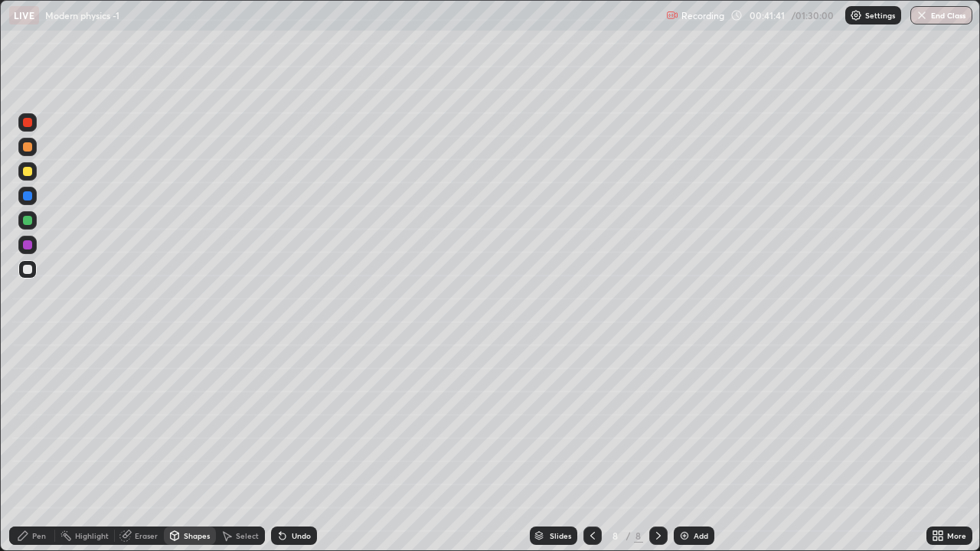
click at [25, 168] on div at bounding box center [27, 171] width 9 height 9
click at [36, 447] on div "Pen" at bounding box center [32, 536] width 46 height 18
click at [175, 447] on icon at bounding box center [175, 535] width 8 height 9
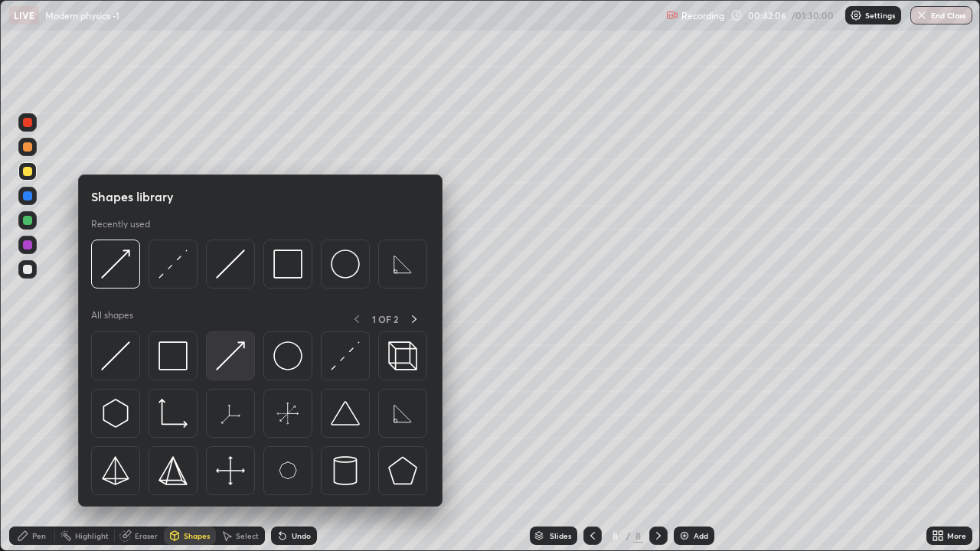
click at [222, 364] on img at bounding box center [230, 355] width 29 height 29
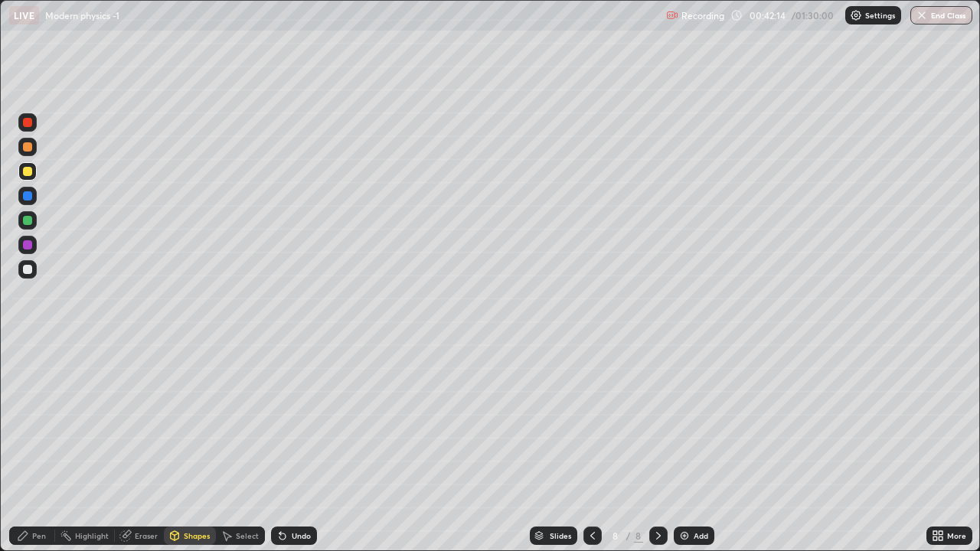
click at [201, 447] on div "Shapes" at bounding box center [197, 536] width 26 height 8
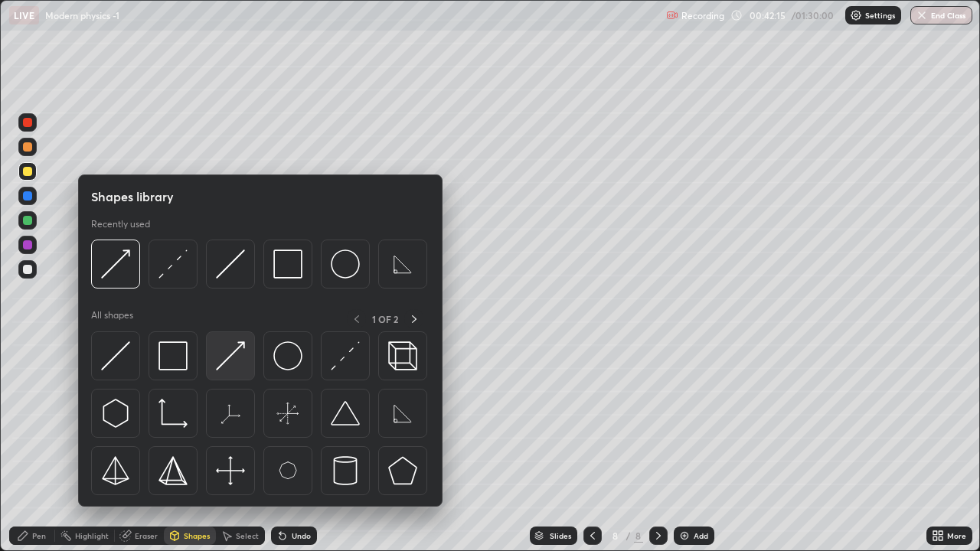
click at [226, 364] on img at bounding box center [230, 355] width 29 height 29
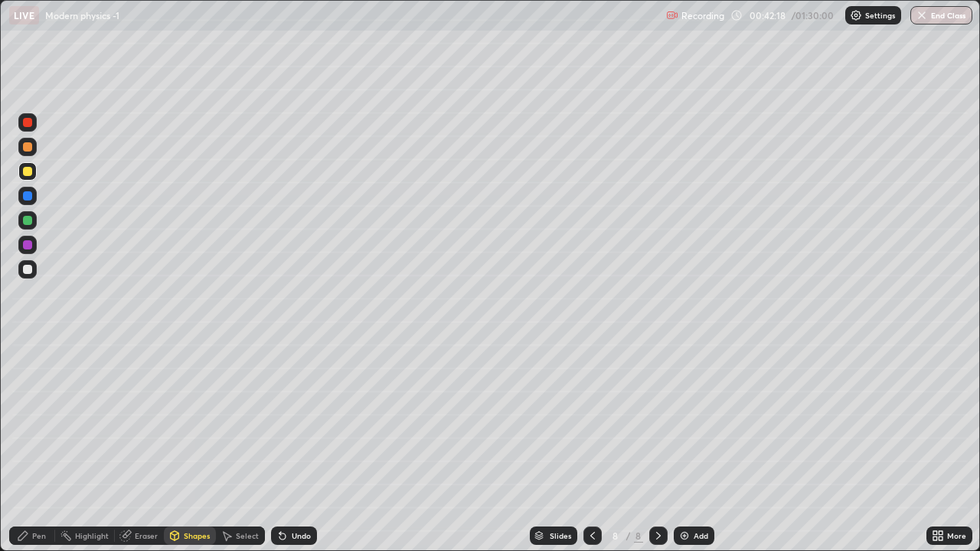
click at [182, 447] on div "Shapes" at bounding box center [190, 536] width 52 height 18
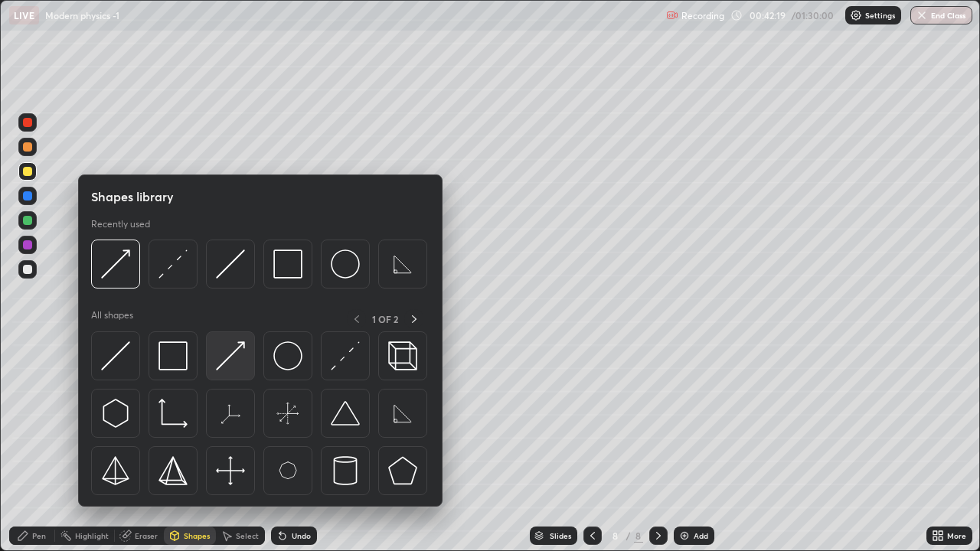
click at [236, 351] on img at bounding box center [230, 355] width 29 height 29
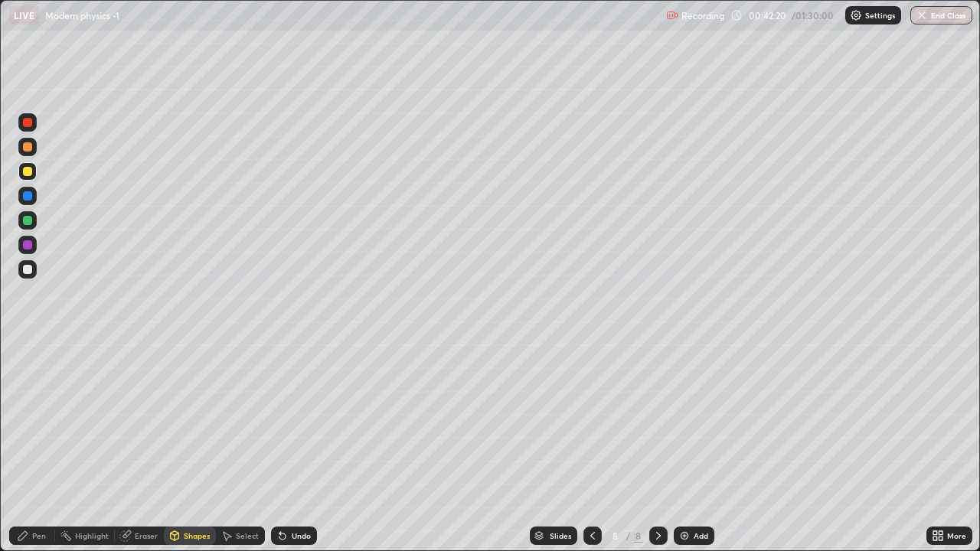
click at [31, 219] on div at bounding box center [27, 220] width 9 height 9
click at [293, 447] on div "Undo" at bounding box center [301, 536] width 19 height 8
click at [33, 447] on div "Pen" at bounding box center [39, 536] width 14 height 8
click at [27, 149] on div at bounding box center [27, 146] width 9 height 9
click at [27, 270] on div at bounding box center [27, 269] width 9 height 9
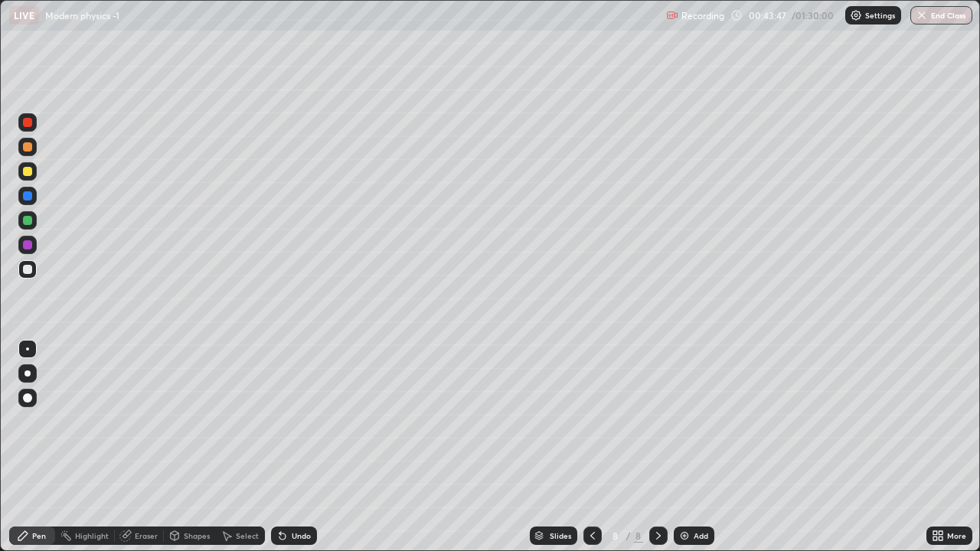
click at [190, 447] on div "Shapes" at bounding box center [197, 536] width 26 height 8
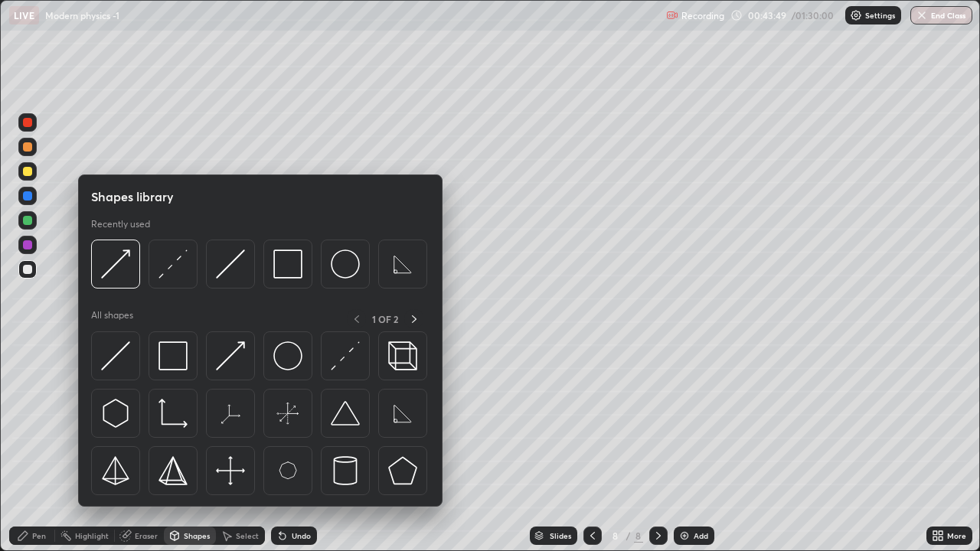
click at [29, 219] on div at bounding box center [27, 220] width 9 height 9
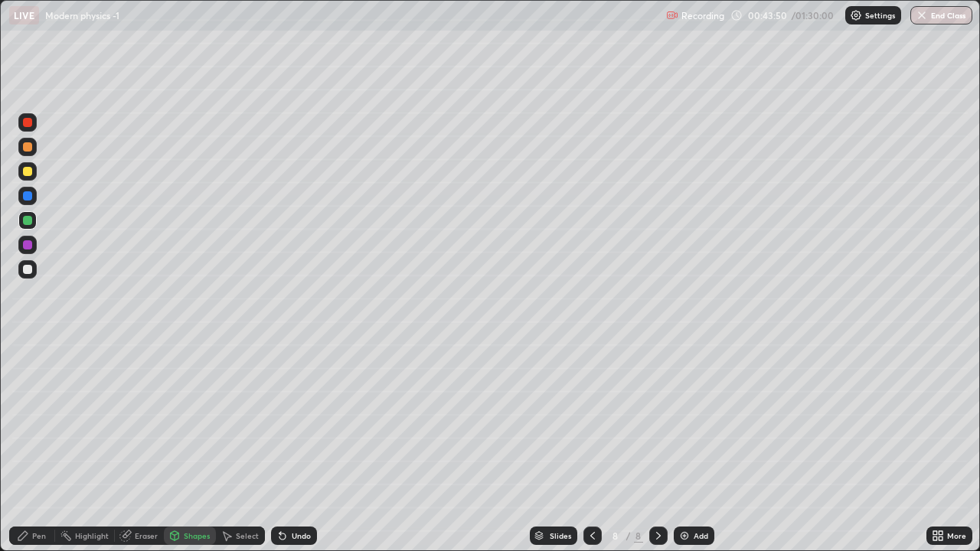
click at [31, 447] on div "Pen" at bounding box center [32, 536] width 46 height 18
click at [184, 447] on div "Shapes" at bounding box center [197, 536] width 26 height 8
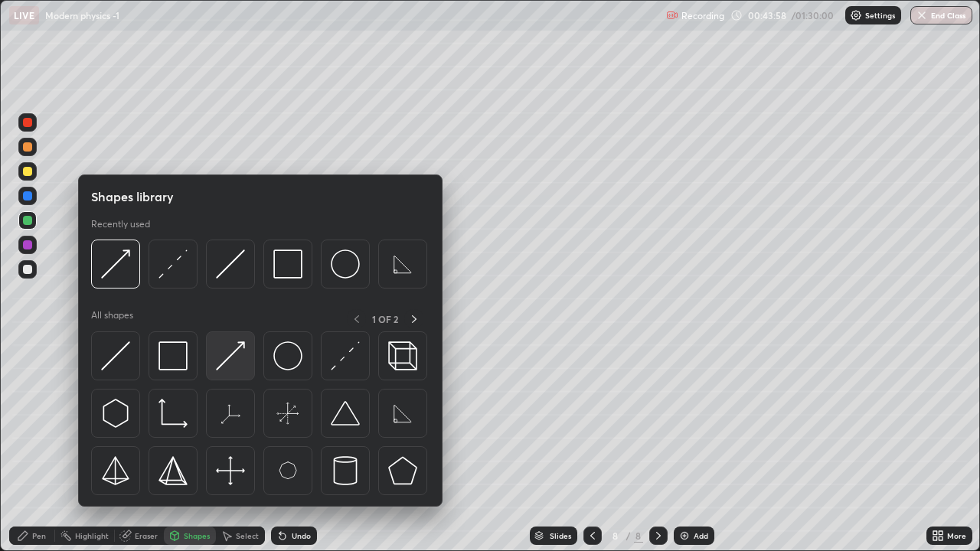
click at [239, 345] on img at bounding box center [230, 355] width 29 height 29
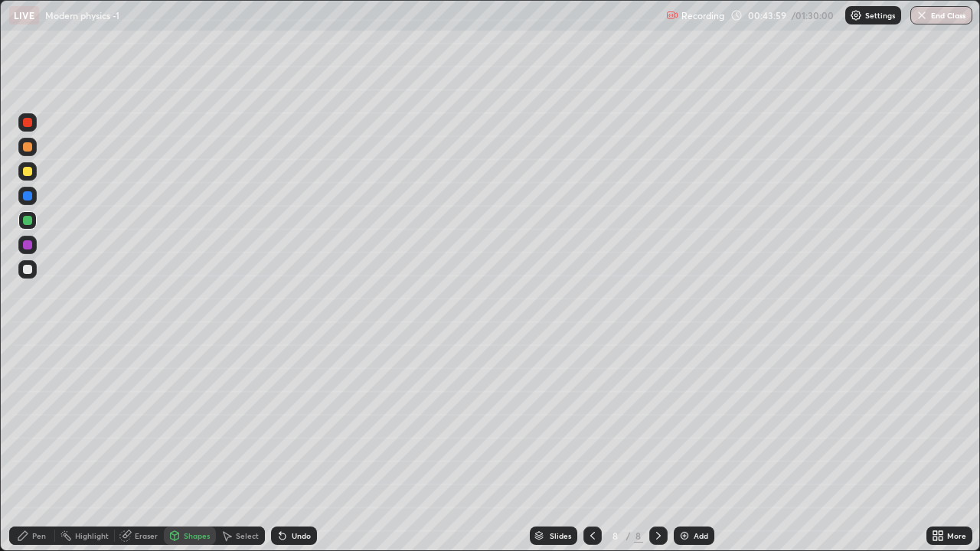
click at [28, 245] on div at bounding box center [27, 244] width 9 height 9
click at [33, 447] on div "Pen" at bounding box center [39, 536] width 14 height 8
click at [29, 221] on div at bounding box center [27, 220] width 9 height 9
click at [23, 148] on div at bounding box center [27, 146] width 9 height 9
click at [294, 447] on div "Undo" at bounding box center [294, 536] width 46 height 18
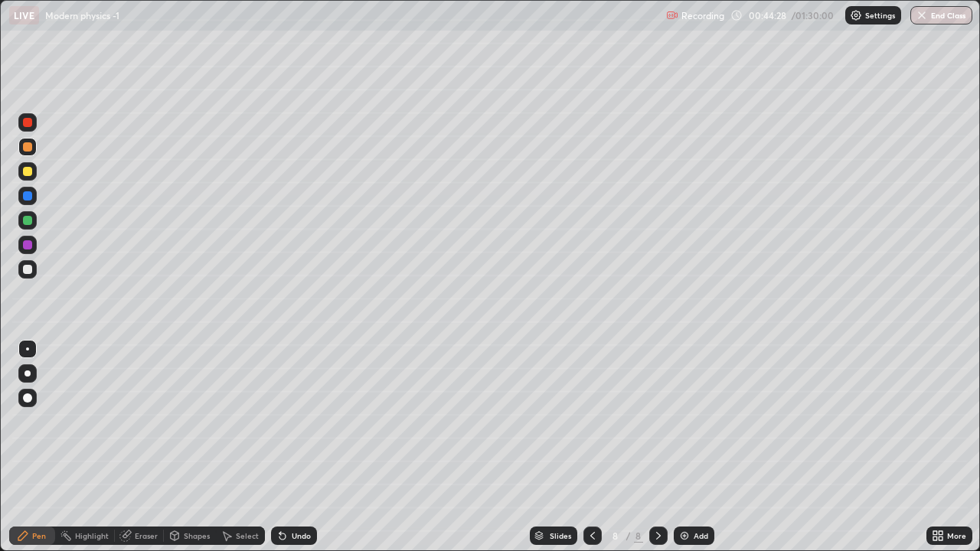
click at [296, 447] on div "Undo" at bounding box center [301, 536] width 19 height 8
click at [26, 270] on div at bounding box center [27, 269] width 9 height 9
click at [656, 447] on icon at bounding box center [658, 536] width 5 height 8
click at [682, 447] on img at bounding box center [684, 536] width 12 height 12
click at [186, 447] on div "Shapes" at bounding box center [190, 536] width 52 height 18
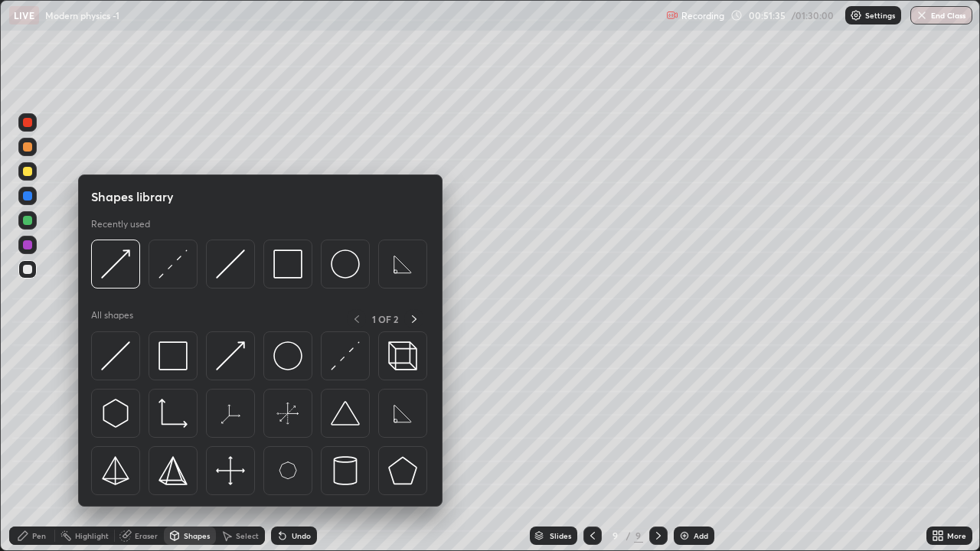
click at [26, 173] on div at bounding box center [27, 171] width 9 height 9
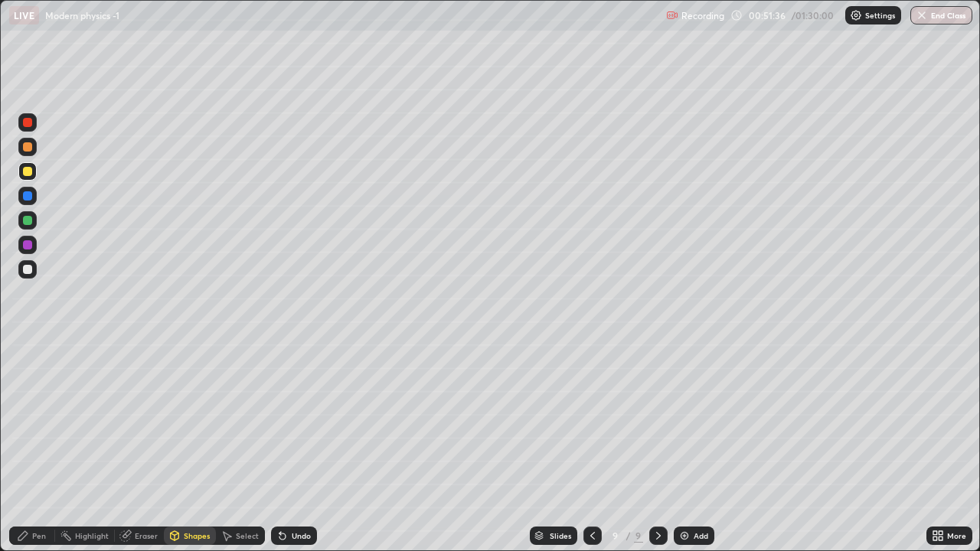
click at [25, 447] on icon at bounding box center [22, 535] width 9 height 9
click at [197, 447] on div "Shapes" at bounding box center [190, 536] width 52 height 18
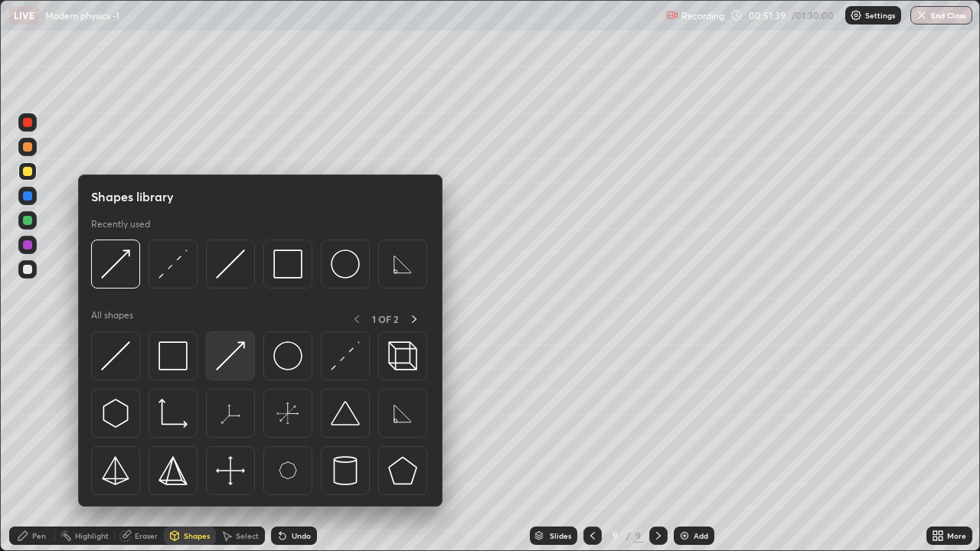
click at [243, 349] on img at bounding box center [230, 355] width 29 height 29
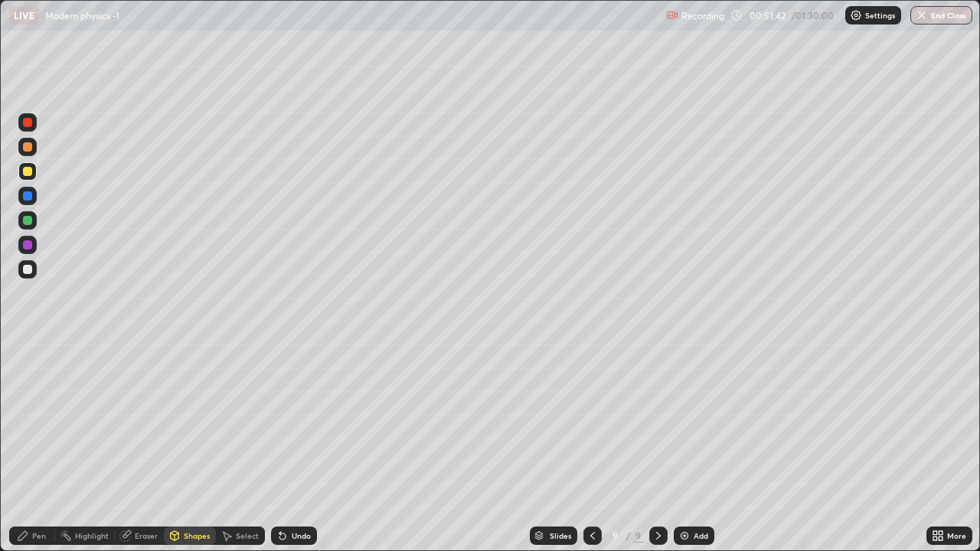
click at [39, 447] on div "Pen" at bounding box center [32, 536] width 46 height 18
click at [26, 270] on div at bounding box center [27, 269] width 9 height 9
click at [181, 447] on div "Shapes" at bounding box center [190, 536] width 52 height 18
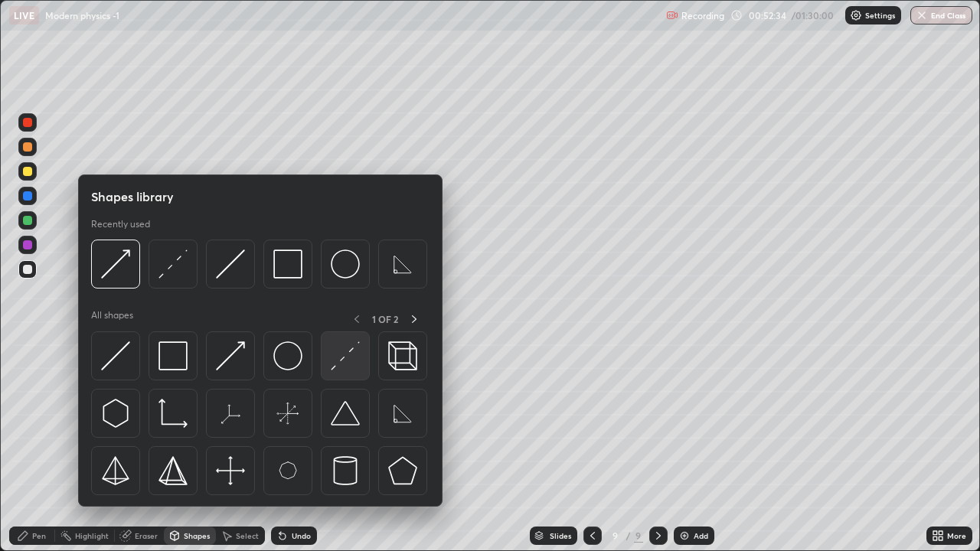
click at [341, 368] on img at bounding box center [345, 355] width 29 height 29
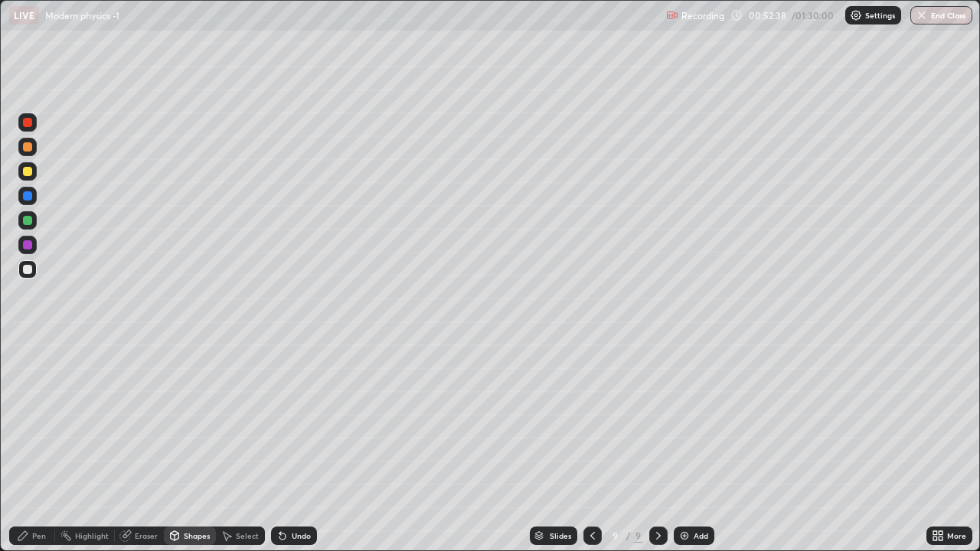
click at [34, 447] on div "Pen" at bounding box center [39, 536] width 14 height 8
click at [35, 217] on div at bounding box center [27, 220] width 18 height 18
click at [175, 447] on icon at bounding box center [175, 537] width 0 height 5
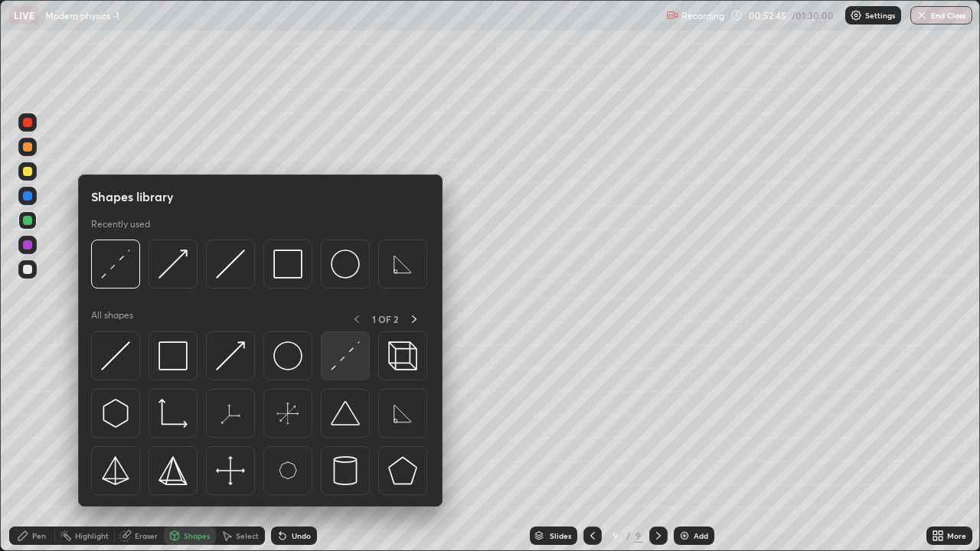
click at [338, 354] on img at bounding box center [345, 355] width 29 height 29
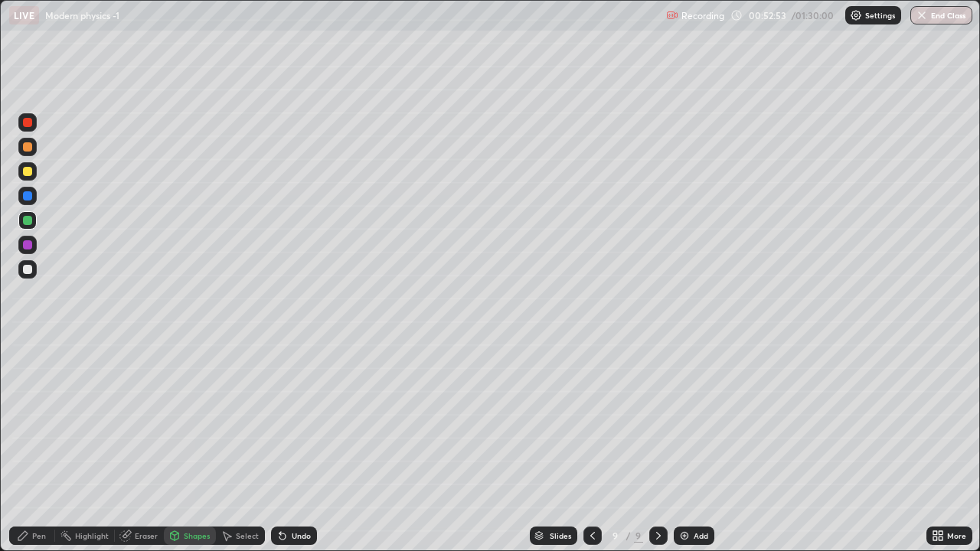
click at [188, 447] on div "Shapes" at bounding box center [197, 536] width 26 height 8
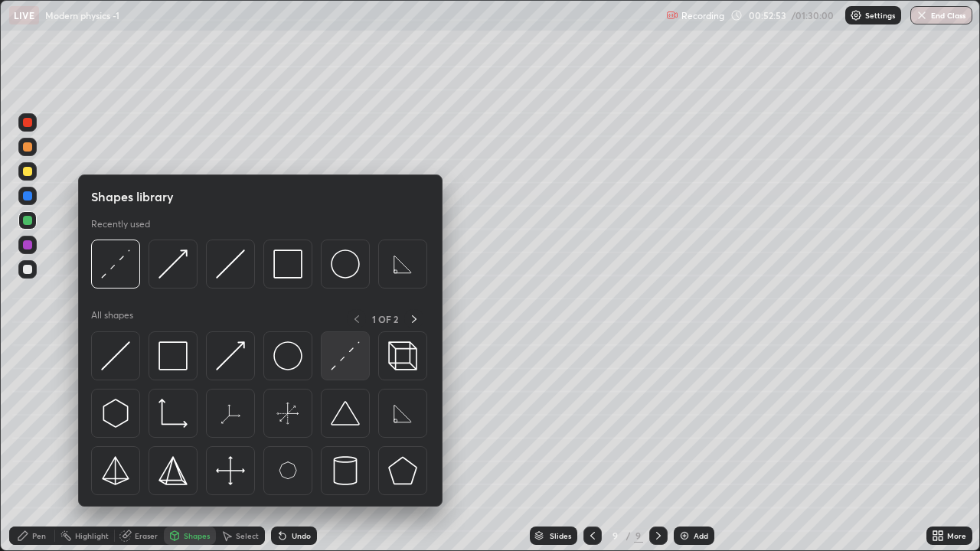
click at [338, 365] on img at bounding box center [345, 355] width 29 height 29
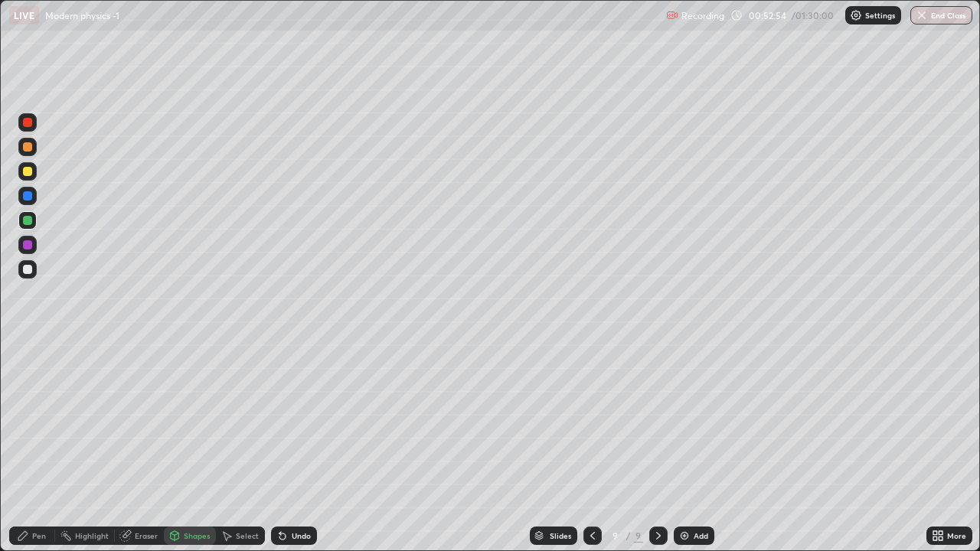
click at [28, 145] on div at bounding box center [27, 146] width 9 height 9
click at [30, 447] on div "Pen" at bounding box center [32, 536] width 46 height 18
click at [33, 273] on div at bounding box center [27, 269] width 18 height 18
click at [25, 145] on div at bounding box center [27, 146] width 9 height 9
click at [173, 447] on icon at bounding box center [175, 535] width 8 height 2
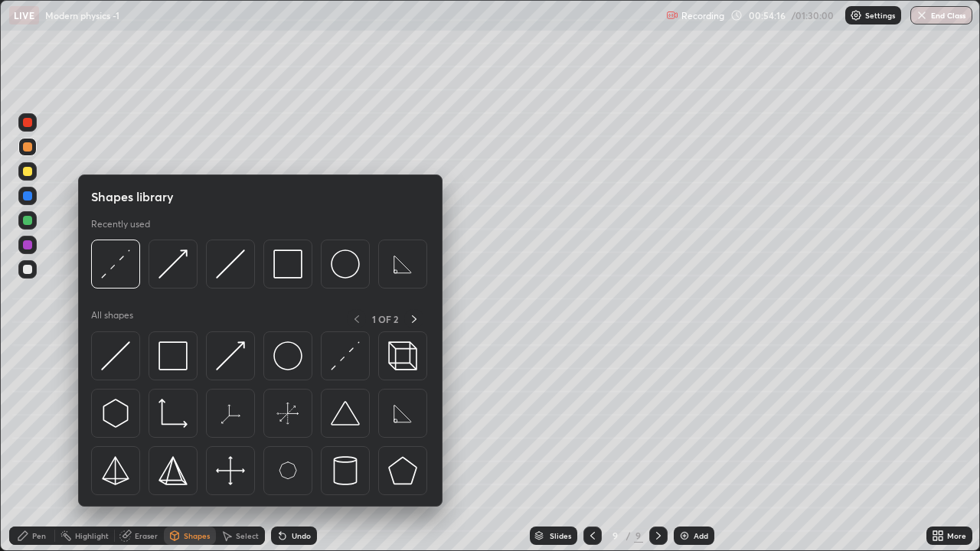
click at [31, 447] on div "Pen" at bounding box center [32, 536] width 46 height 18
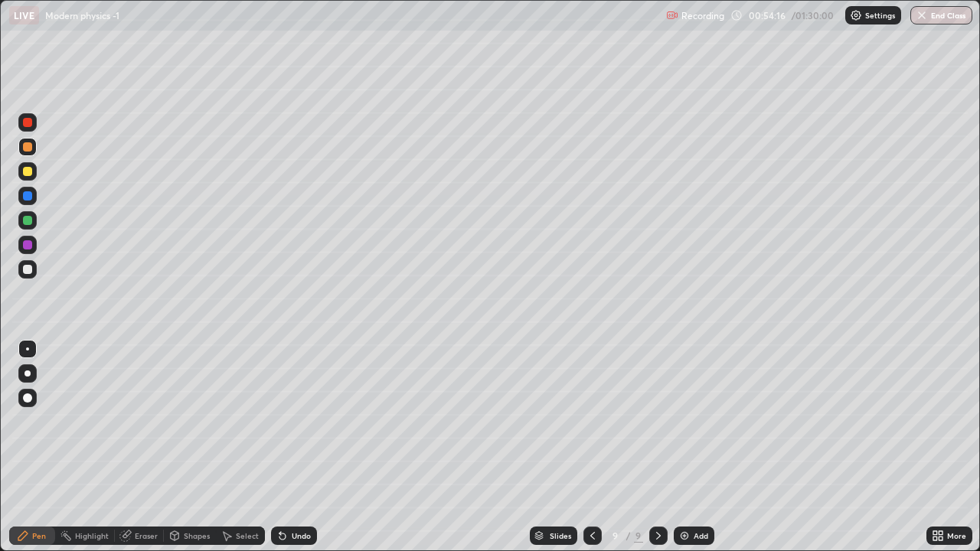
click at [25, 271] on div at bounding box center [27, 269] width 9 height 9
click at [289, 447] on div "Undo" at bounding box center [294, 536] width 46 height 18
click at [29, 198] on div at bounding box center [27, 195] width 9 height 9
click at [25, 171] on div at bounding box center [27, 171] width 9 height 9
click at [28, 221] on div at bounding box center [27, 220] width 9 height 9
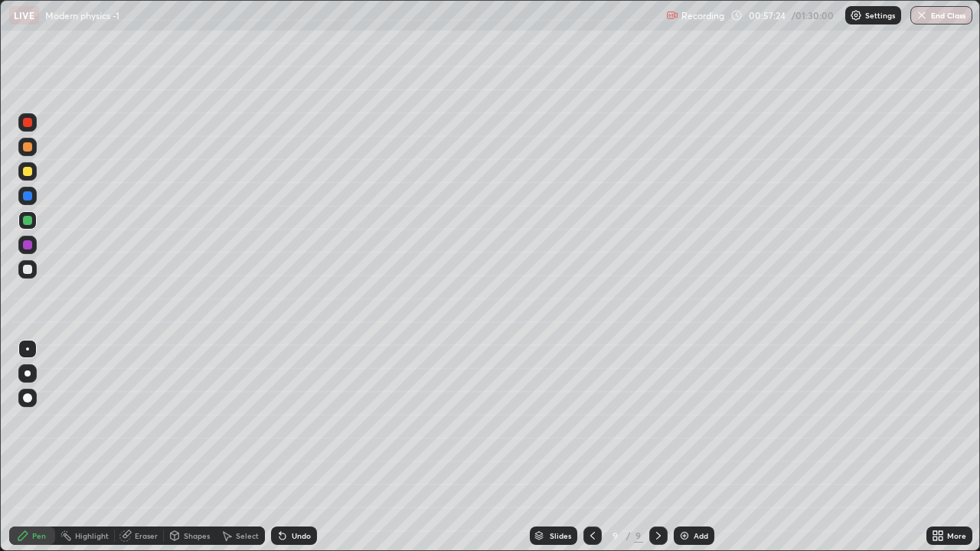
click at [894, 447] on div "Slides 9 / 9 Add" at bounding box center [621, 536] width 609 height 31
click at [656, 447] on icon at bounding box center [658, 536] width 12 height 12
click at [690, 447] on div "Add" at bounding box center [694, 536] width 41 height 18
click at [184, 447] on div "Shapes" at bounding box center [197, 536] width 26 height 8
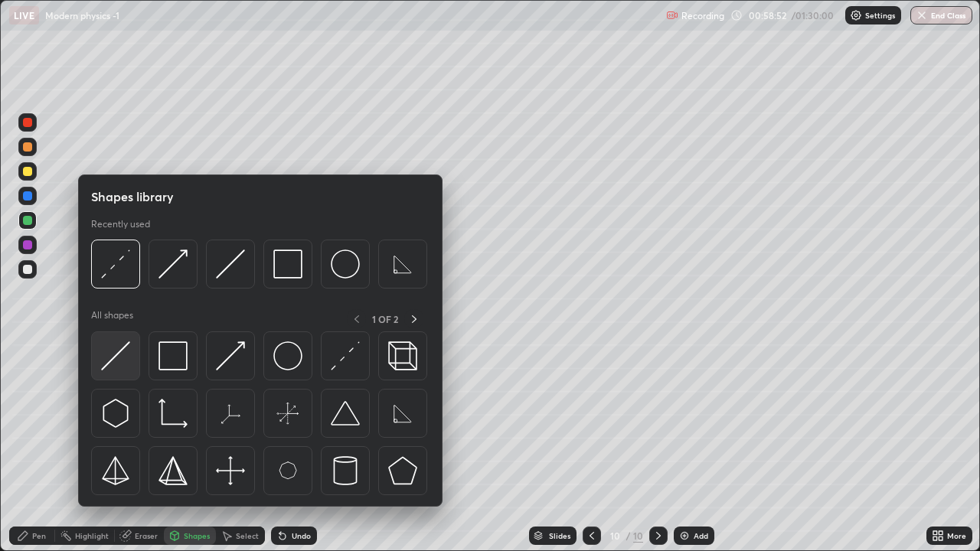
click at [116, 359] on img at bounding box center [115, 355] width 29 height 29
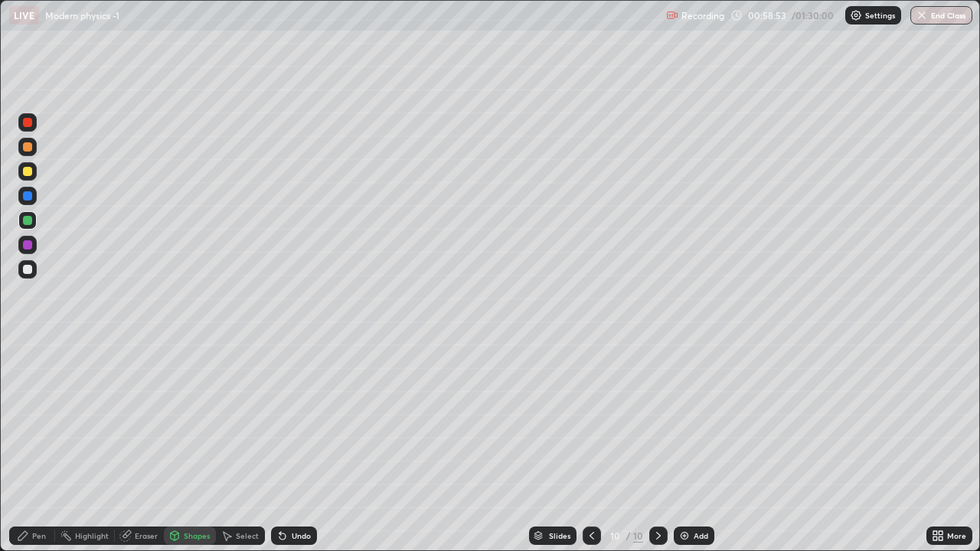
click at [31, 267] on div at bounding box center [27, 269] width 9 height 9
click at [188, 447] on div "Shapes" at bounding box center [197, 536] width 26 height 8
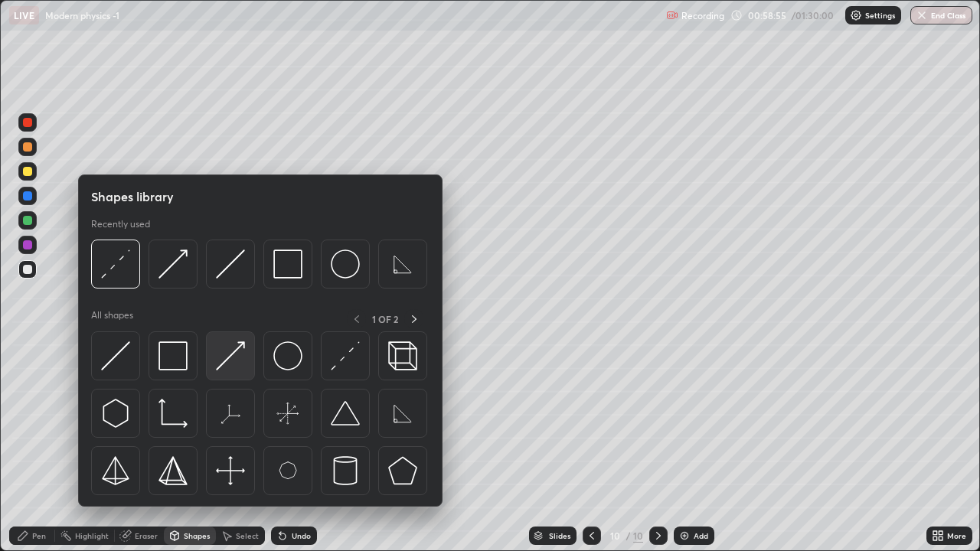
click at [239, 355] on img at bounding box center [230, 355] width 29 height 29
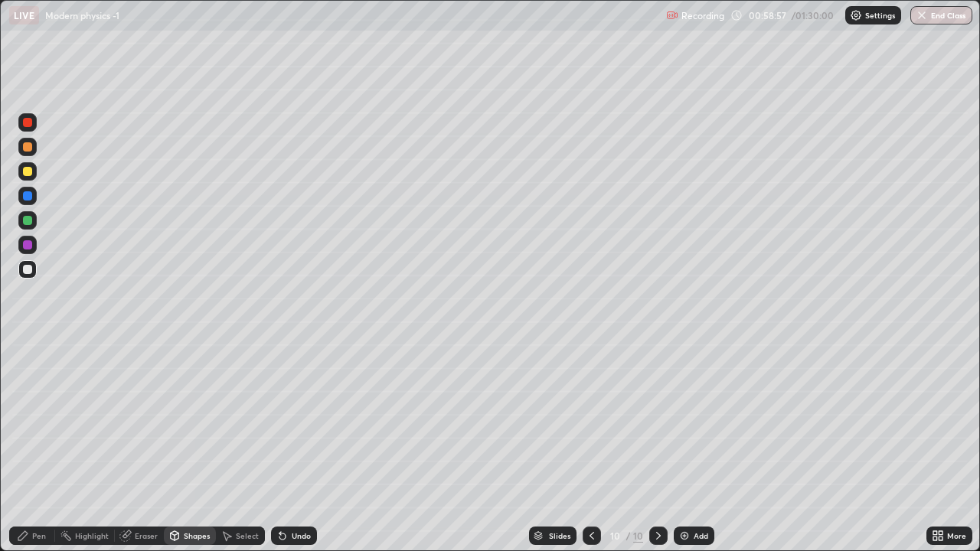
click at [33, 447] on div "Pen" at bounding box center [39, 536] width 14 height 8
click at [25, 270] on div at bounding box center [27, 269] width 9 height 9
click at [24, 143] on div at bounding box center [27, 146] width 9 height 9
click at [179, 447] on icon at bounding box center [174, 536] width 12 height 12
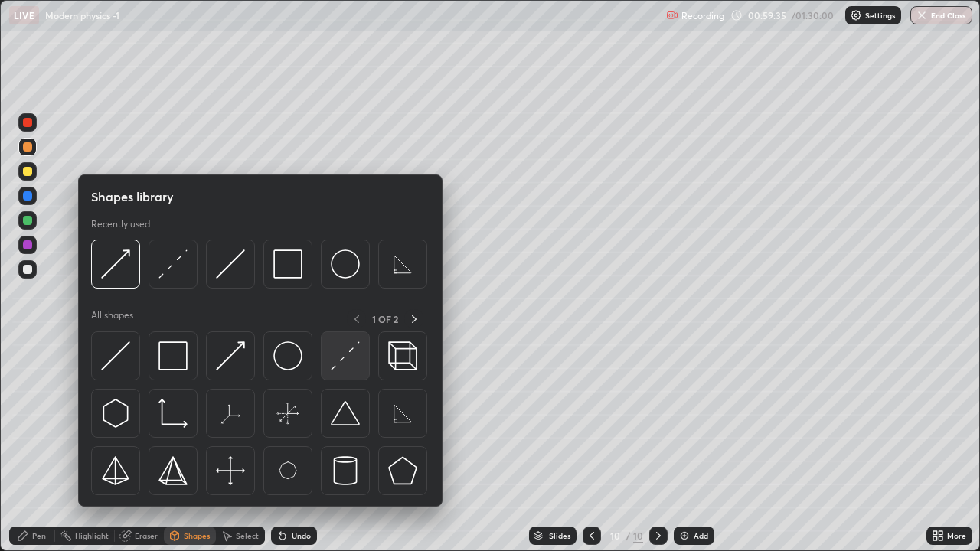
click at [342, 363] on img at bounding box center [345, 355] width 29 height 29
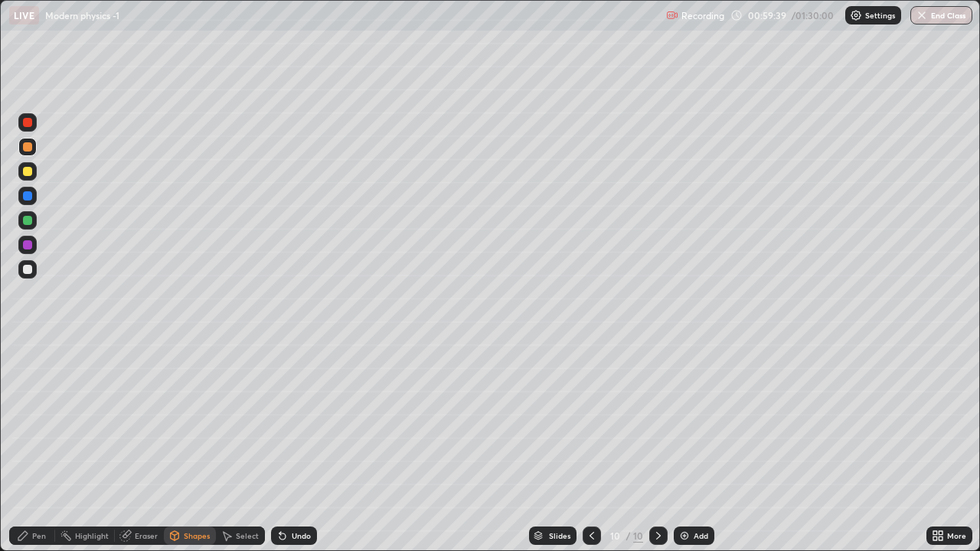
click at [184, 447] on div "Shapes" at bounding box center [197, 536] width 26 height 8
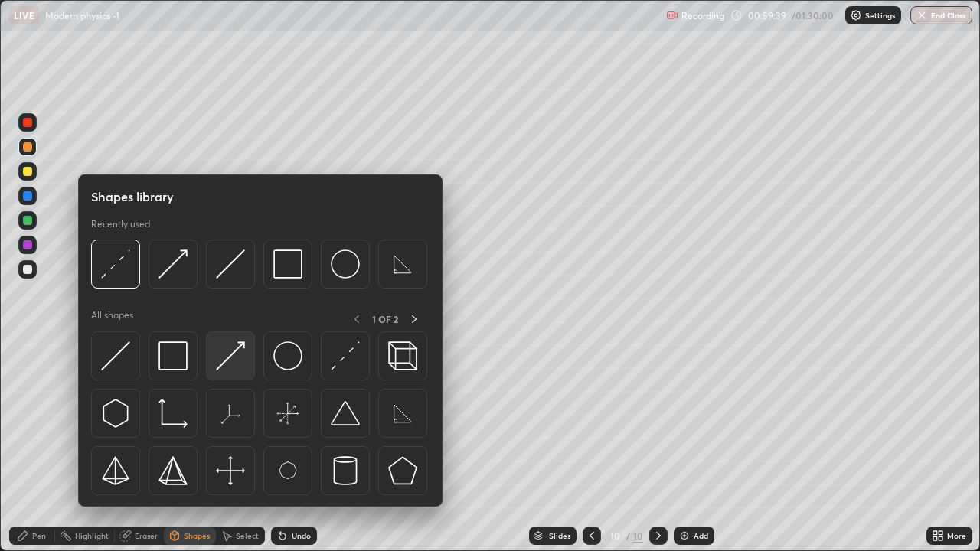
click at [230, 356] on img at bounding box center [230, 355] width 29 height 29
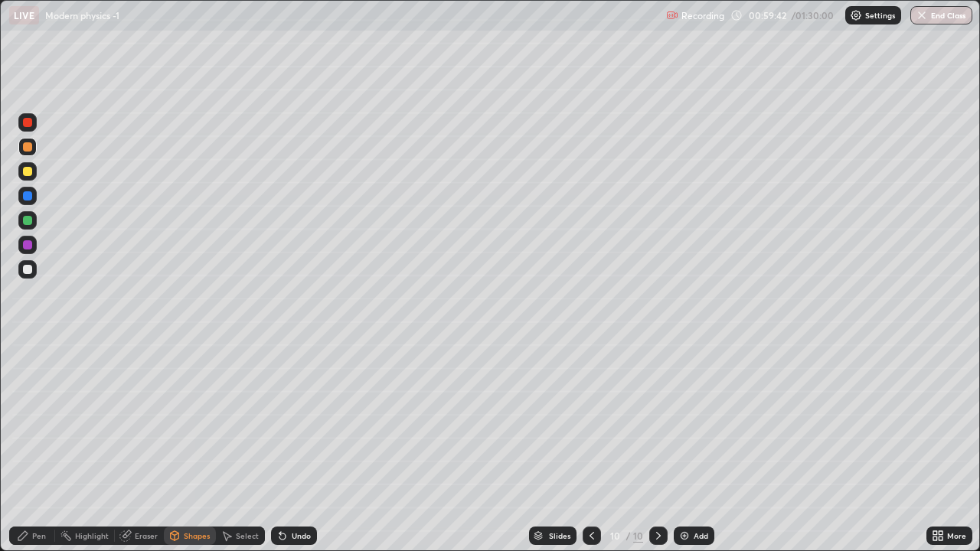
click at [44, 447] on div "Pen" at bounding box center [39, 536] width 14 height 8
click at [31, 276] on div at bounding box center [27, 269] width 18 height 18
click at [24, 174] on div at bounding box center [27, 171] width 9 height 9
click at [659, 447] on icon at bounding box center [658, 536] width 12 height 12
click at [681, 447] on img at bounding box center [684, 536] width 12 height 12
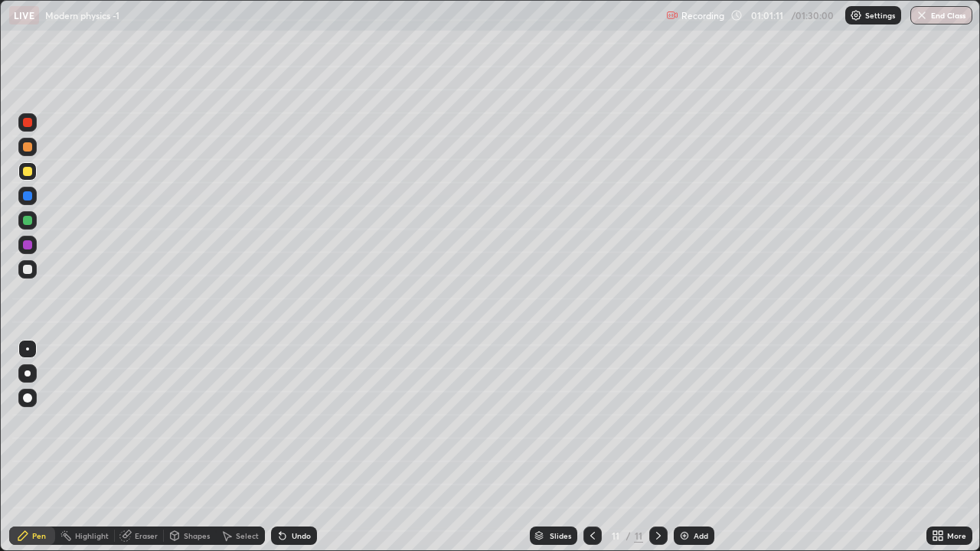
click at [27, 267] on div at bounding box center [27, 269] width 9 height 9
click at [591, 447] on icon at bounding box center [592, 536] width 12 height 12
click at [657, 447] on icon at bounding box center [658, 536] width 12 height 12
click at [180, 447] on div "Shapes" at bounding box center [190, 536] width 52 height 18
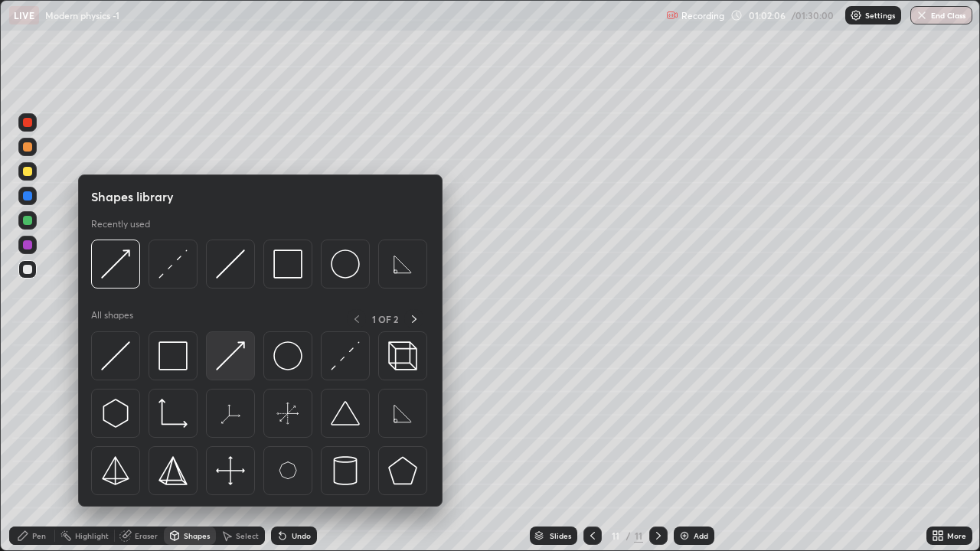
click at [229, 354] on img at bounding box center [230, 355] width 29 height 29
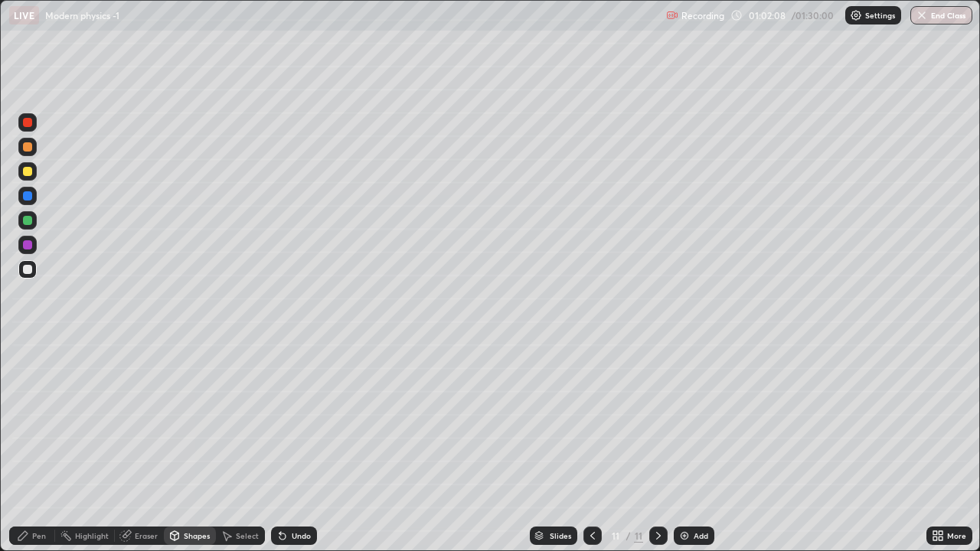
click at [28, 219] on div at bounding box center [27, 220] width 9 height 9
click at [35, 447] on div "Pen" at bounding box center [32, 536] width 46 height 18
click at [191, 447] on div "Shapes" at bounding box center [197, 536] width 26 height 8
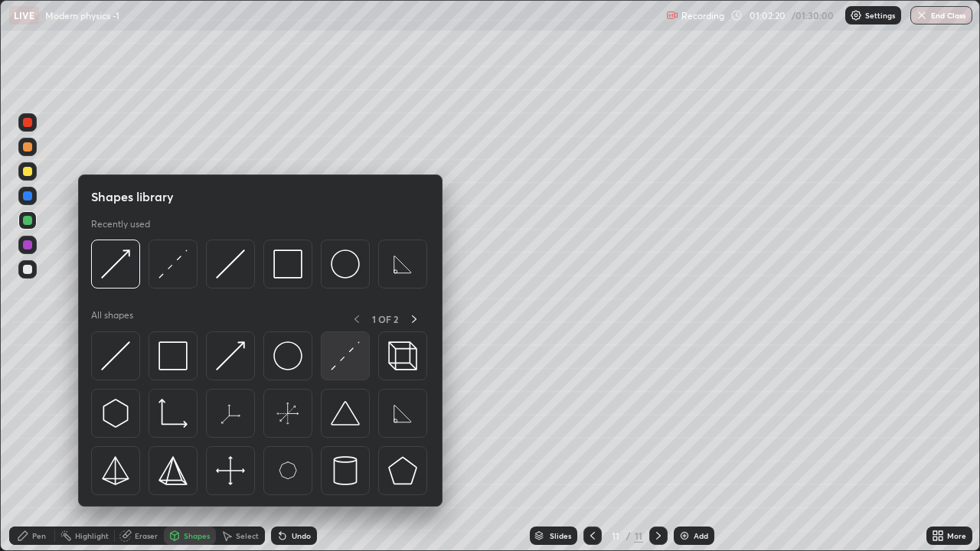
click at [337, 365] on img at bounding box center [345, 355] width 29 height 29
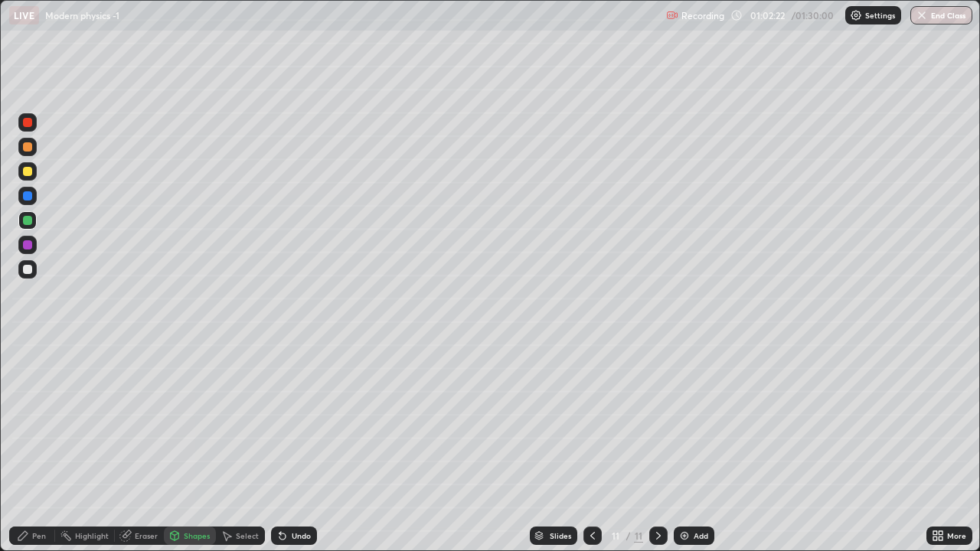
click at [181, 447] on div "Shapes" at bounding box center [190, 536] width 52 height 18
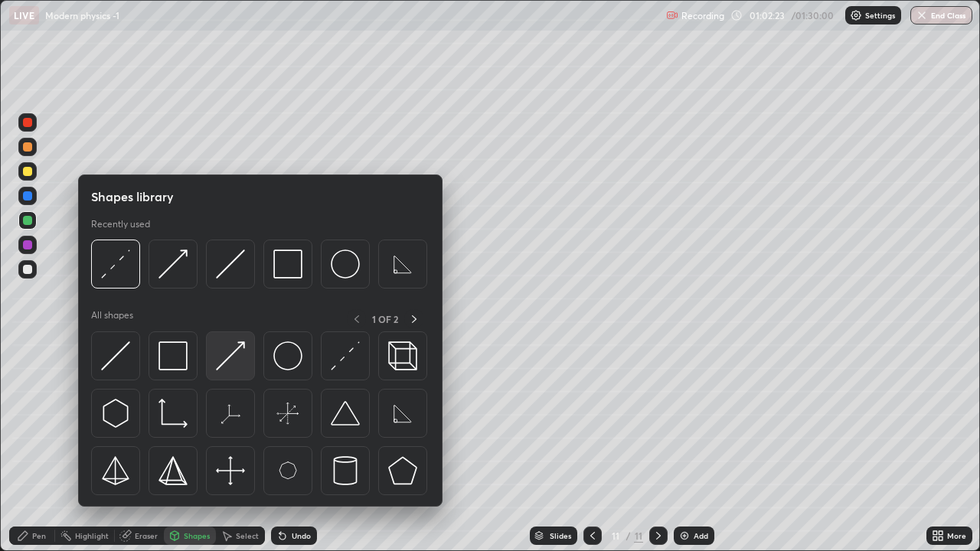
click at [237, 348] on img at bounding box center [230, 355] width 29 height 29
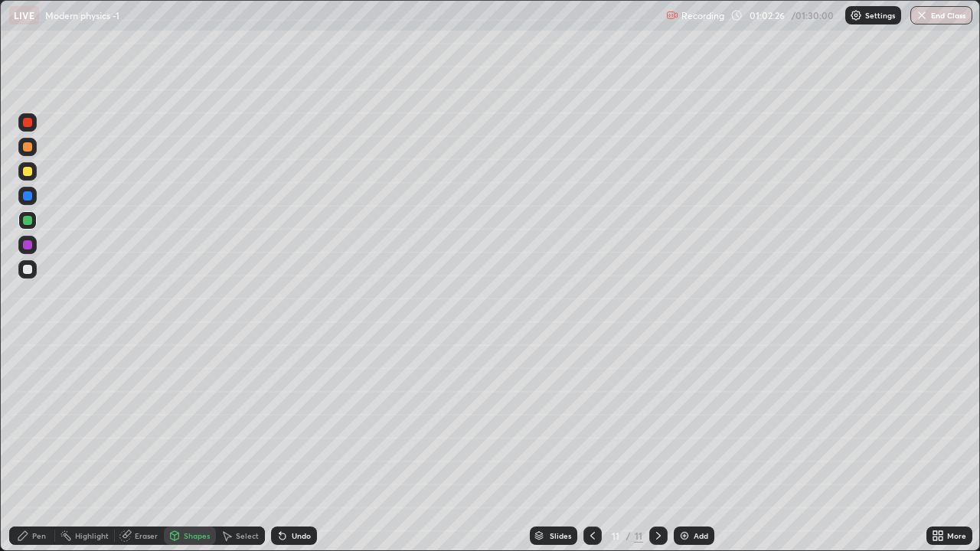
click at [37, 447] on div "Pen" at bounding box center [39, 536] width 14 height 8
click at [30, 270] on div at bounding box center [27, 269] width 9 height 9
click at [285, 447] on icon at bounding box center [282, 536] width 12 height 12
click at [292, 447] on div "Undo" at bounding box center [301, 536] width 19 height 8
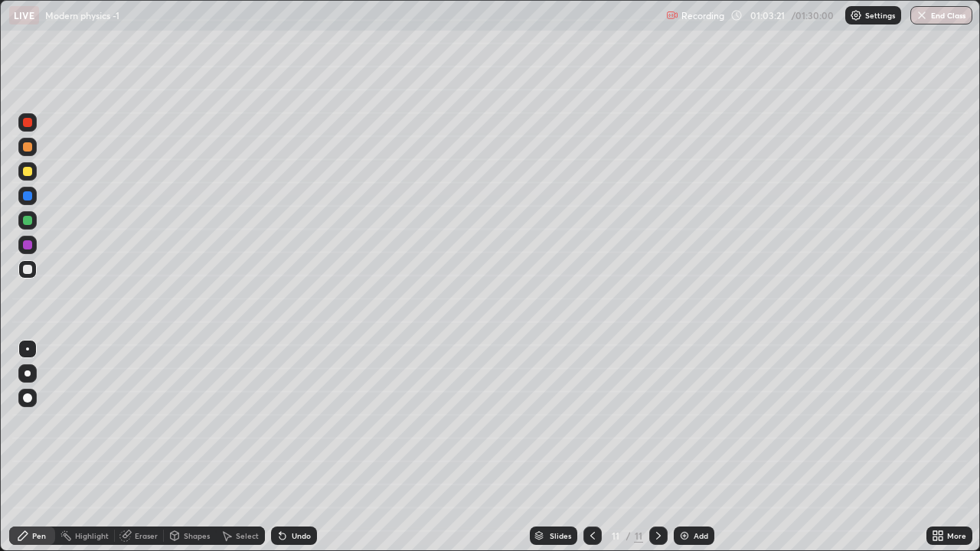
click at [292, 447] on div "Undo" at bounding box center [301, 536] width 19 height 8
click at [286, 447] on div "Undo" at bounding box center [294, 536] width 46 height 18
click at [36, 447] on div "Pen" at bounding box center [32, 536] width 46 height 18
click at [26, 219] on div at bounding box center [27, 220] width 9 height 9
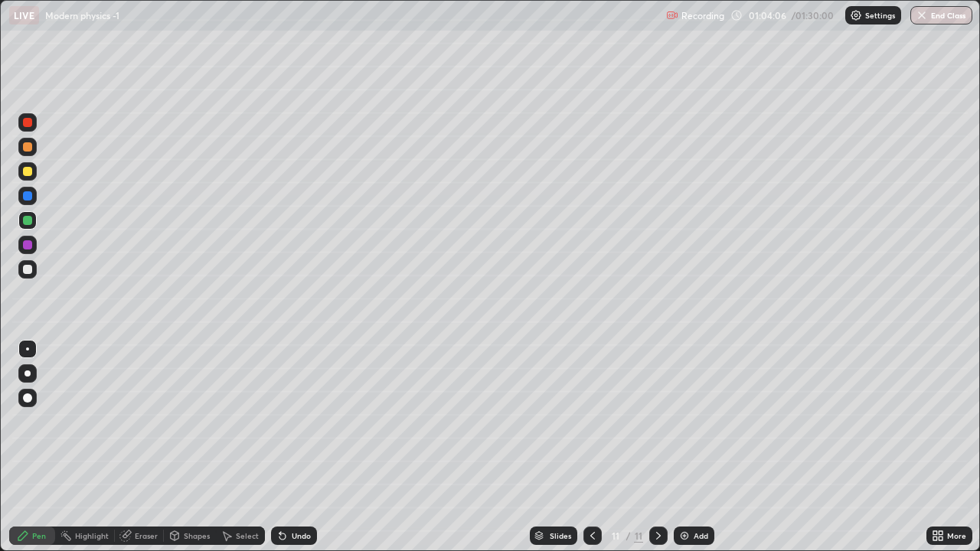
click at [29, 168] on div at bounding box center [27, 171] width 9 height 9
click at [300, 447] on div "Undo" at bounding box center [301, 536] width 19 height 8
click at [207, 447] on div "Shapes" at bounding box center [197, 536] width 26 height 8
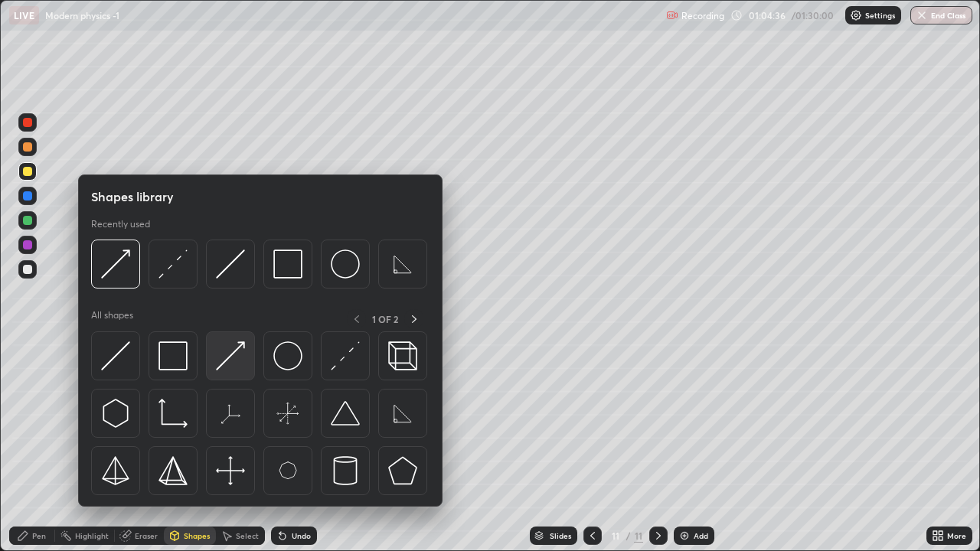
click at [236, 361] on img at bounding box center [230, 355] width 29 height 29
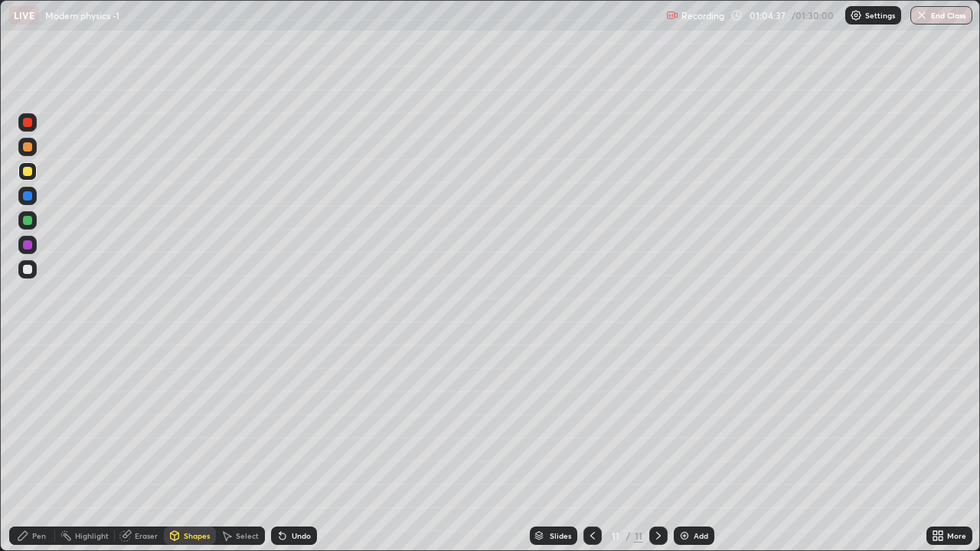
click at [26, 247] on div at bounding box center [27, 244] width 9 height 9
click at [36, 447] on div "Pen" at bounding box center [39, 536] width 14 height 8
click at [34, 221] on div at bounding box center [27, 220] width 18 height 18
click at [175, 447] on icon at bounding box center [175, 537] width 0 height 5
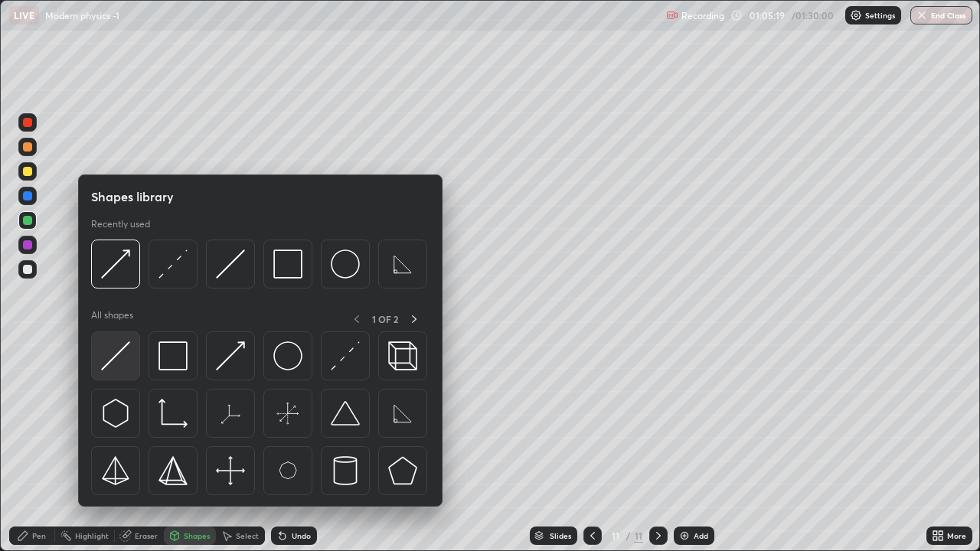
click at [123, 352] on img at bounding box center [115, 355] width 29 height 29
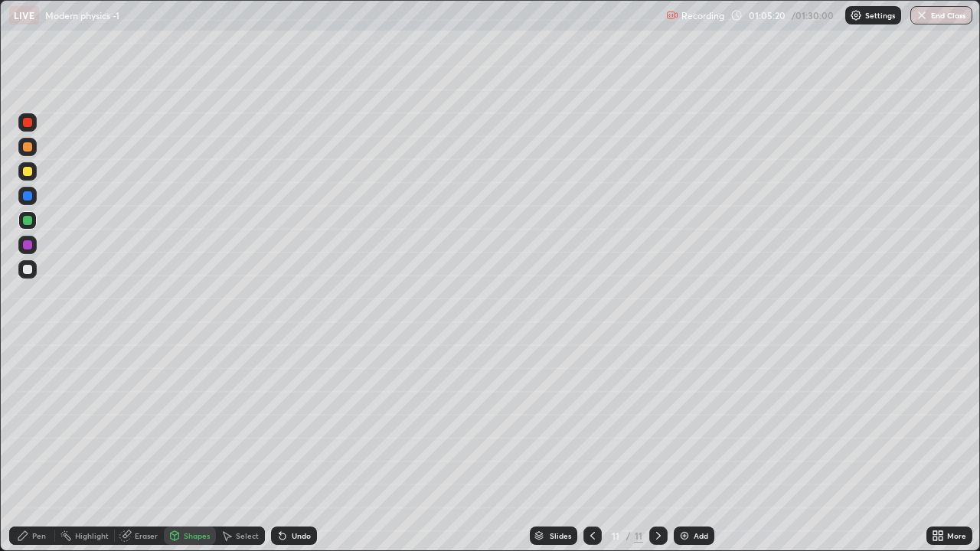
click at [191, 447] on div "Shapes" at bounding box center [197, 536] width 26 height 8
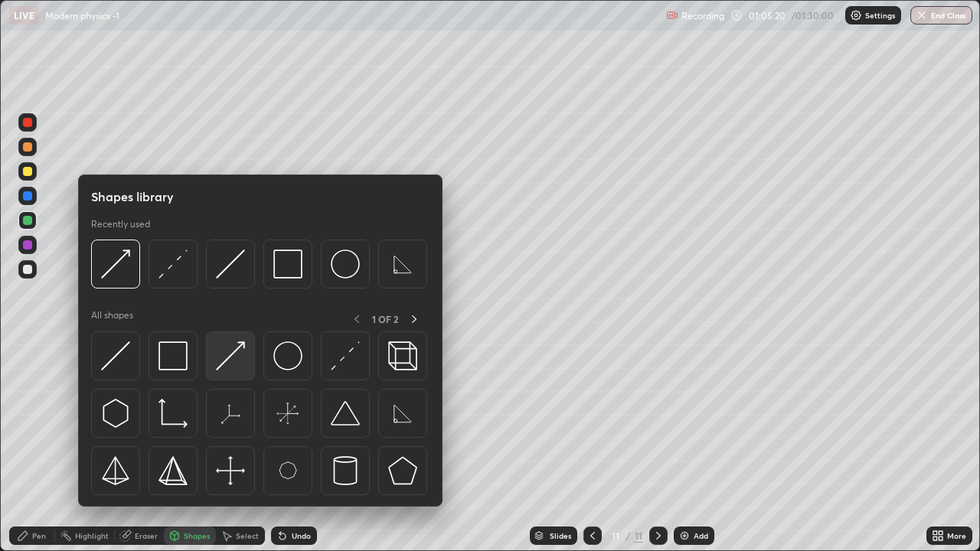
click at [240, 361] on img at bounding box center [230, 355] width 29 height 29
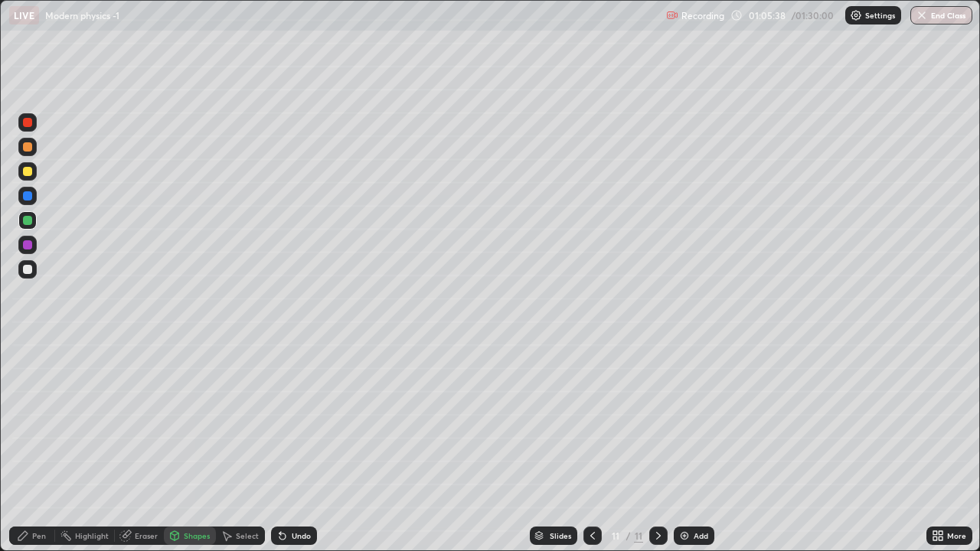
click at [298, 447] on div "Undo" at bounding box center [301, 536] width 19 height 8
click at [296, 447] on div "Undo" at bounding box center [301, 536] width 19 height 8
click at [299, 447] on div "Undo" at bounding box center [301, 536] width 19 height 8
click at [191, 447] on div "Shapes" at bounding box center [197, 536] width 26 height 8
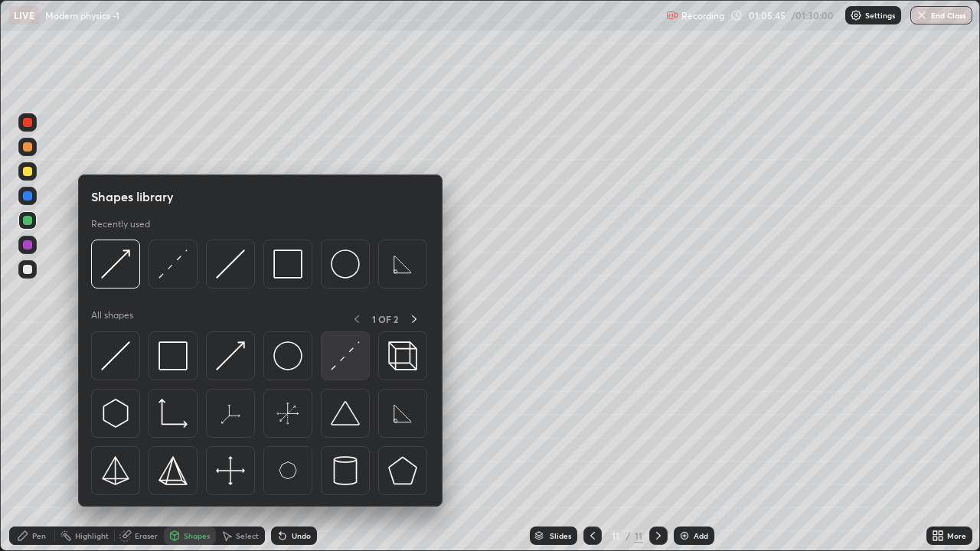
click at [353, 359] on img at bounding box center [345, 355] width 29 height 29
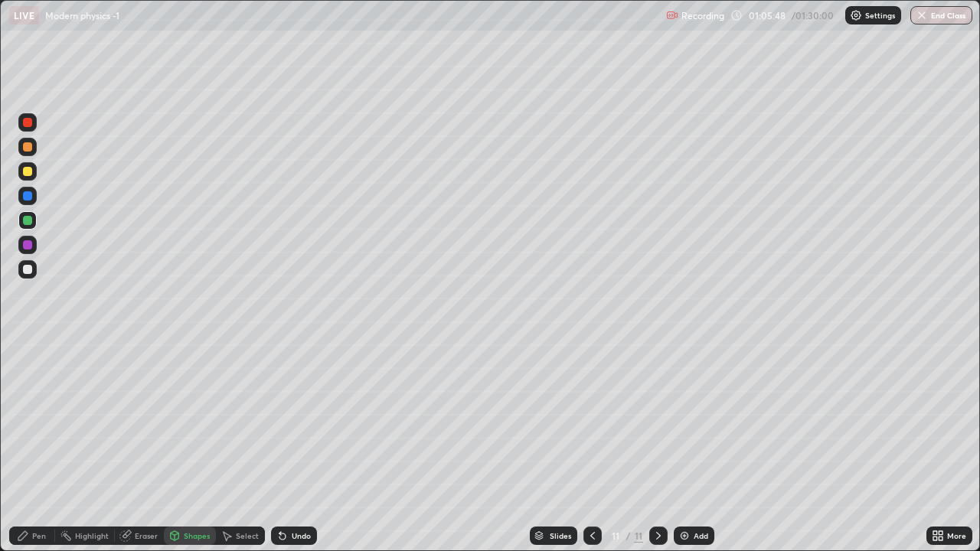
click at [34, 447] on div "Pen" at bounding box center [39, 536] width 14 height 8
click at [36, 270] on div at bounding box center [27, 269] width 18 height 18
click at [28, 147] on div at bounding box center [27, 146] width 9 height 9
click at [296, 447] on div "Undo" at bounding box center [301, 536] width 19 height 8
click at [281, 447] on icon at bounding box center [282, 537] width 6 height 6
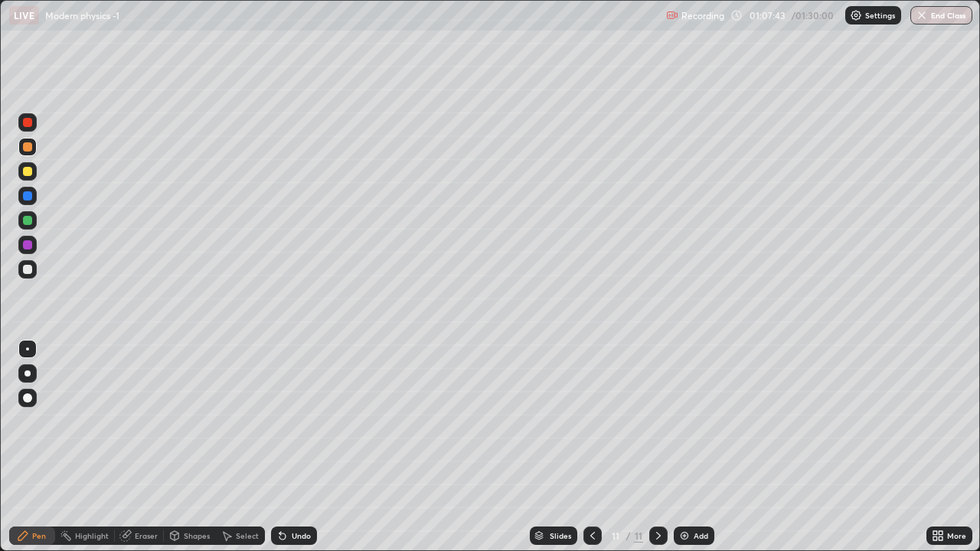
click at [26, 268] on div at bounding box center [27, 269] width 9 height 9
click at [26, 149] on div at bounding box center [27, 146] width 9 height 9
click at [656, 447] on icon at bounding box center [658, 536] width 5 height 8
click at [680, 447] on img at bounding box center [684, 536] width 12 height 12
click at [28, 217] on div at bounding box center [27, 220] width 9 height 9
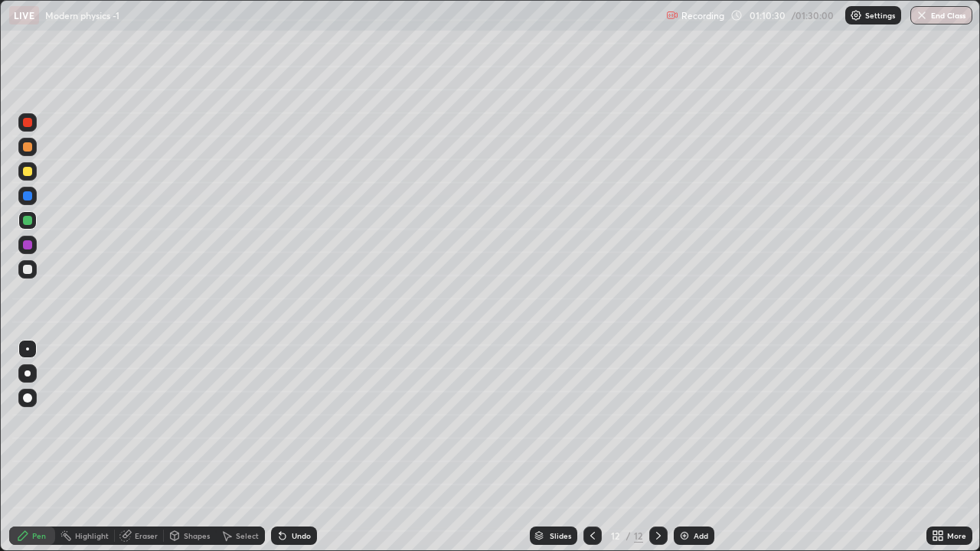
click at [127, 447] on icon at bounding box center [127, 535] width 8 height 8
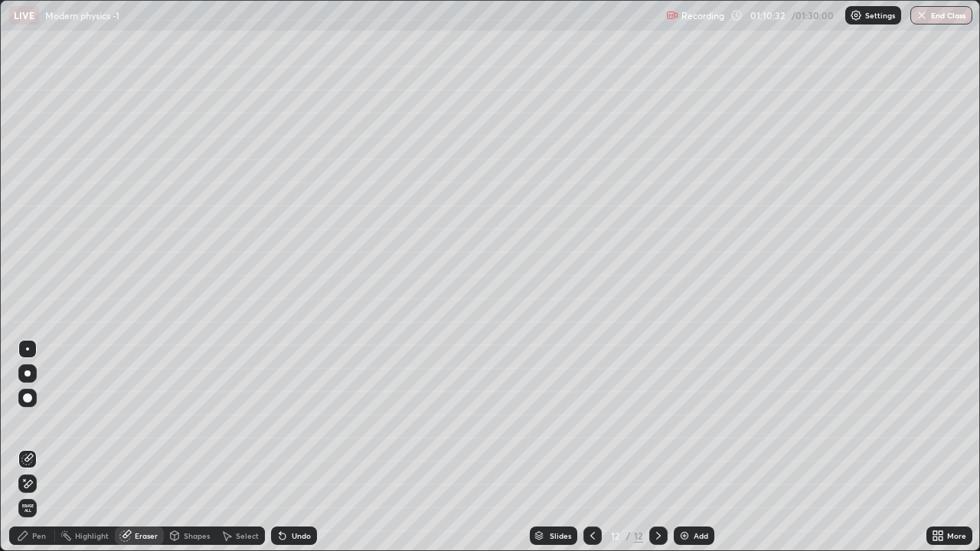
click at [38, 447] on div "Pen" at bounding box center [39, 536] width 14 height 8
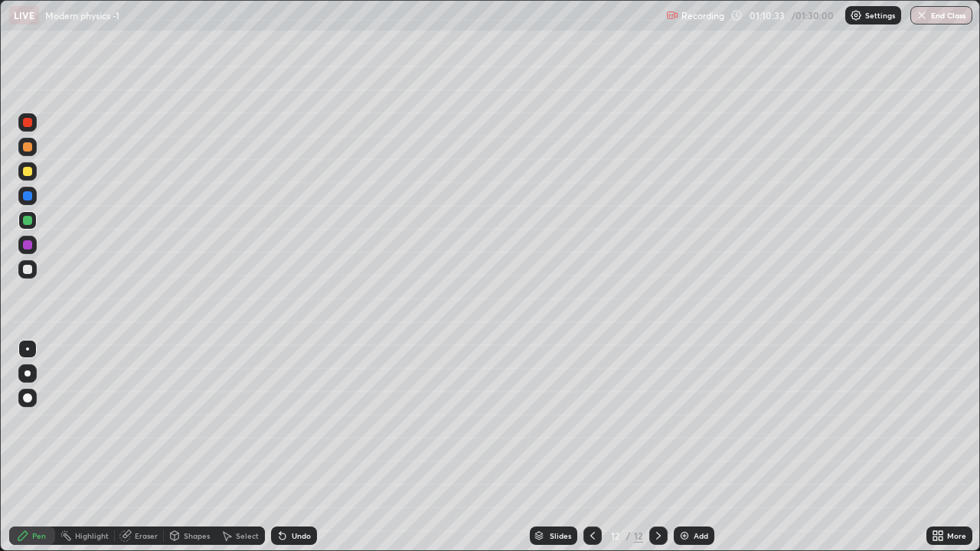
click at [31, 447] on div "Pen" at bounding box center [32, 536] width 46 height 18
click at [28, 269] on div at bounding box center [27, 269] width 9 height 9
click at [25, 147] on div at bounding box center [27, 146] width 9 height 9
click at [286, 447] on icon at bounding box center [282, 536] width 12 height 12
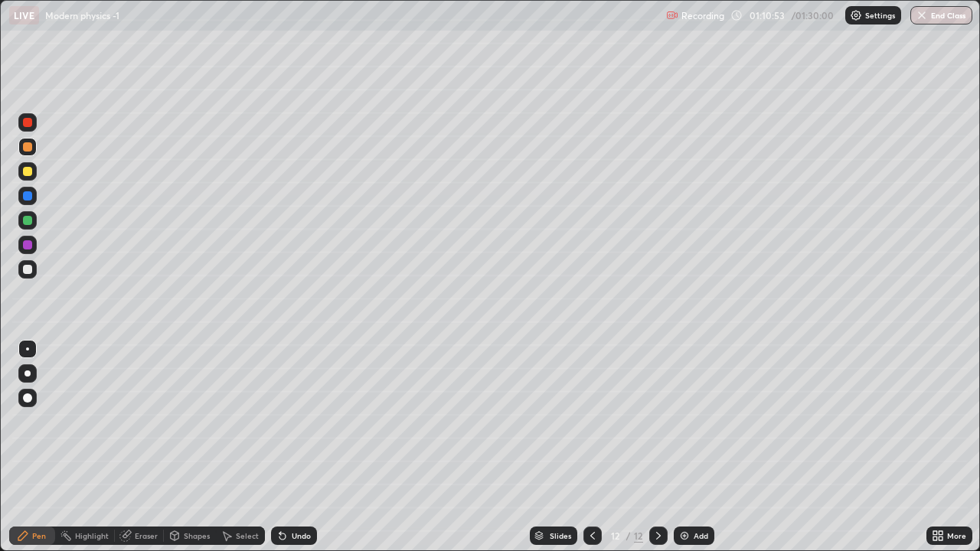
click at [24, 169] on div at bounding box center [27, 171] width 9 height 9
click at [28, 149] on div at bounding box center [27, 146] width 9 height 9
click at [28, 221] on div at bounding box center [27, 220] width 9 height 9
click at [28, 270] on div at bounding box center [27, 269] width 9 height 9
click at [940, 447] on icon at bounding box center [941, 533] width 4 height 4
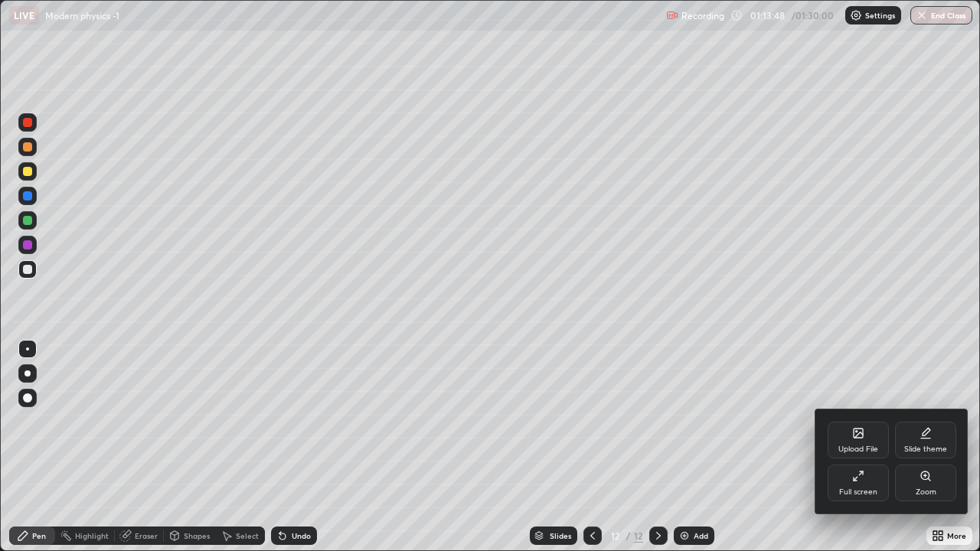
click at [858, 447] on icon at bounding box center [858, 476] width 12 height 12
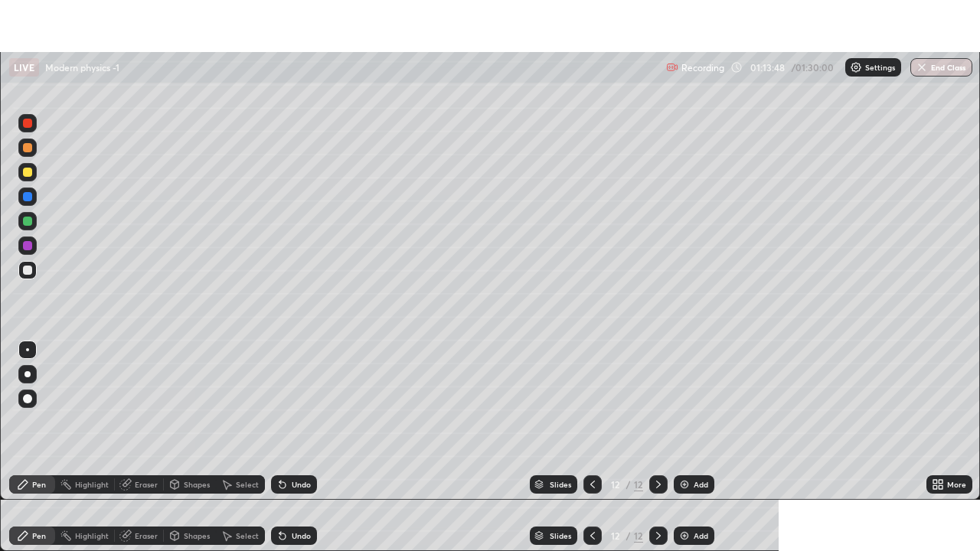
scroll to position [76116, 75584]
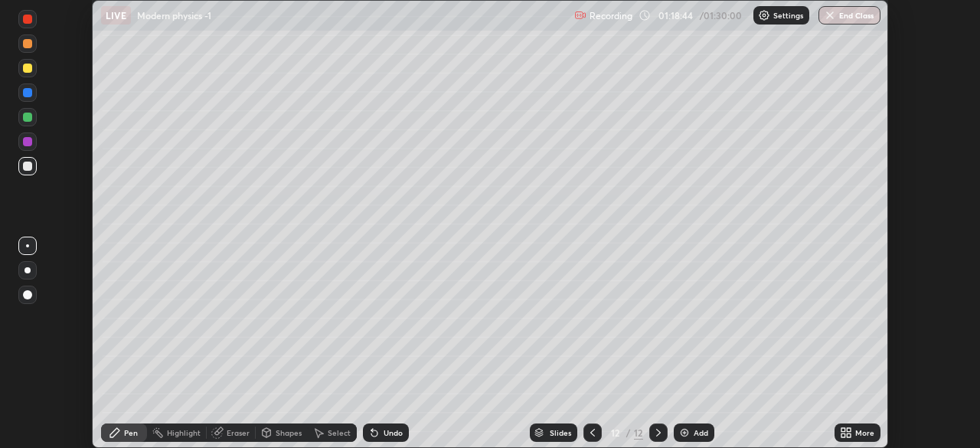
click at [848, 430] on icon at bounding box center [849, 430] width 4 height 4
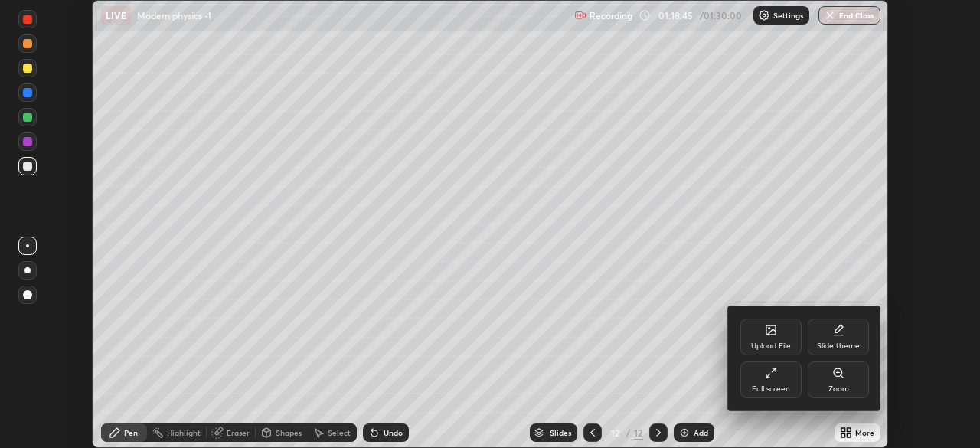
click at [777, 377] on div "Full screen" at bounding box center [770, 379] width 61 height 37
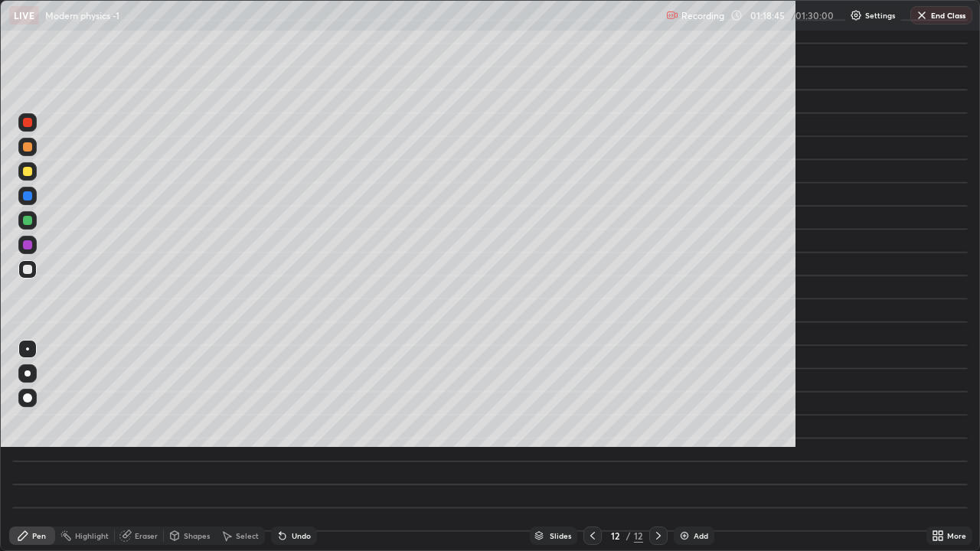
scroll to position [551, 980]
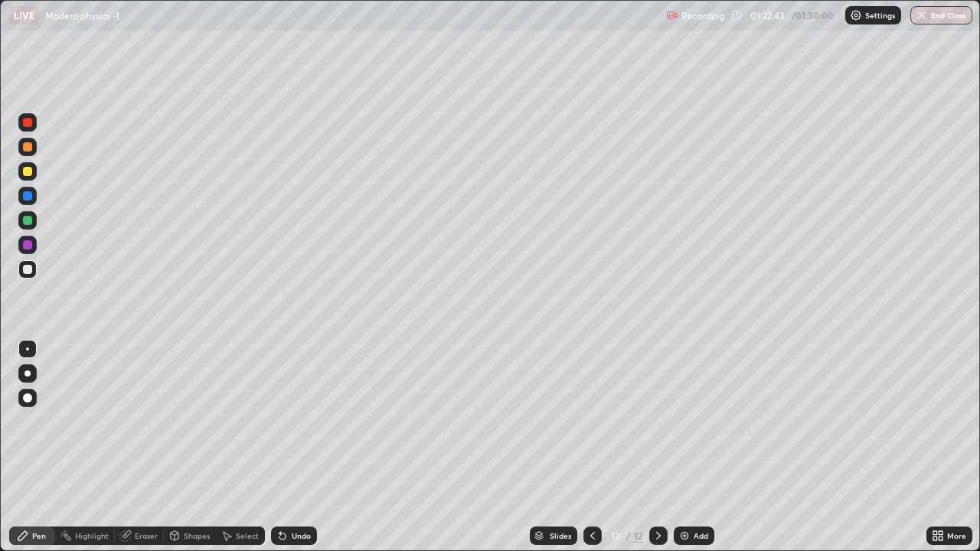
click at [591, 447] on icon at bounding box center [592, 536] width 12 height 12
click at [920, 16] on img "button" at bounding box center [922, 15] width 12 height 12
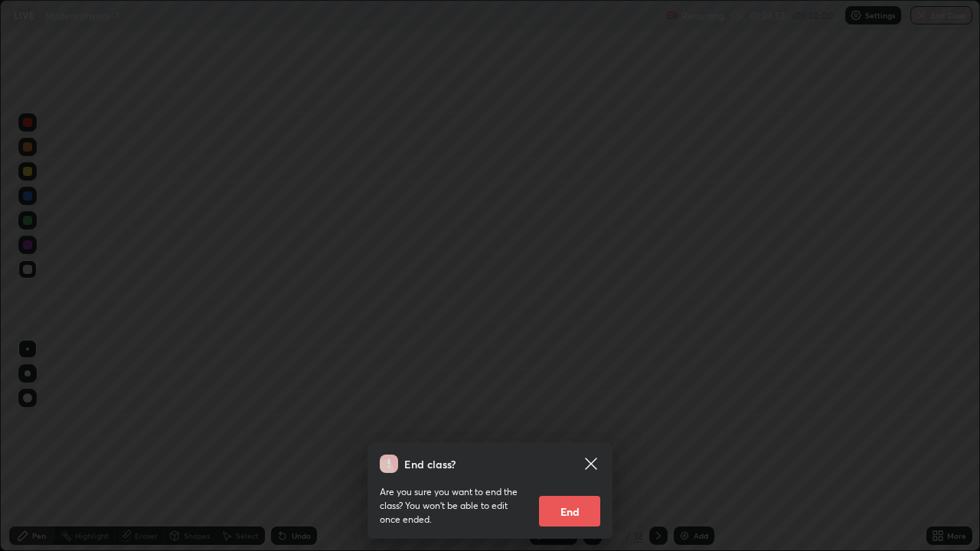
click at [570, 447] on button "End" at bounding box center [569, 511] width 61 height 31
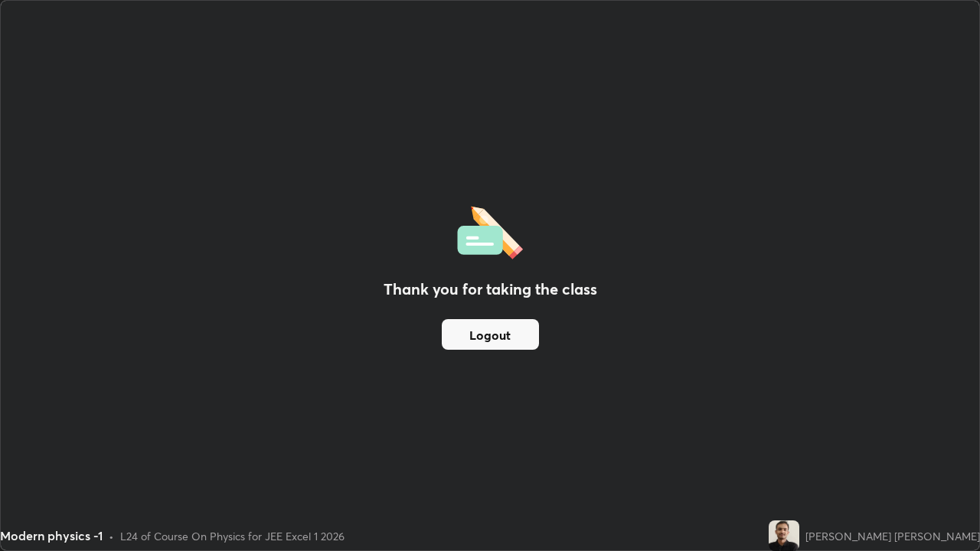
click at [501, 337] on button "Logout" at bounding box center [490, 334] width 97 height 31
click at [500, 336] on button "Logout" at bounding box center [490, 334] width 97 height 31
